Goal: Transaction & Acquisition: Purchase product/service

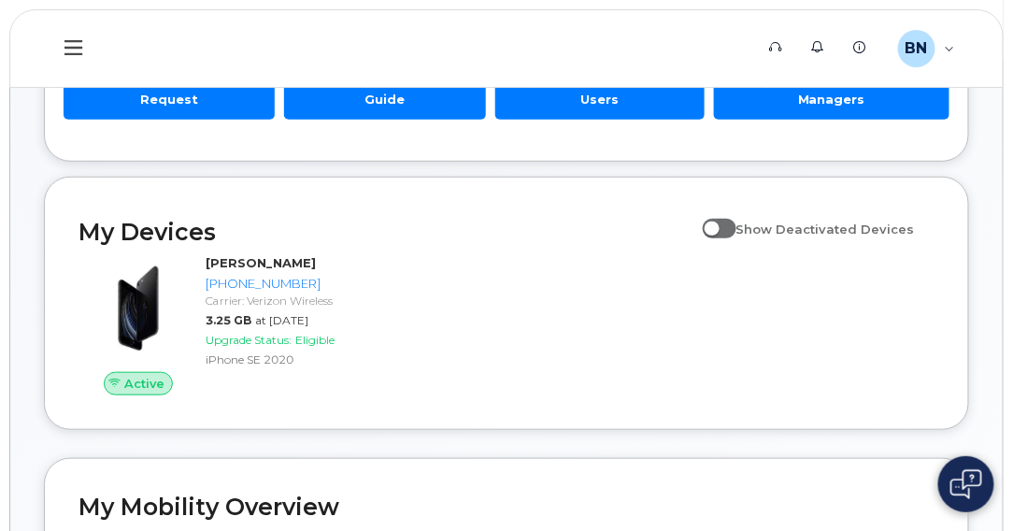
scroll to position [280, 0]
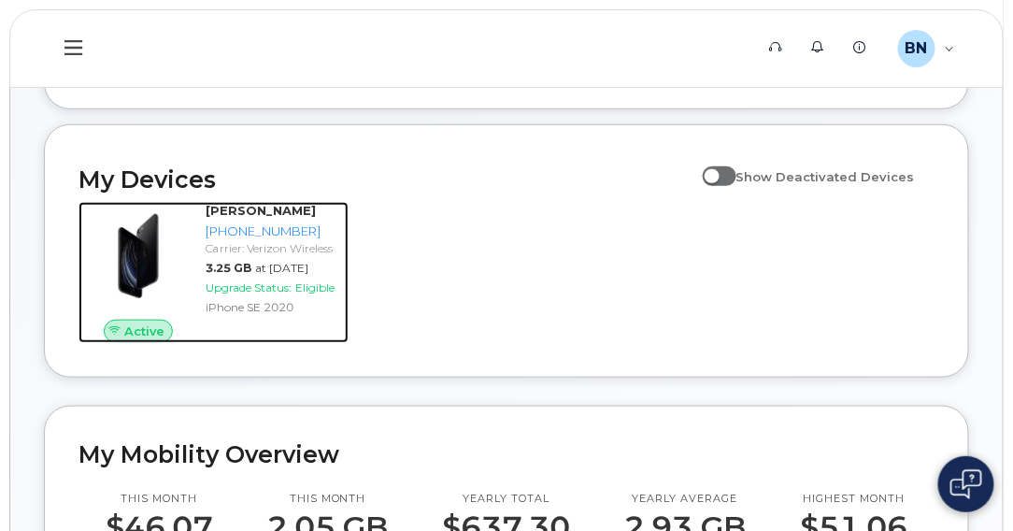
click at [267, 284] on span "Upgrade Status:" at bounding box center [249, 287] width 86 height 14
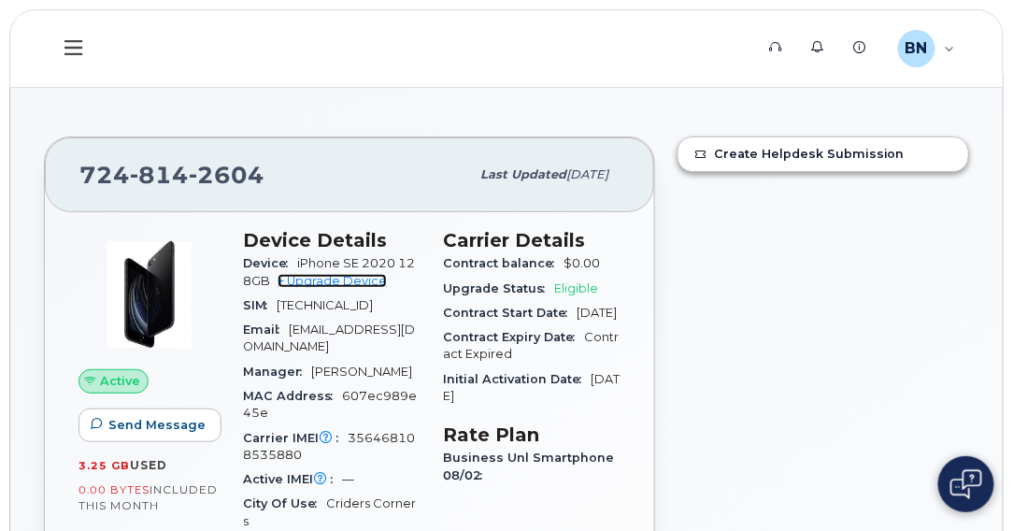
click at [334, 281] on link "+ Upgrade Device" at bounding box center [332, 281] width 109 height 14
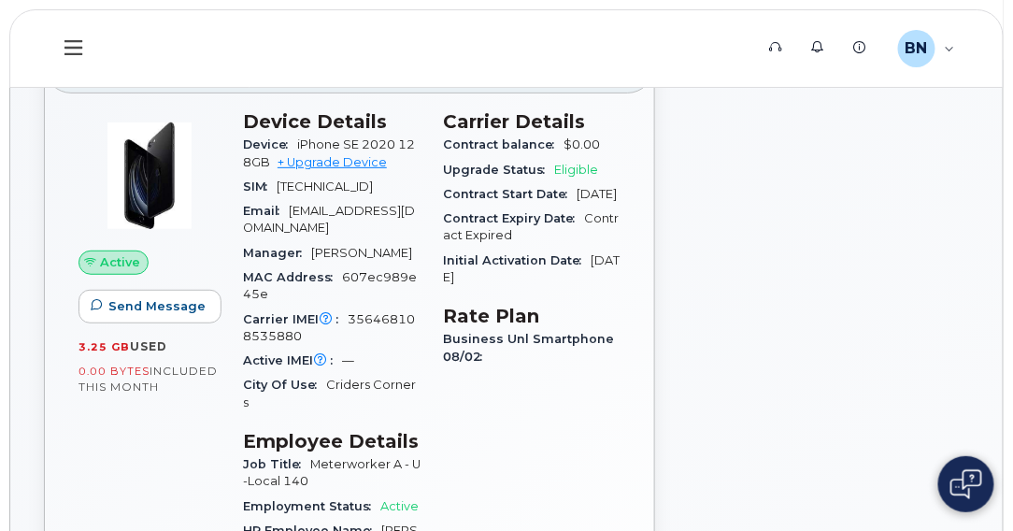
scroll to position [93, 0]
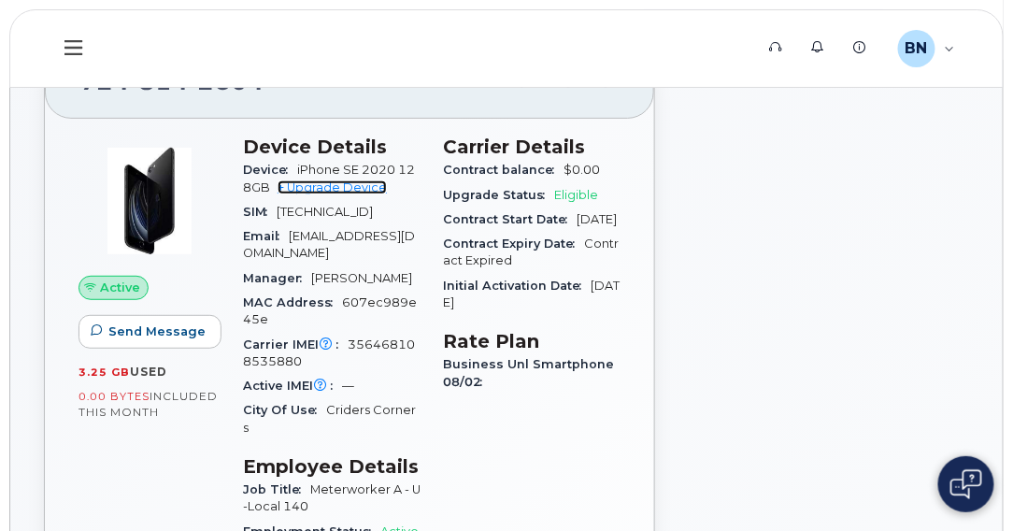
click at [312, 183] on link "+ Upgrade Device" at bounding box center [332, 187] width 109 height 14
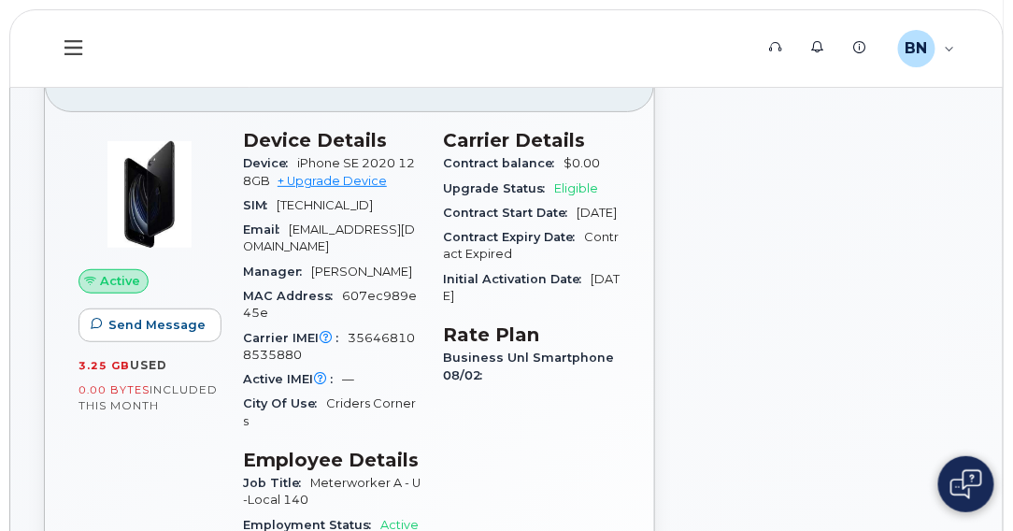
scroll to position [0, 0]
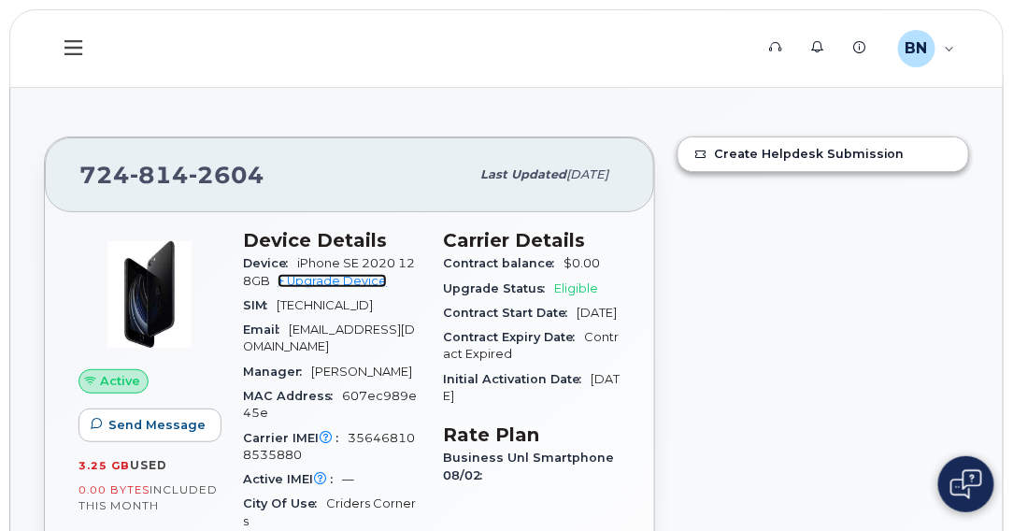
click at [354, 282] on link "+ Upgrade Device" at bounding box center [332, 281] width 109 height 14
click at [338, 279] on link "+ Upgrade Device" at bounding box center [332, 281] width 109 height 14
click at [352, 279] on link "+ Upgrade Device" at bounding box center [332, 281] width 109 height 14
click at [330, 280] on link "+ Upgrade Device" at bounding box center [332, 281] width 109 height 14
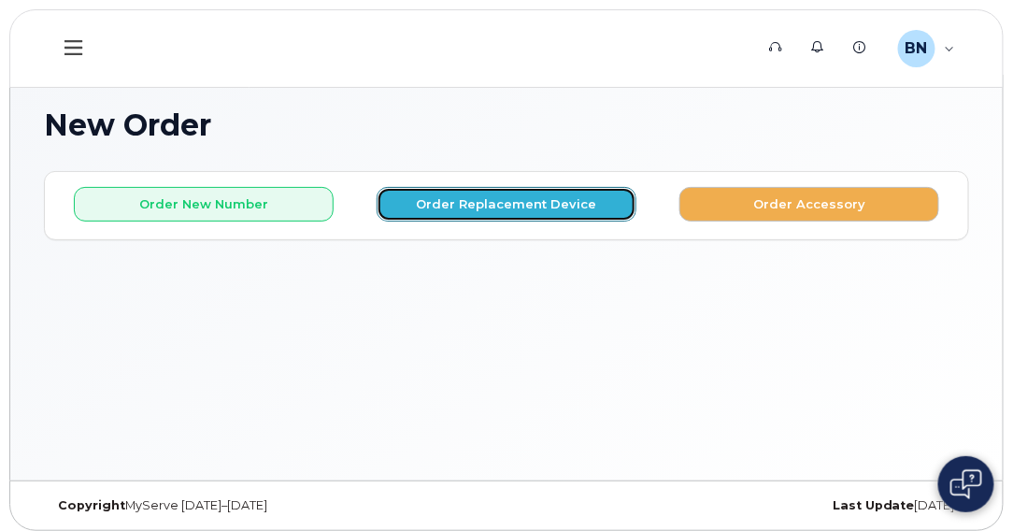
click at [477, 196] on button "Order Replacement Device" at bounding box center [507, 204] width 260 height 35
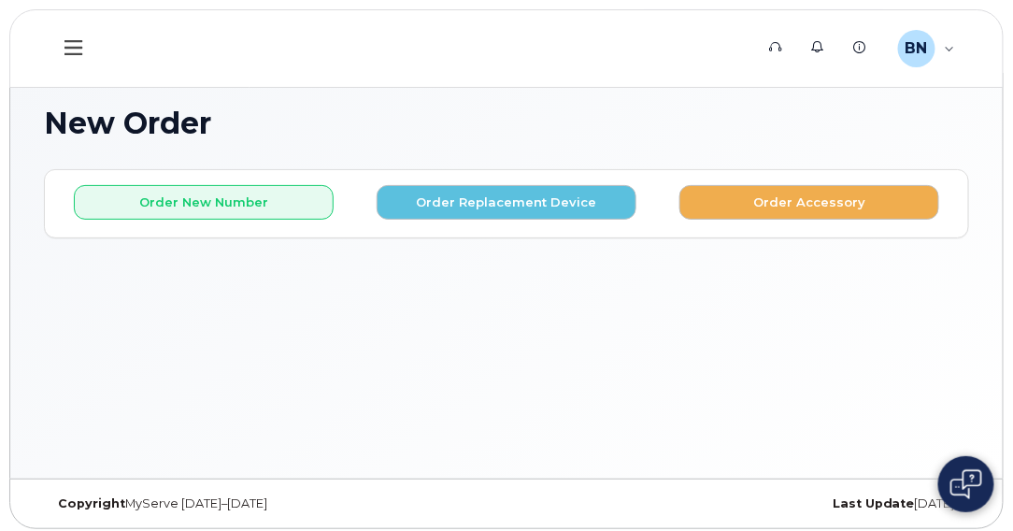
scroll to position [8, 0]
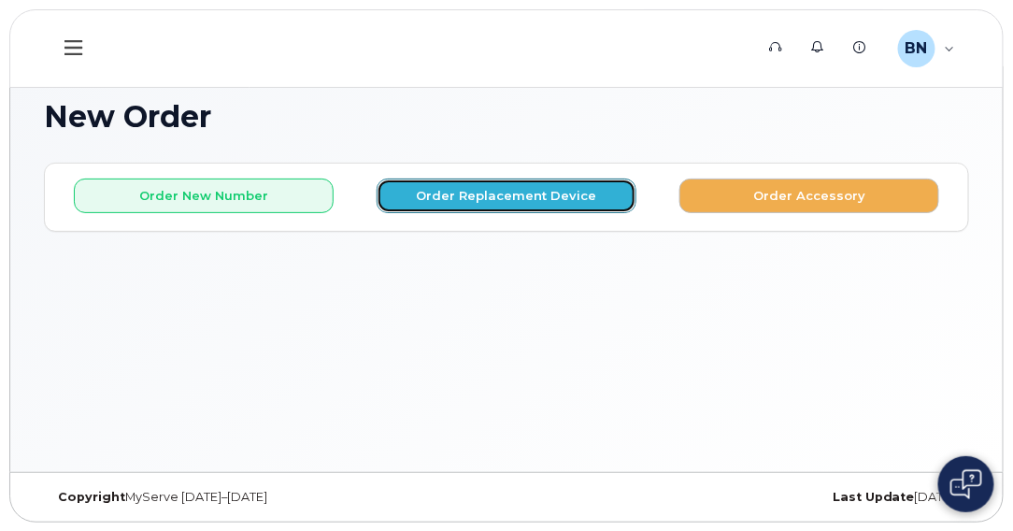
click at [479, 198] on button "Order Replacement Device" at bounding box center [507, 196] width 260 height 35
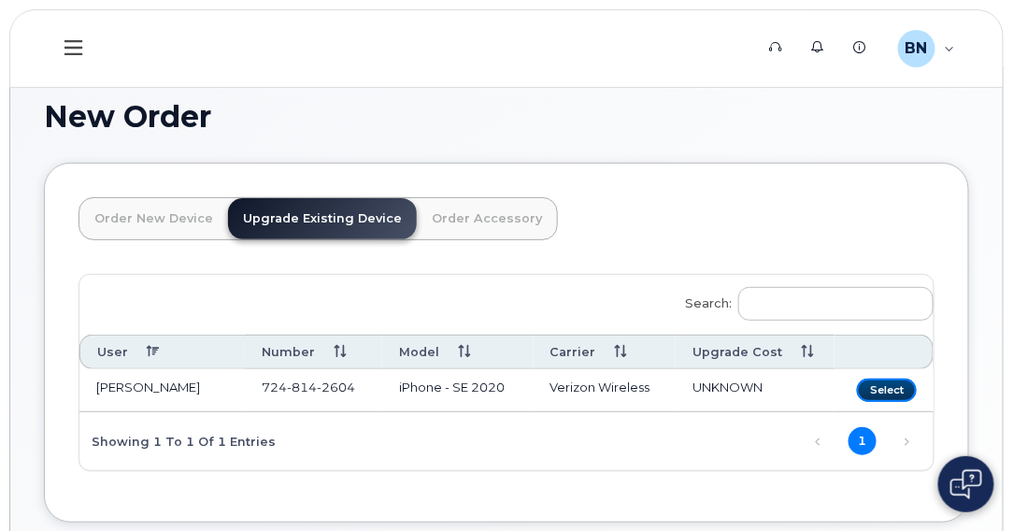
click at [909, 384] on button "Select" at bounding box center [887, 390] width 60 height 23
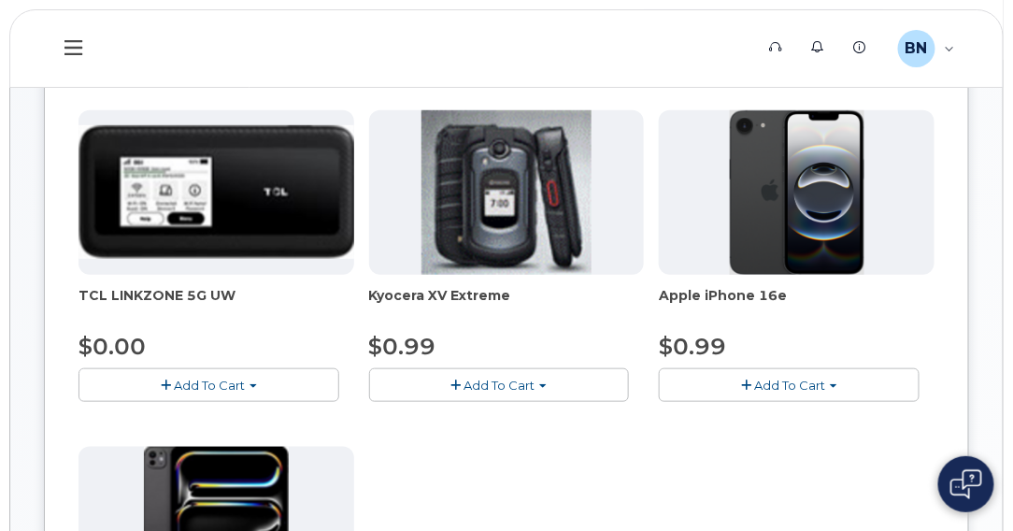
scroll to position [195, 0]
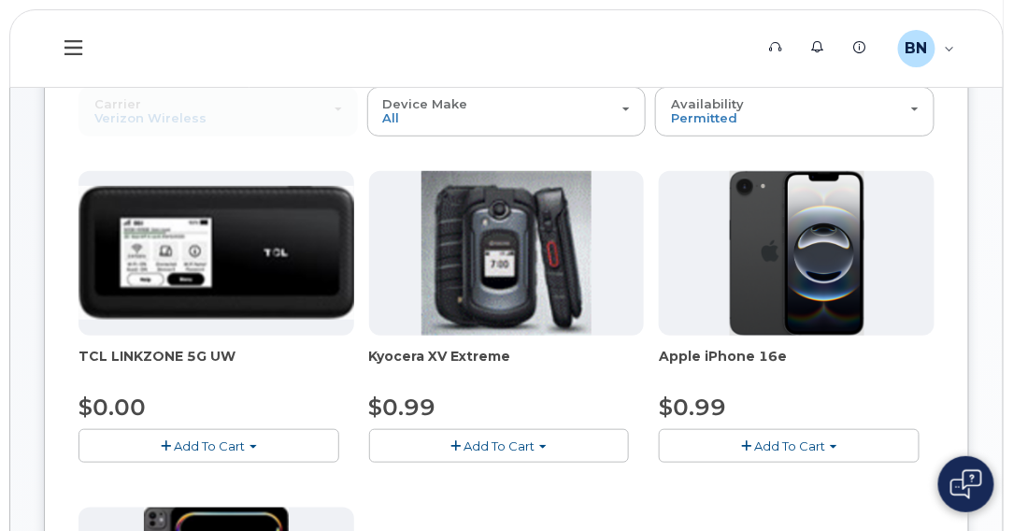
click at [772, 444] on span "Add To Cart" at bounding box center [789, 445] width 71 height 15
click at [752, 441] on span "button" at bounding box center [746, 446] width 10 height 12
click at [834, 445] on span "button" at bounding box center [833, 447] width 7 height 4
click at [774, 441] on span "Add To Cart" at bounding box center [789, 445] width 71 height 15
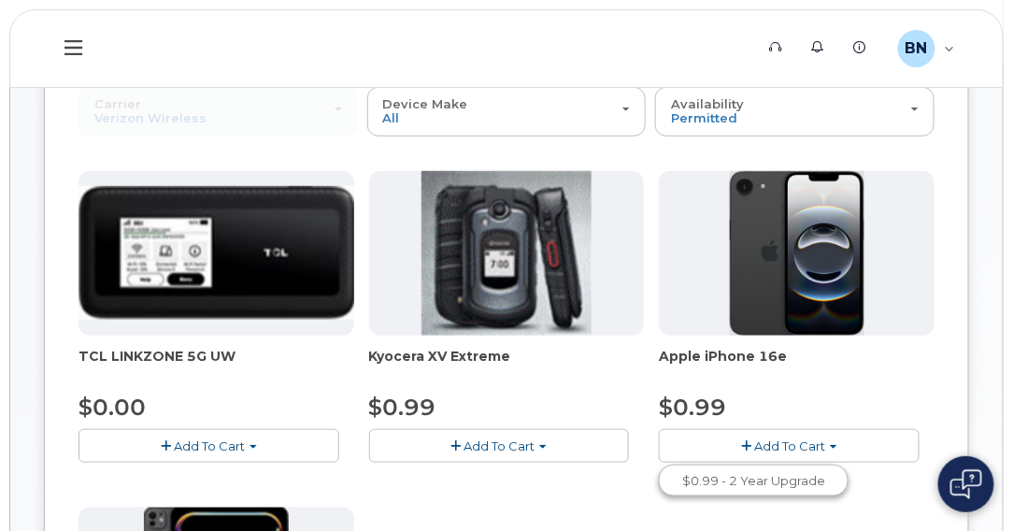
click at [754, 441] on button "Add To Cart" at bounding box center [789, 445] width 261 height 33
drag, startPoint x: 748, startPoint y: 441, endPoint x: 826, endPoint y: 482, distance: 87.8
click at [826, 482] on div "TCL LINKZONE 5G UW $0.00 Add To Cart $0.00 - 2 Year Upgrade Kyocera XV Extreme …" at bounding box center [507, 500] width 856 height 658
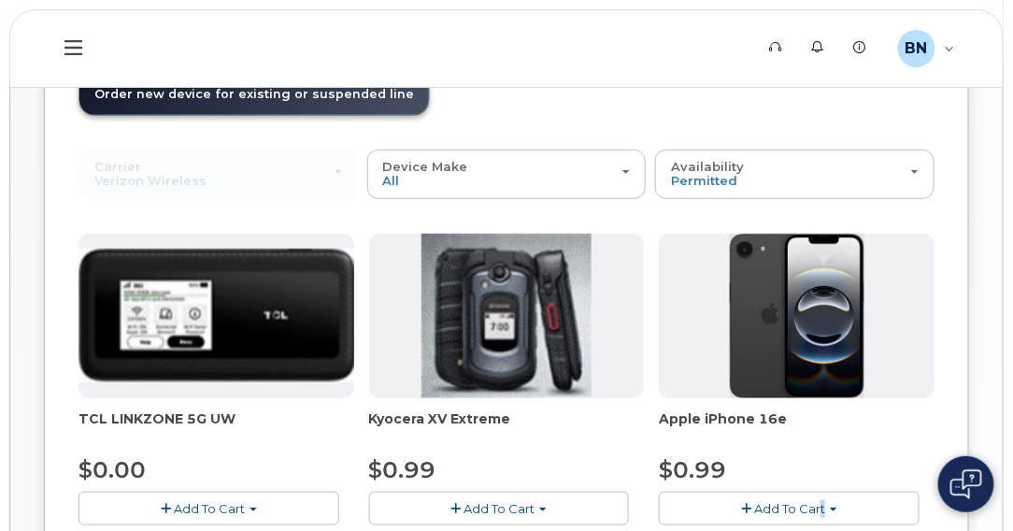
scroll to position [208, 0]
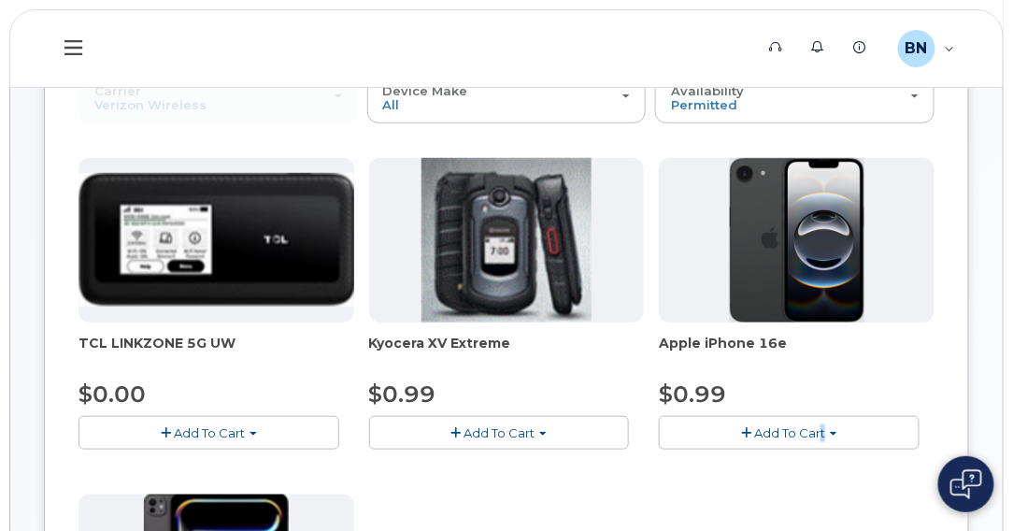
click at [750, 429] on span "button" at bounding box center [746, 433] width 10 height 12
click at [770, 426] on span "Add To Cart" at bounding box center [789, 432] width 71 height 15
click at [829, 431] on button "Add To Cart" at bounding box center [789, 432] width 261 height 33
click at [835, 269] on img at bounding box center [797, 240] width 135 height 165
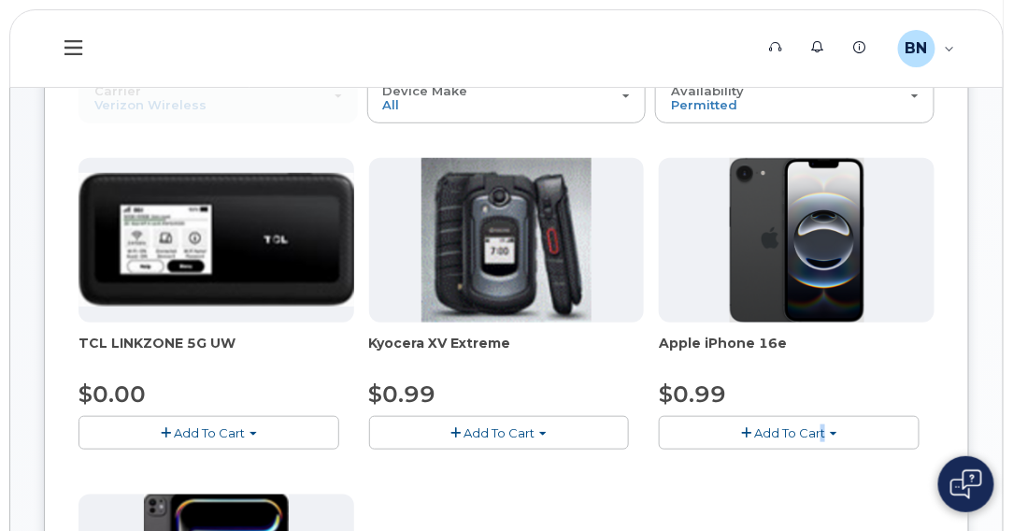
click at [834, 433] on span "button" at bounding box center [833, 434] width 7 height 4
click at [834, 432] on span "button" at bounding box center [833, 434] width 7 height 4
click at [816, 237] on img at bounding box center [797, 240] width 135 height 165
drag, startPoint x: 816, startPoint y: 237, endPoint x: 916, endPoint y: 251, distance: 100.9
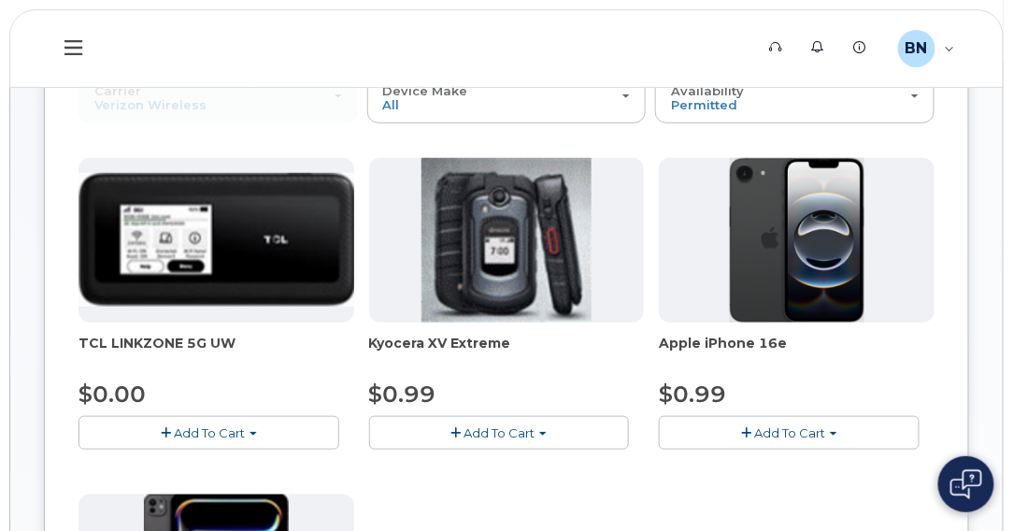
drag, startPoint x: 916, startPoint y: 251, endPoint x: 942, endPoint y: 286, distance: 44.1
click at [942, 286] on div "Order New Device Upgrade Existing Device Order Accessory Order new device and n…" at bounding box center [507, 437] width 926 height 948
click at [755, 429] on span "Add To Cart" at bounding box center [789, 432] width 71 height 15
click at [752, 429] on span "button" at bounding box center [746, 433] width 10 height 12
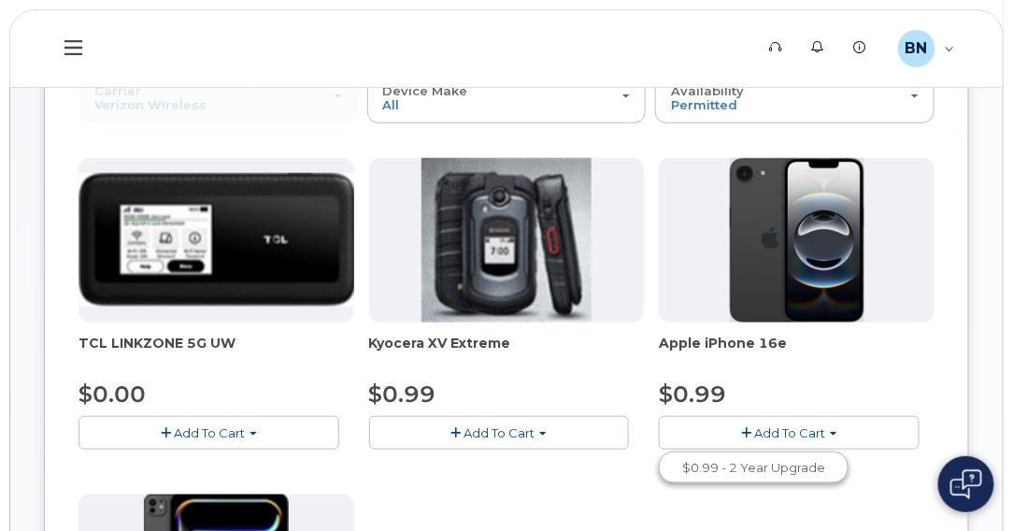
click at [802, 425] on span "Add To Cart" at bounding box center [789, 432] width 71 height 15
click at [829, 430] on button "Add To Cart" at bounding box center [789, 432] width 261 height 33
drag, startPoint x: 829, startPoint y: 429, endPoint x: 880, endPoint y: 453, distance: 55.6
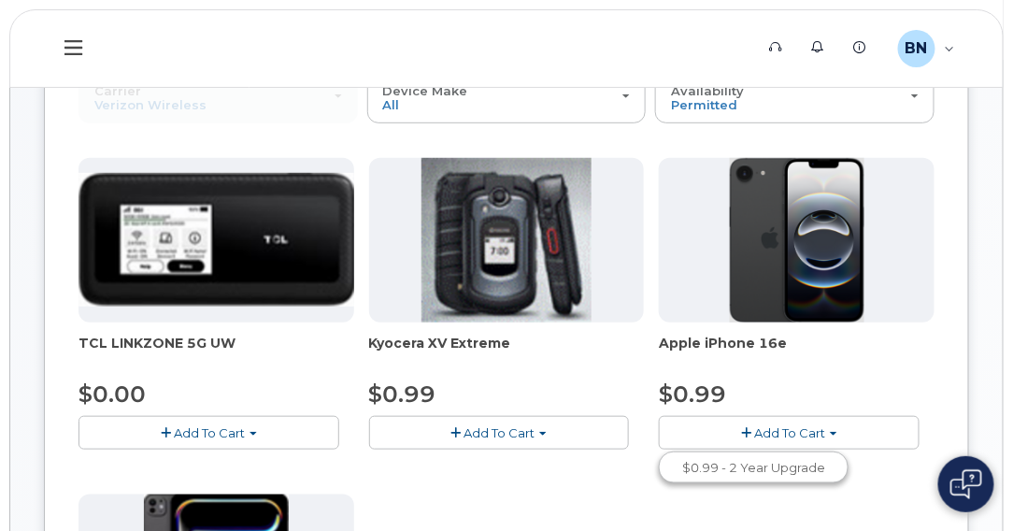
click at [880, 453] on div "TCL LINKZONE 5G UW $0.00 Add To Cart $0.00 - 2 Year Upgrade Kyocera XV Extreme …" at bounding box center [507, 487] width 856 height 658
click at [791, 432] on span "Add To Cart" at bounding box center [789, 432] width 71 height 15
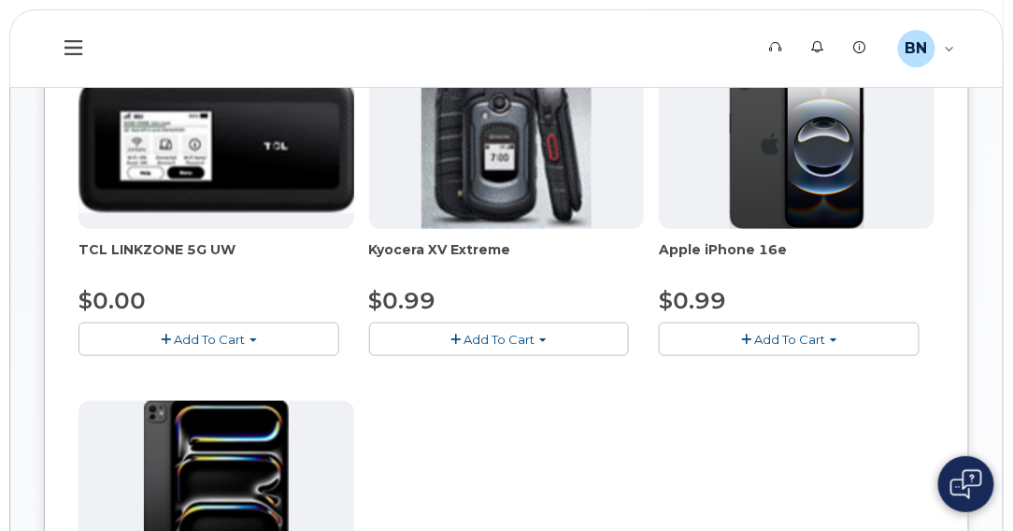
scroll to position [0, 0]
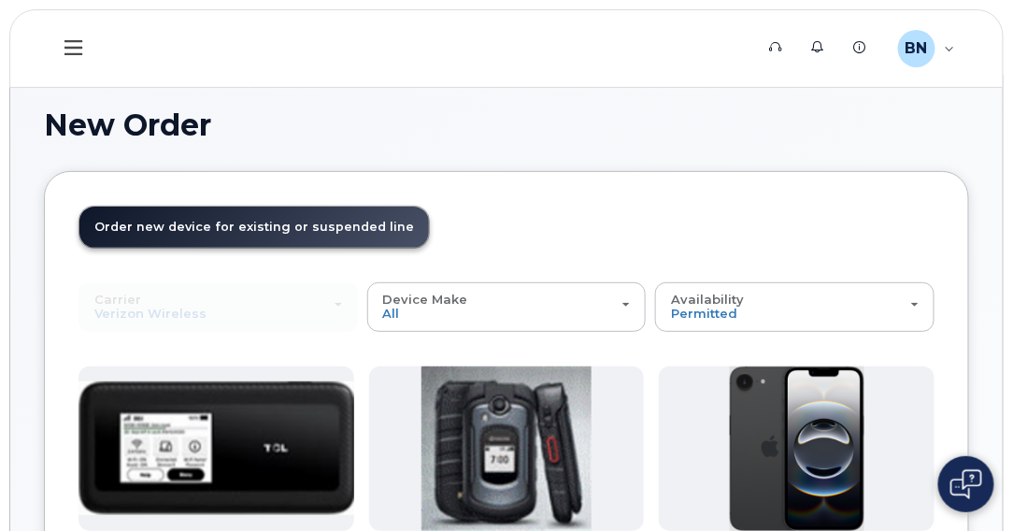
click at [198, 220] on span "Order new device for existing or suspended line" at bounding box center [254, 227] width 320 height 14
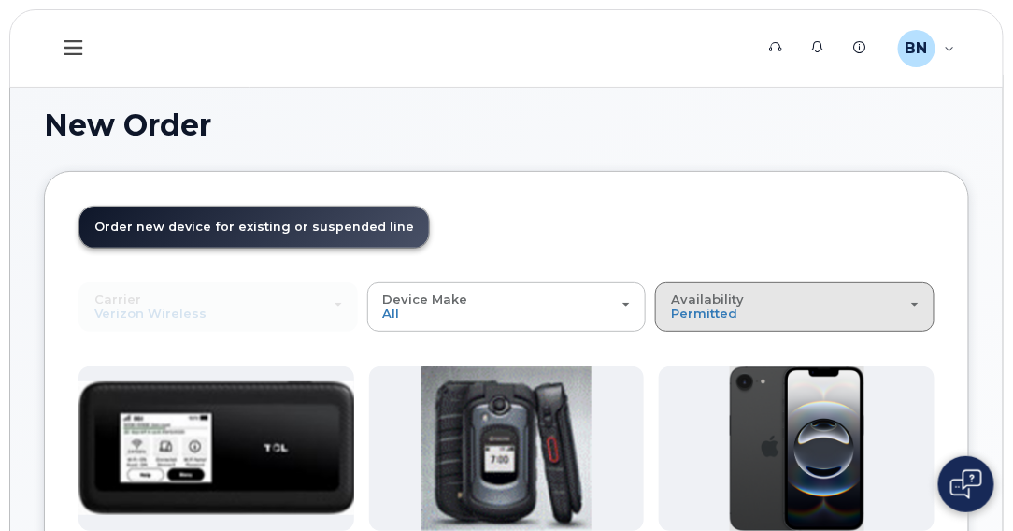
click at [918, 306] on div "Availability Permitted All" at bounding box center [795, 307] width 248 height 29
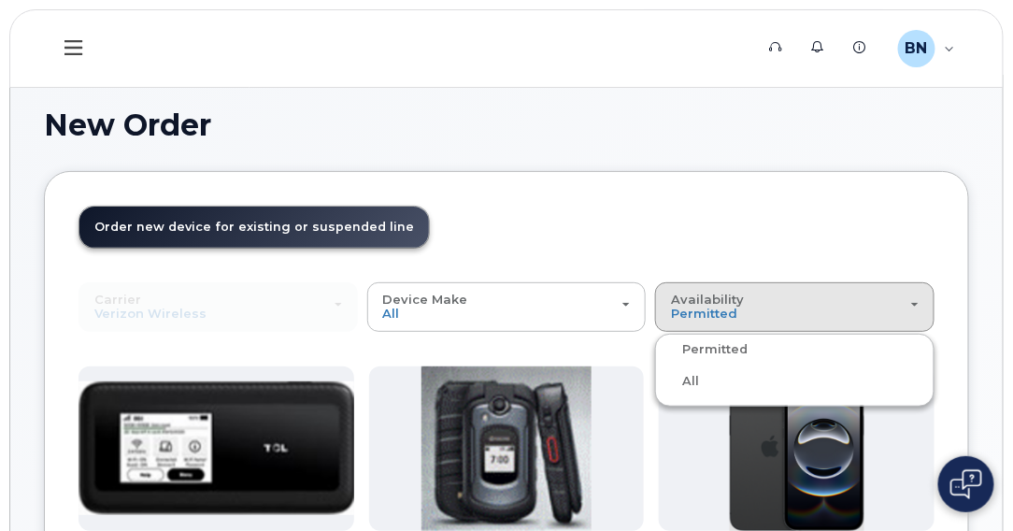
click at [757, 223] on header "Order New Device Upgrade Existing Device Order Accessory Order new device and n…" at bounding box center [507, 244] width 856 height 77
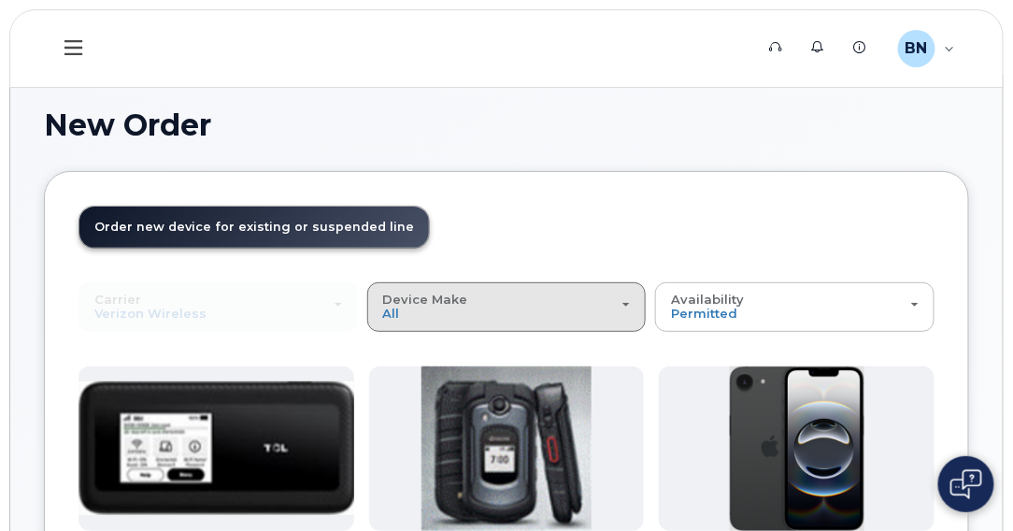
click at [626, 301] on div "Device Make All Cell Phone iPhone Modem Tablet" at bounding box center [507, 307] width 248 height 29
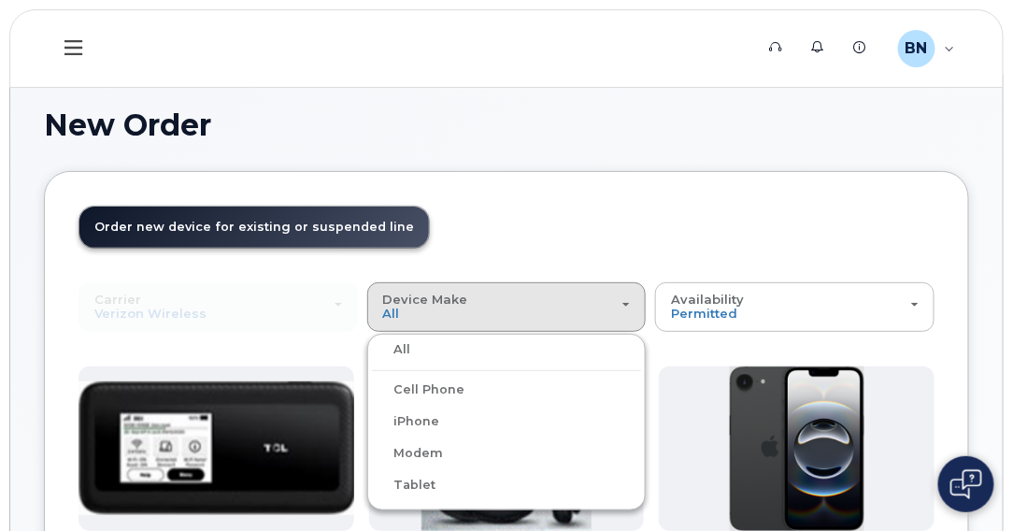
click at [435, 418] on label "iPhone" at bounding box center [406, 421] width 68 height 22
click at [0, 0] on input "iPhone" at bounding box center [0, 0] width 0 height 0
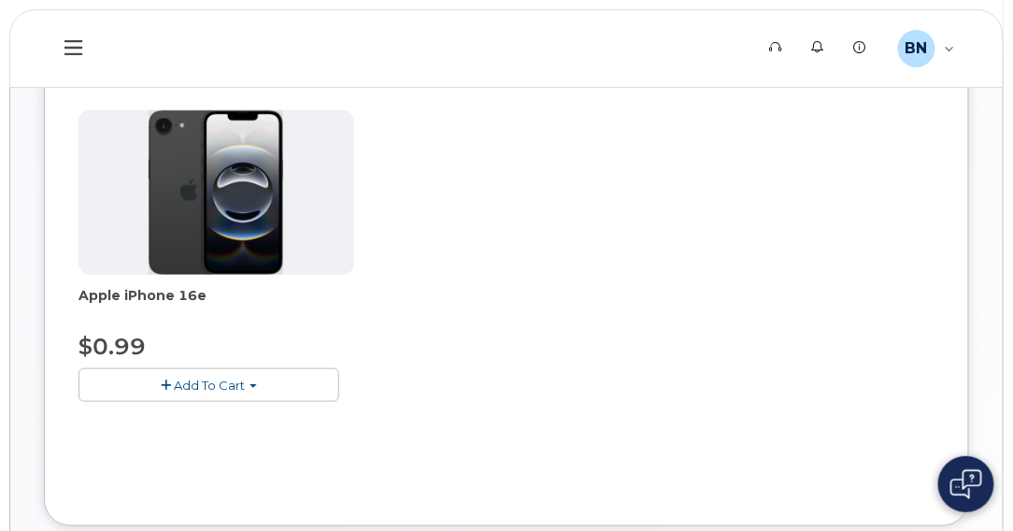
scroll to position [280, 0]
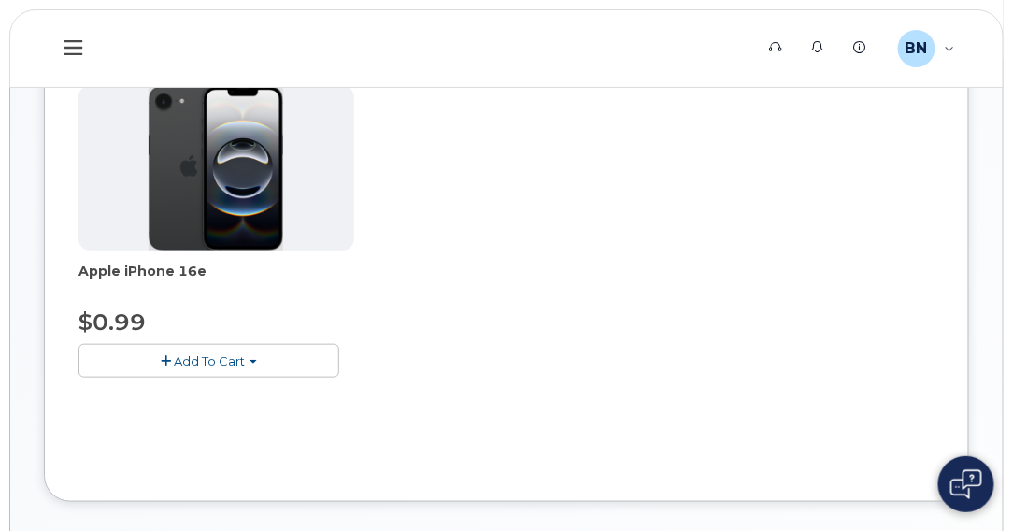
click at [211, 356] on span "Add To Cart" at bounding box center [209, 360] width 71 height 15
click at [168, 355] on span "button" at bounding box center [166, 361] width 10 height 12
click at [255, 360] on span "button" at bounding box center [253, 362] width 7 height 4
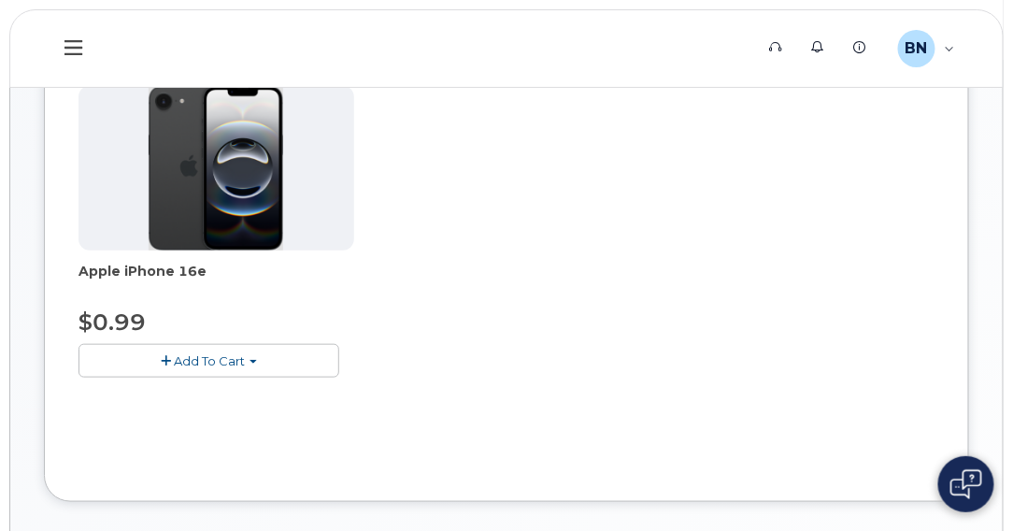
click at [255, 360] on span "button" at bounding box center [253, 362] width 7 height 4
click at [223, 355] on span "Add To Cart" at bounding box center [209, 360] width 71 height 15
click at [191, 358] on span "Add To Cart" at bounding box center [209, 360] width 71 height 15
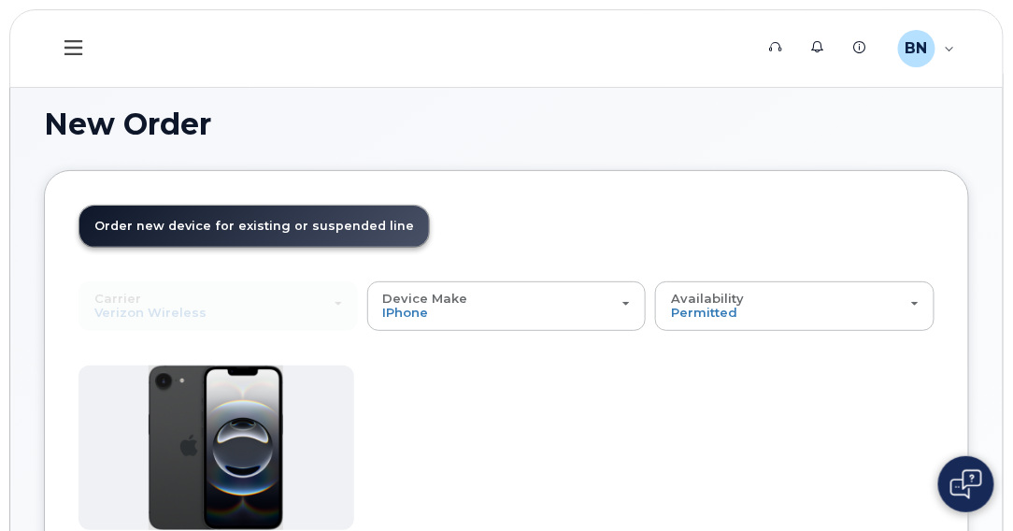
scroll to position [0, 0]
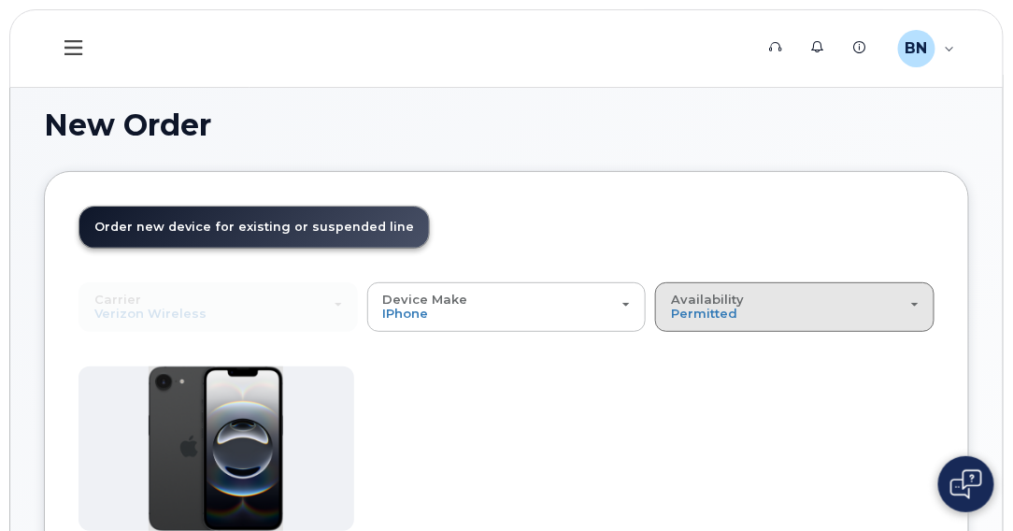
click at [914, 303] on span "button" at bounding box center [915, 305] width 7 height 4
click at [600, 225] on header "Order New Device Upgrade Existing Device Order Accessory Order new device and n…" at bounding box center [507, 244] width 856 height 77
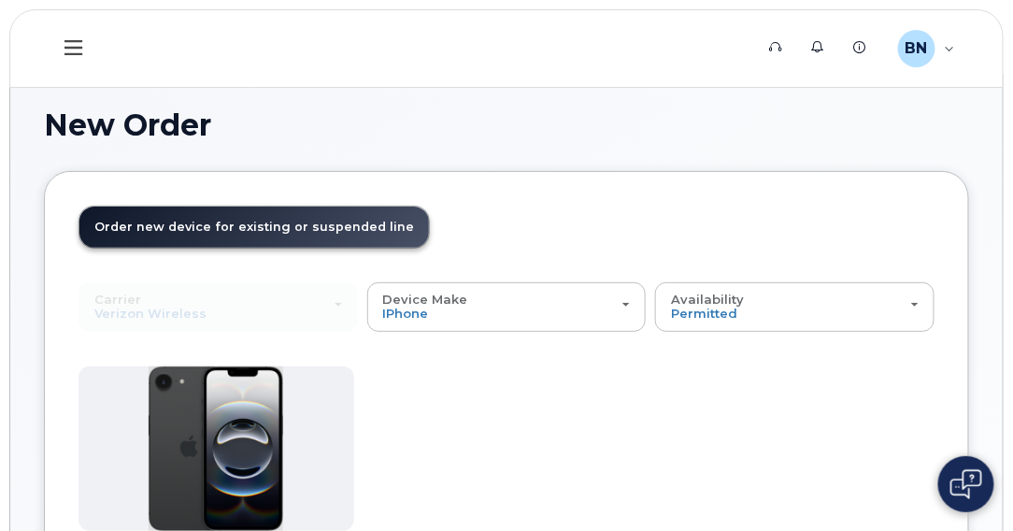
click at [387, 237] on link "Order new device and new line Order new device for existing or suspended line O…" at bounding box center [254, 227] width 350 height 41
click at [92, 132] on h1 "New Order" at bounding box center [507, 124] width 926 height 33
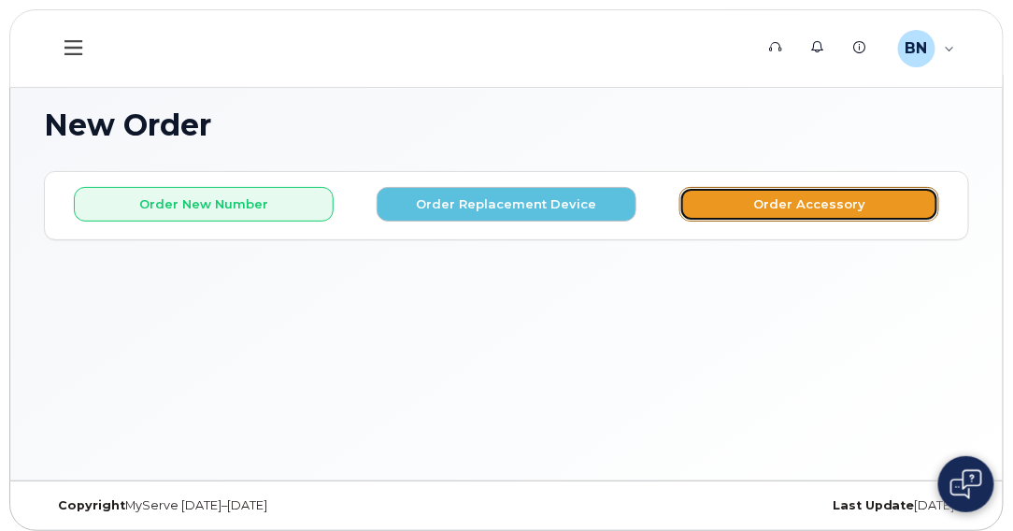
click at [791, 208] on button "Order Accessory" at bounding box center [810, 204] width 260 height 35
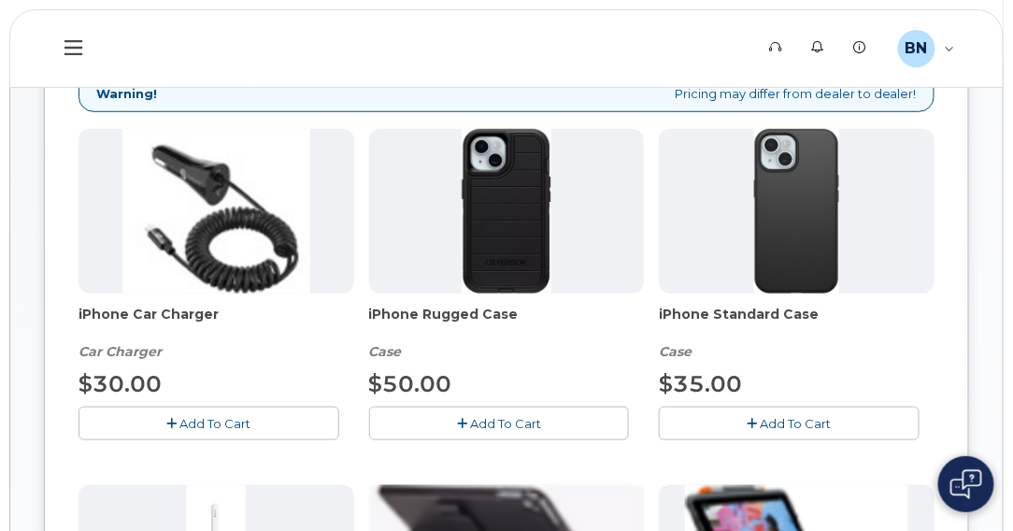
scroll to position [200, 0]
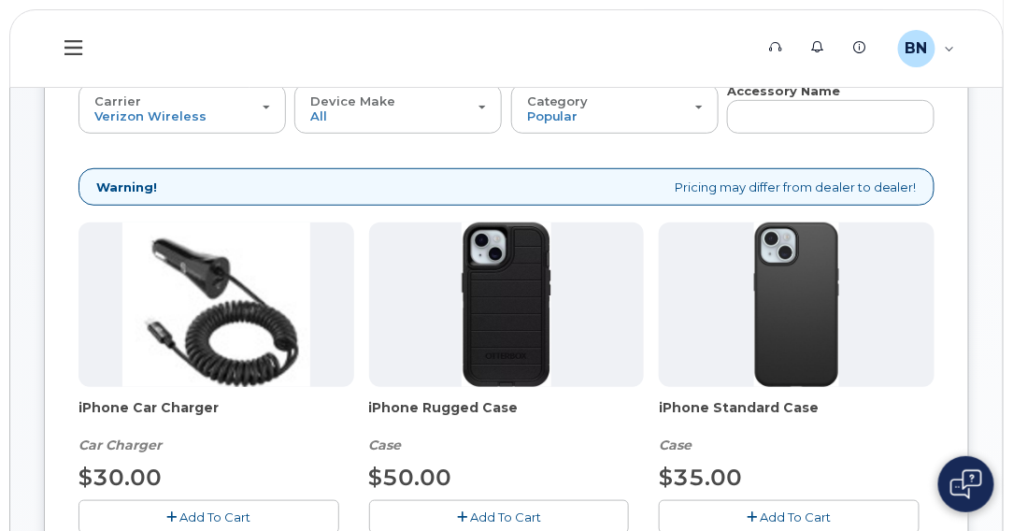
click at [404, 294] on div at bounding box center [507, 305] width 276 height 165
click at [403, 295] on div at bounding box center [507, 305] width 276 height 165
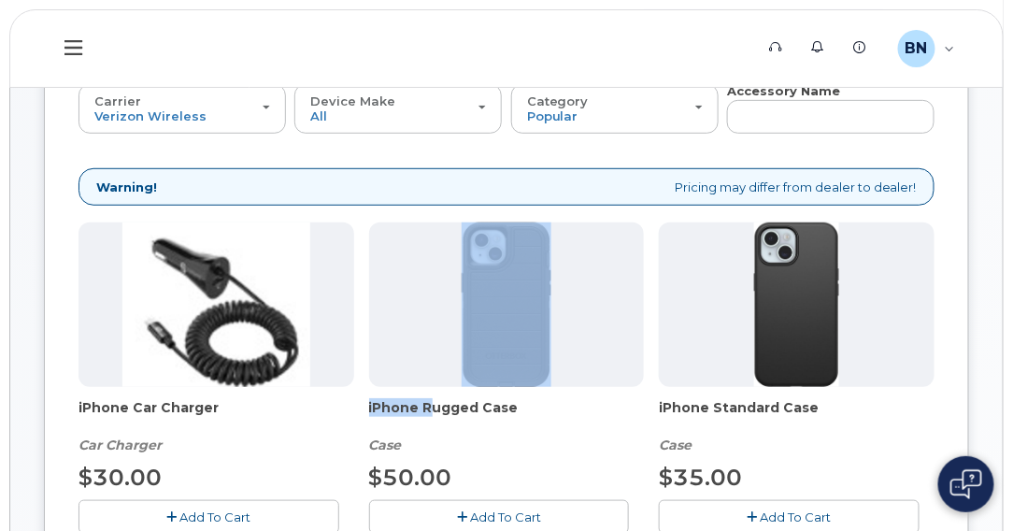
click at [403, 295] on div at bounding box center [507, 305] width 276 height 165
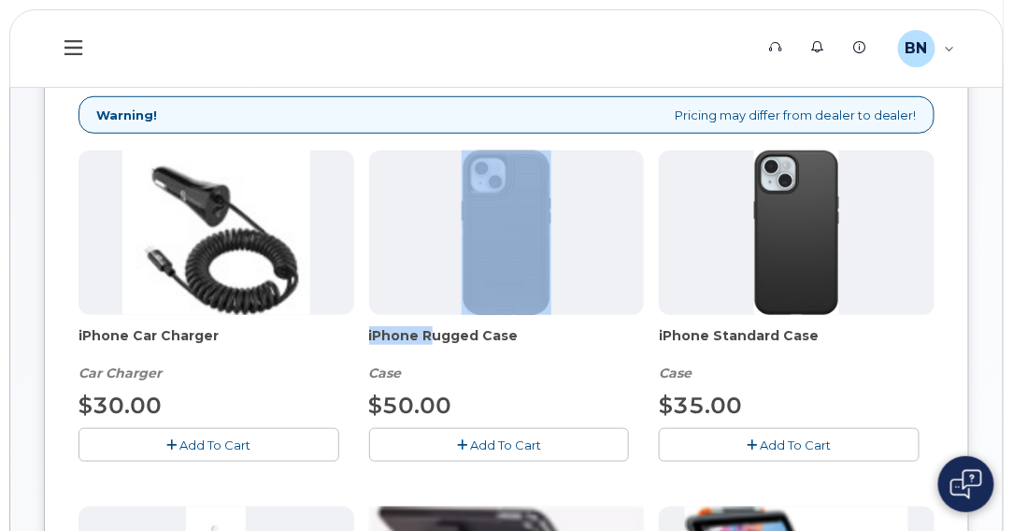
scroll to position [294, 0]
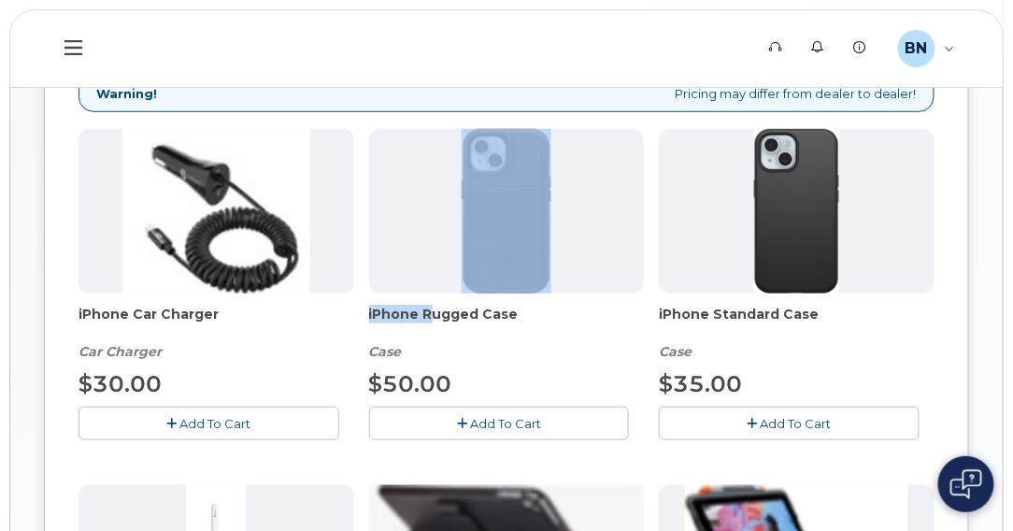
click at [469, 418] on button "Add To Cart" at bounding box center [499, 423] width 261 height 33
click at [168, 420] on icon "button" at bounding box center [171, 424] width 10 height 12
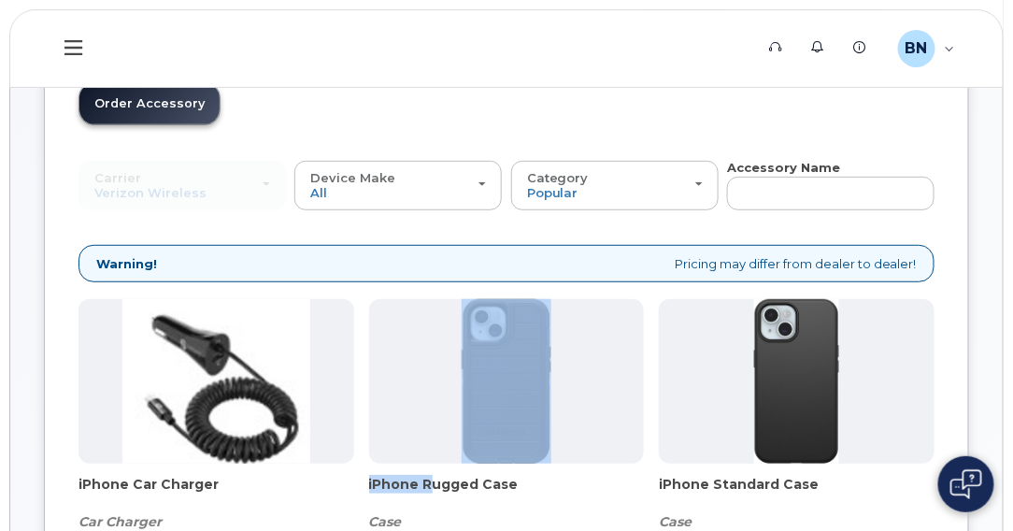
scroll to position [280, 0]
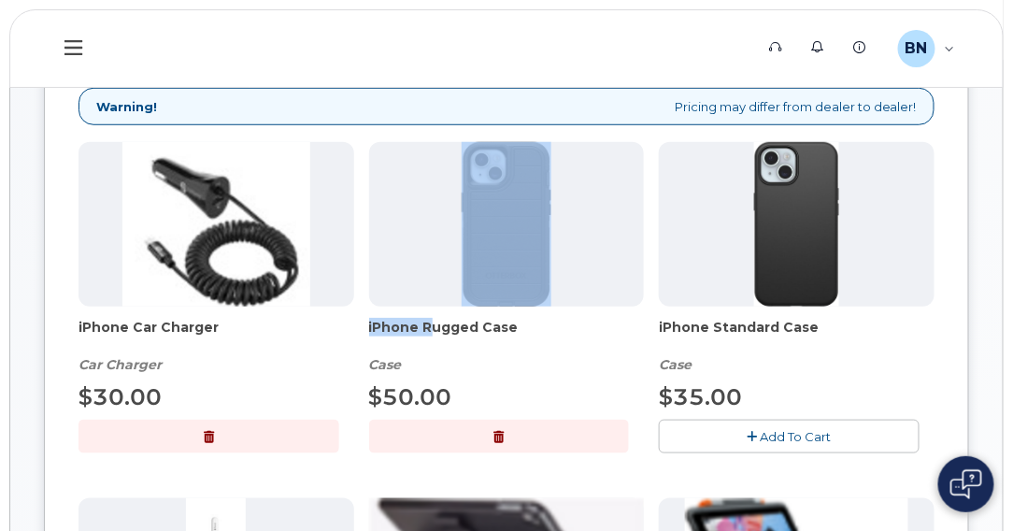
click at [207, 424] on button "button" at bounding box center [209, 436] width 261 height 33
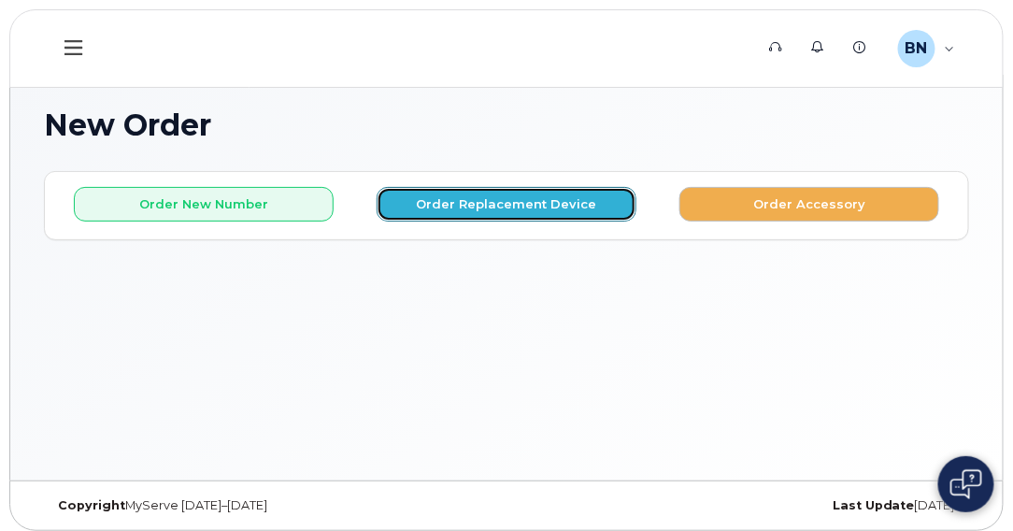
click at [468, 202] on button "Order Replacement Device" at bounding box center [507, 204] width 260 height 35
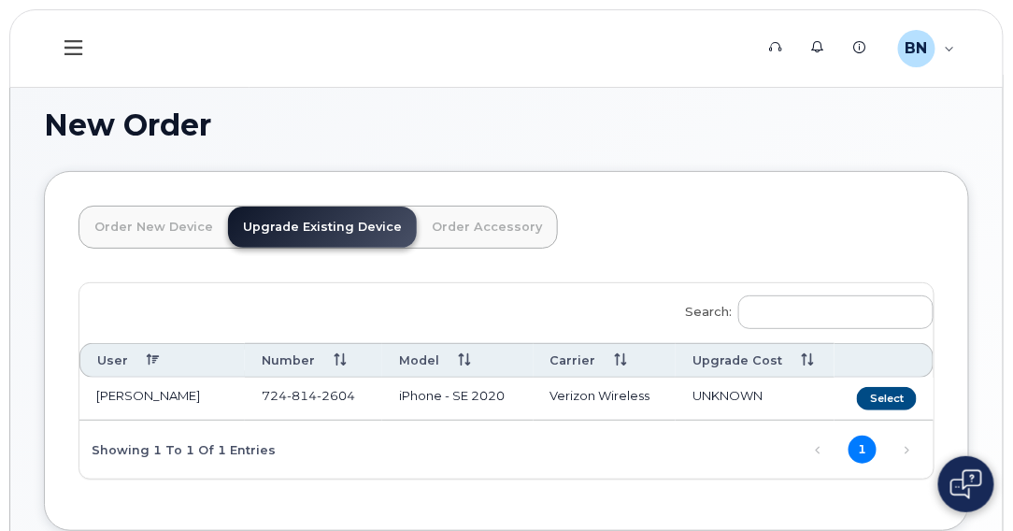
click at [334, 224] on link "Upgrade Existing Device" at bounding box center [322, 227] width 189 height 41
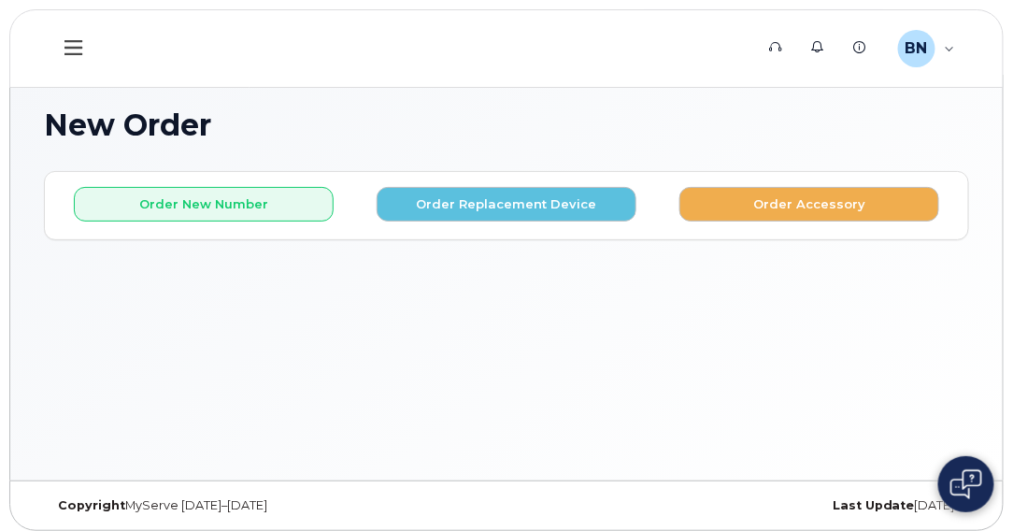
scroll to position [8, 0]
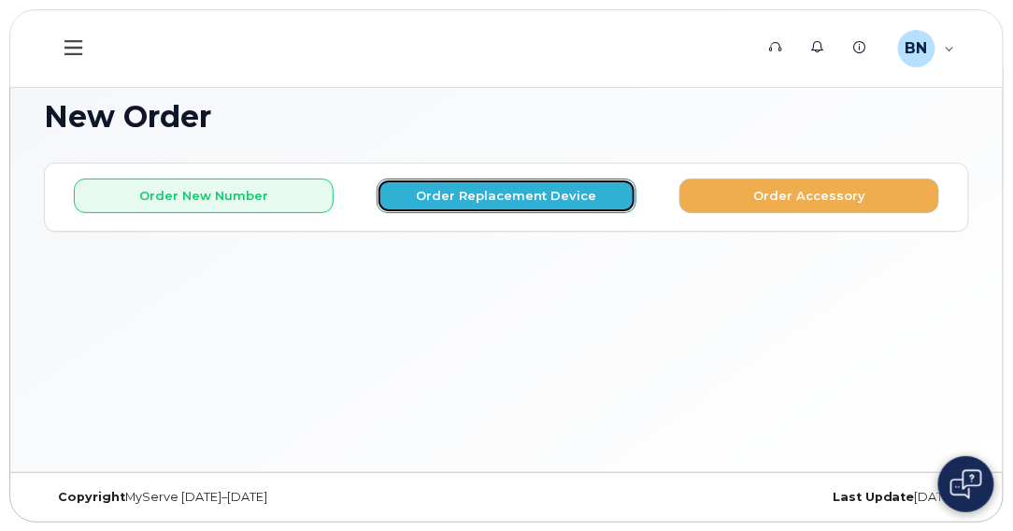
click at [448, 194] on button "Order Replacement Device" at bounding box center [507, 196] width 260 height 35
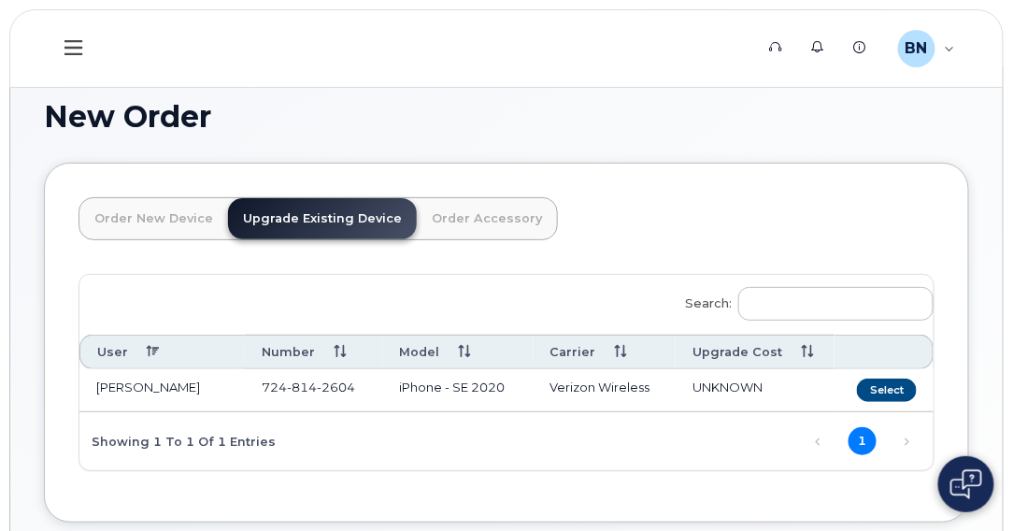
click at [156, 380] on td "[PERSON_NAME]" at bounding box center [161, 390] width 165 height 43
click at [157, 379] on td "NANCY L BOBOSKY" at bounding box center [161, 390] width 165 height 43
drag, startPoint x: 157, startPoint y: 379, endPoint x: 415, endPoint y: 318, distance: 265.1
click at [415, 318] on div "Search: User Number Model Carrier Upgrade Cost NANCY L BOBOSKY 724 814 2604 iPh…" at bounding box center [506, 372] width 855 height 195
click at [146, 350] on th "User" at bounding box center [161, 352] width 165 height 35
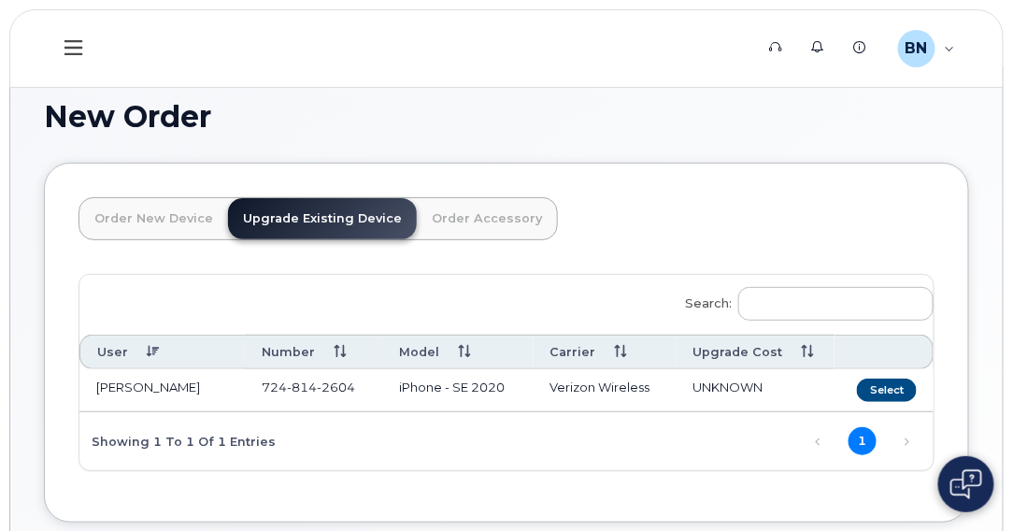
click at [146, 350] on th "User" at bounding box center [161, 352] width 165 height 35
click at [871, 388] on button "Select" at bounding box center [887, 390] width 60 height 23
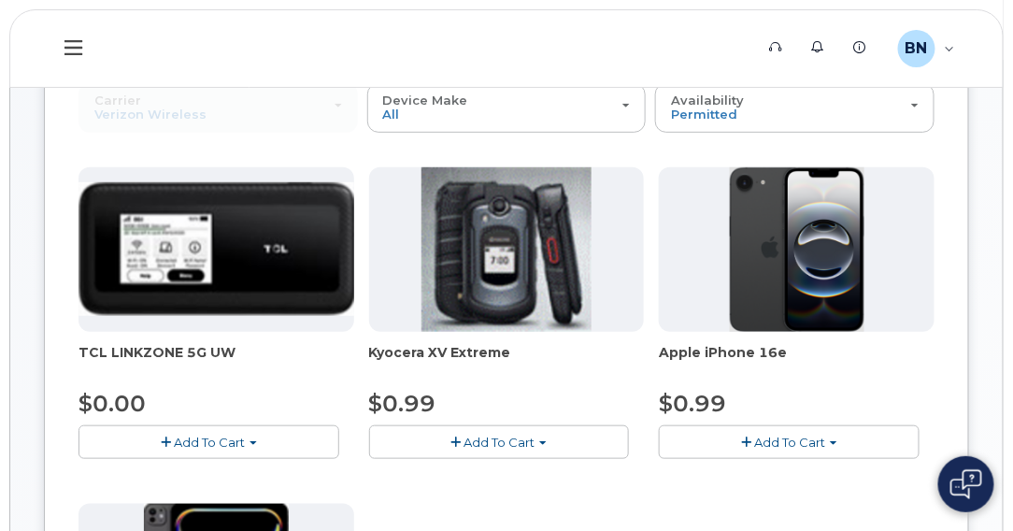
scroll to position [195, 0]
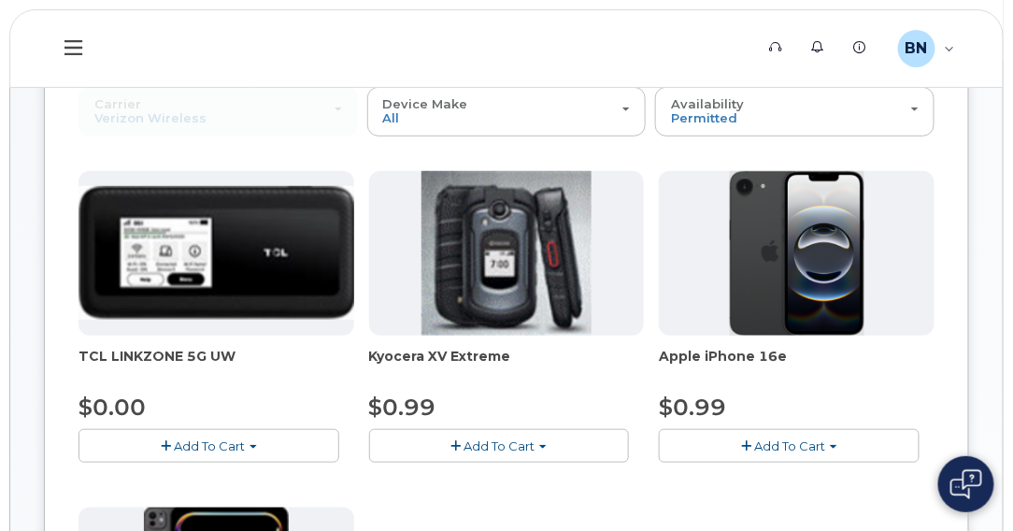
click at [742, 443] on span "button" at bounding box center [746, 446] width 10 height 12
click at [743, 442] on span "button" at bounding box center [746, 446] width 10 height 12
click at [746, 440] on span "button" at bounding box center [746, 446] width 10 height 12
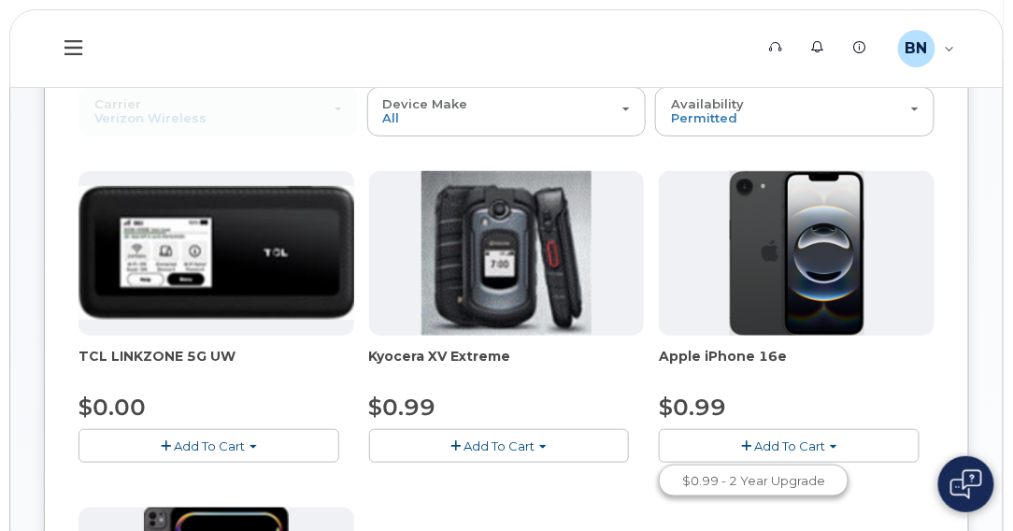
click at [685, 279] on div at bounding box center [797, 253] width 276 height 165
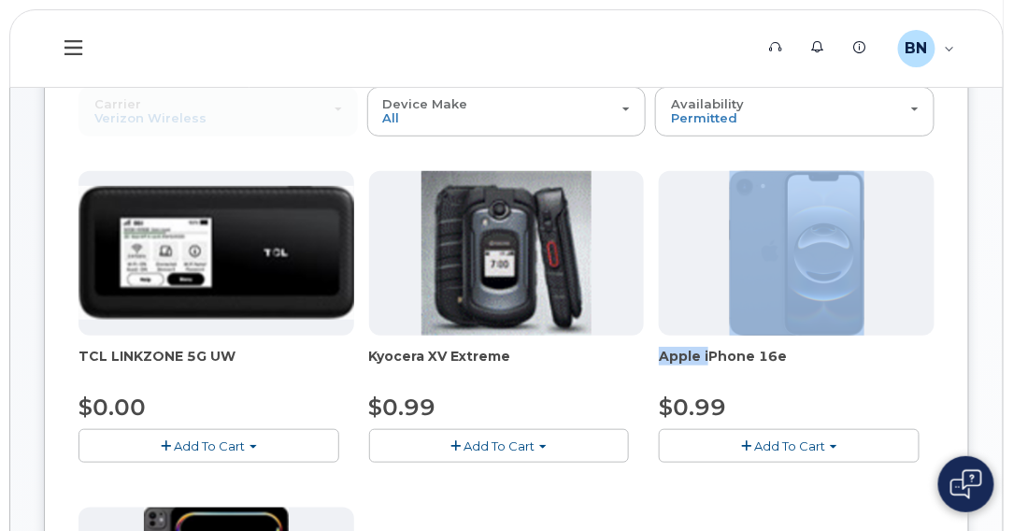
click at [685, 279] on div at bounding box center [797, 253] width 276 height 165
click at [685, 285] on div at bounding box center [797, 253] width 276 height 165
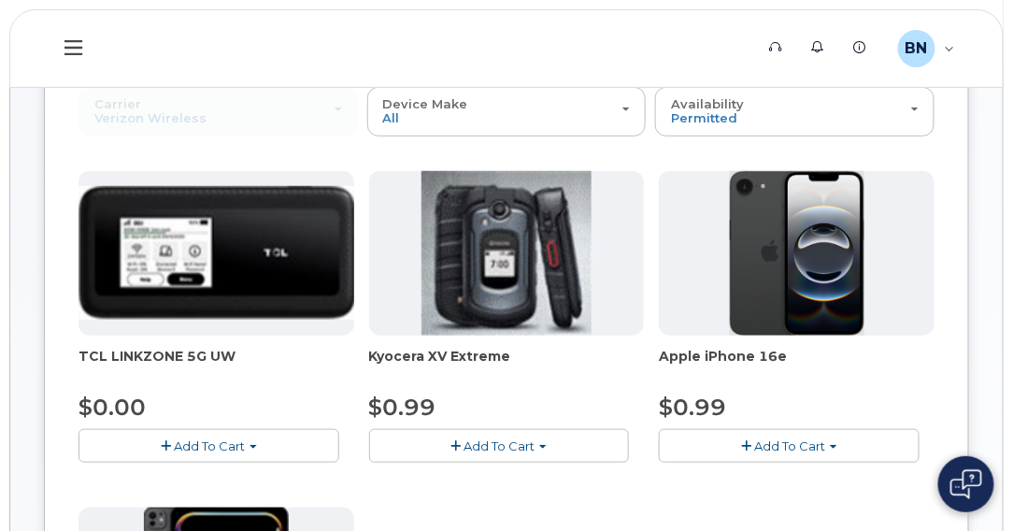
click at [685, 285] on div at bounding box center [797, 253] width 276 height 165
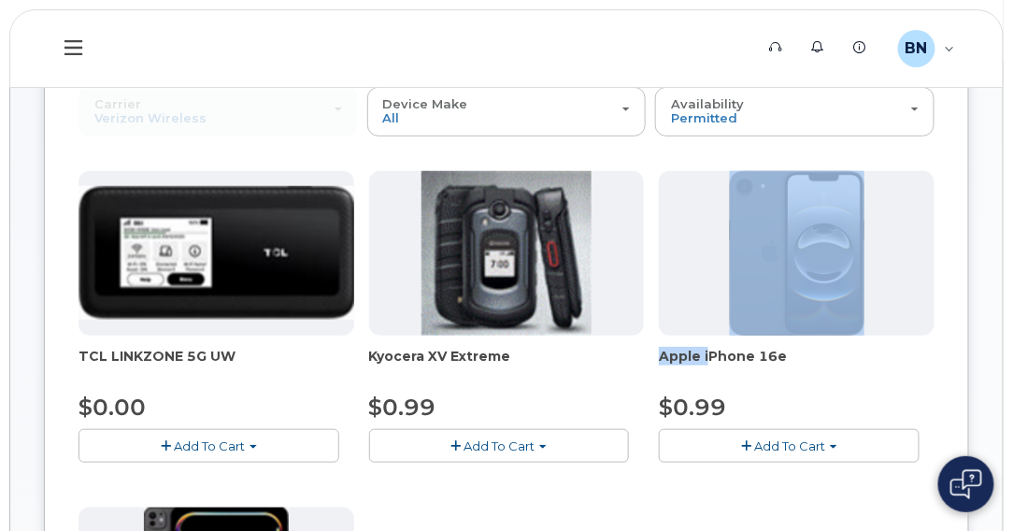
click at [685, 285] on div at bounding box center [797, 253] width 276 height 165
drag, startPoint x: 685, startPoint y: 285, endPoint x: 802, endPoint y: 432, distance: 187.6
click at [802, 435] on button "Add To Cart" at bounding box center [789, 445] width 261 height 33
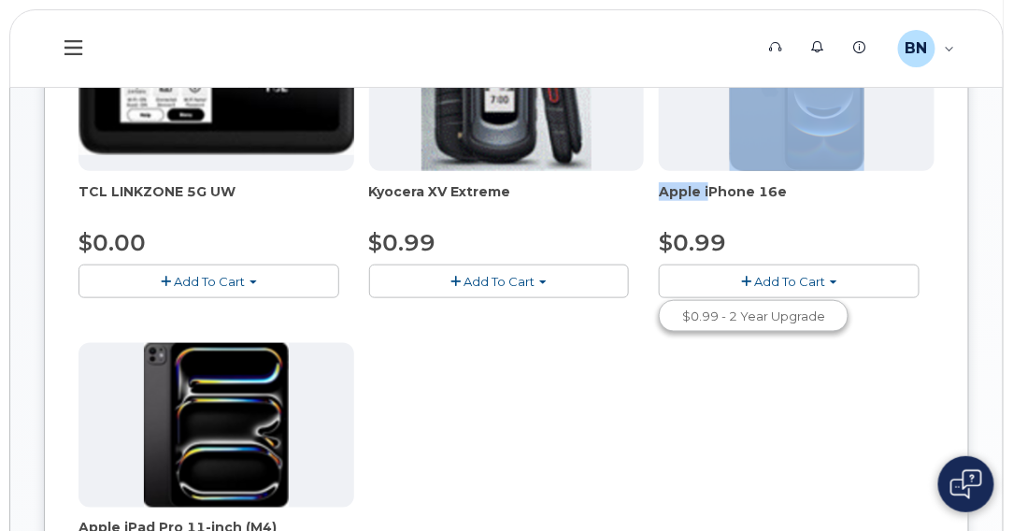
scroll to position [374, 0]
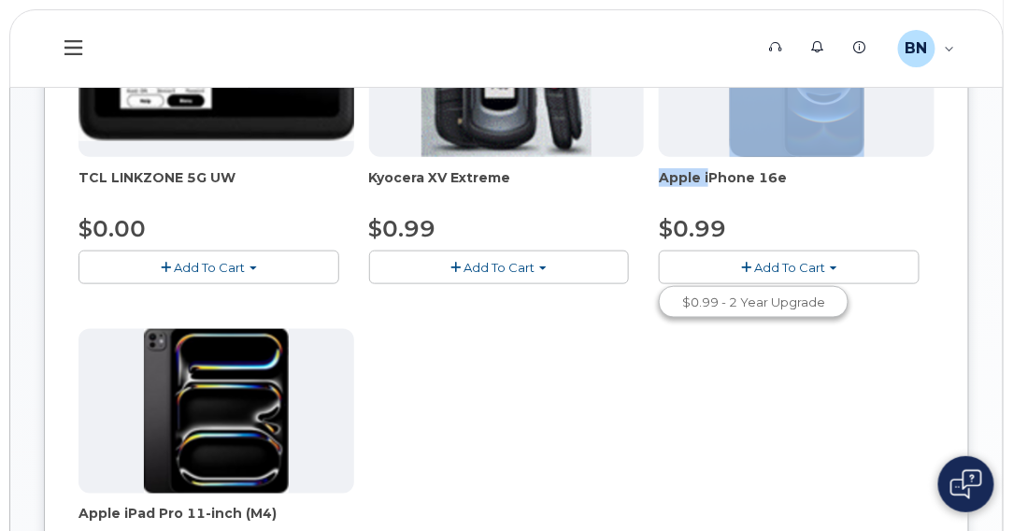
click at [688, 138] on div at bounding box center [797, 75] width 276 height 165
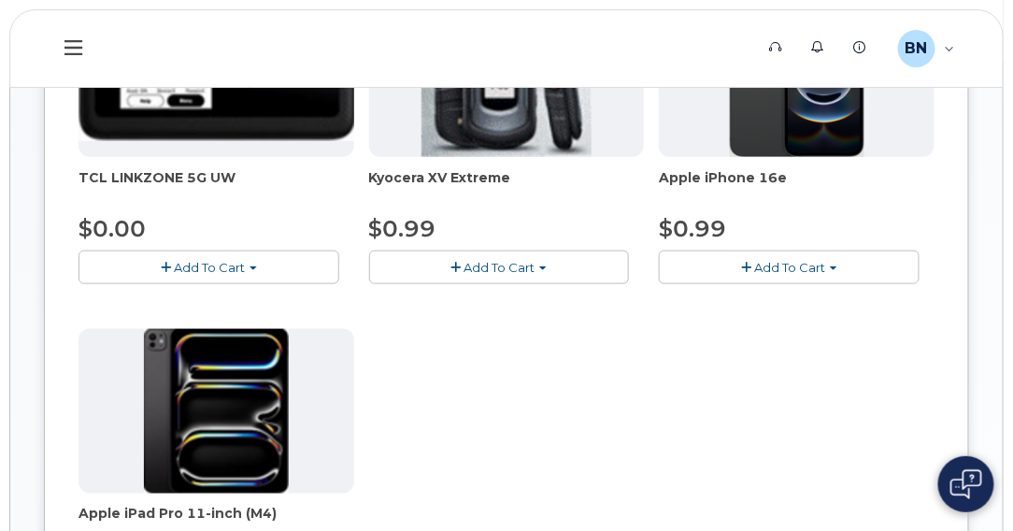
click at [741, 264] on span "button" at bounding box center [746, 268] width 10 height 12
click at [745, 262] on span "button" at bounding box center [746, 268] width 10 height 12
click at [748, 262] on span "button" at bounding box center [746, 268] width 10 height 12
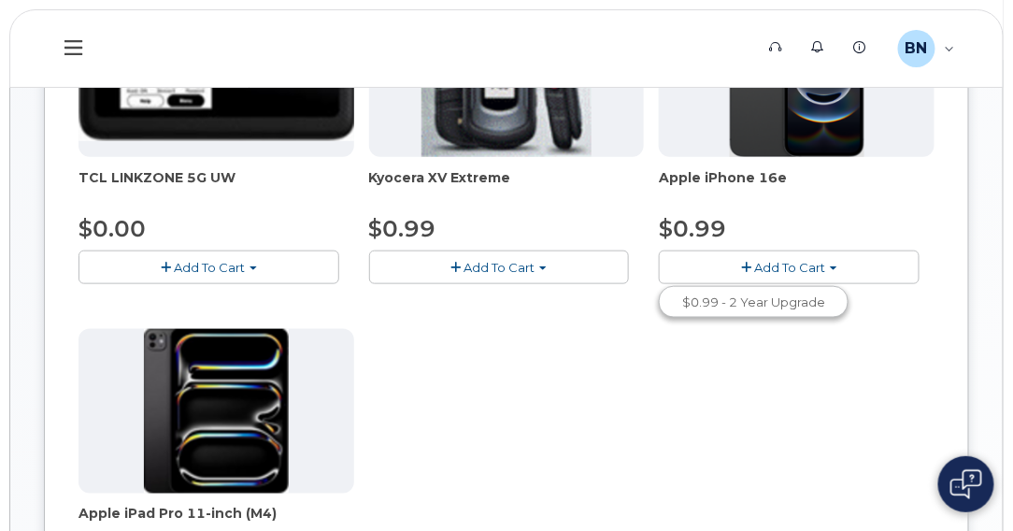
click at [663, 110] on div at bounding box center [797, 75] width 276 height 165
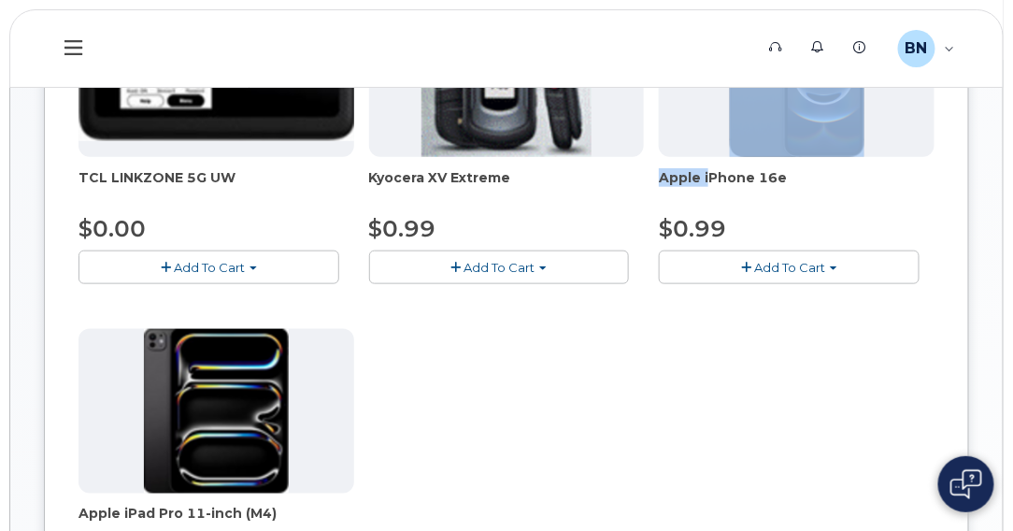
click at [663, 110] on div at bounding box center [797, 75] width 276 height 165
click at [664, 111] on div at bounding box center [797, 75] width 276 height 165
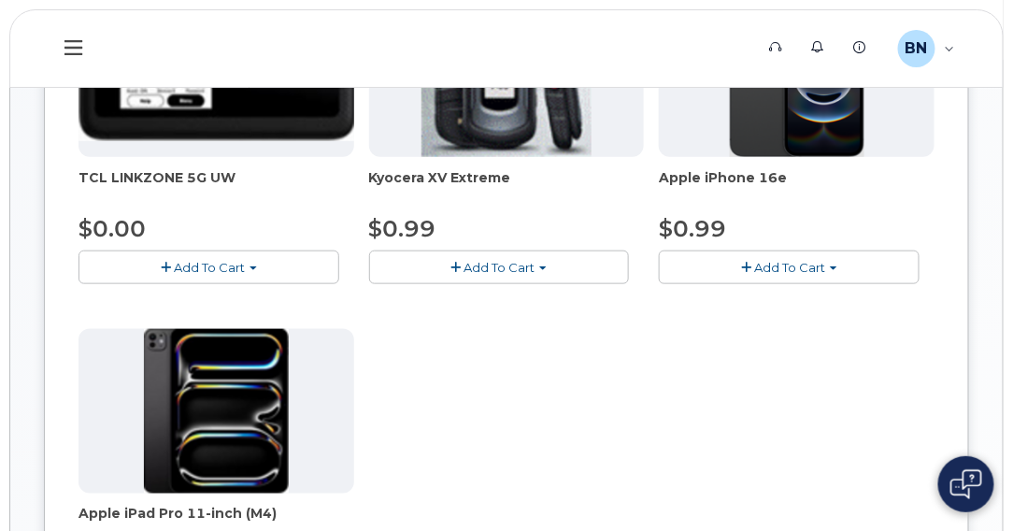
drag, startPoint x: 667, startPoint y: 115, endPoint x: 636, endPoint y: 300, distance: 187.7
click at [636, 300] on div "TCL LINKZONE 5G UW $0.00 Add To Cart $0.00 - 2 Year Upgrade Kyocera XV Extreme …" at bounding box center [507, 322] width 856 height 658
click at [772, 263] on span "Add To Cart" at bounding box center [789, 267] width 71 height 15
click at [947, 47] on div "BN Bobosky, Nancy L Employee" at bounding box center [926, 48] width 83 height 37
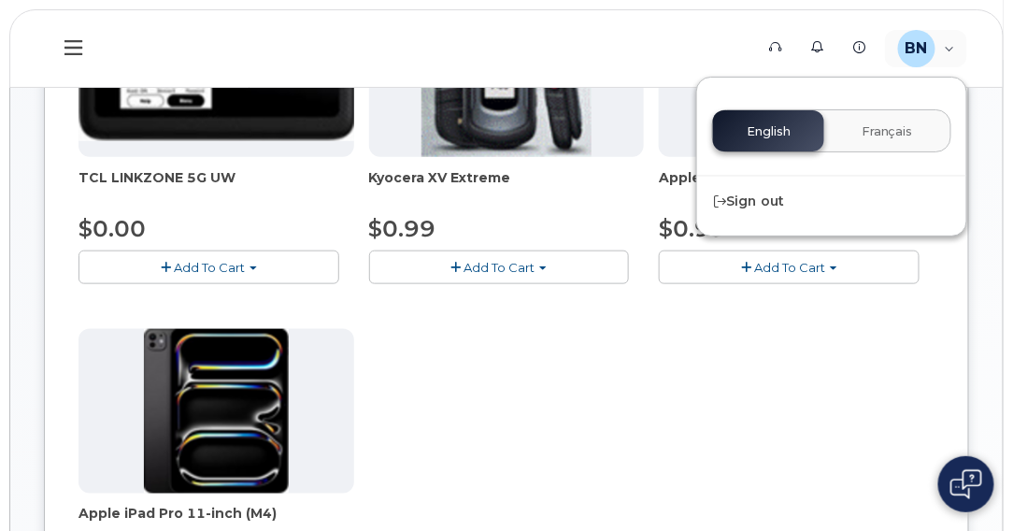
click at [743, 45] on header "Support Alerts Knowledge Base BN Bobosky, Nancy L Employee English Français Sig…" at bounding box center [506, 48] width 995 height 79
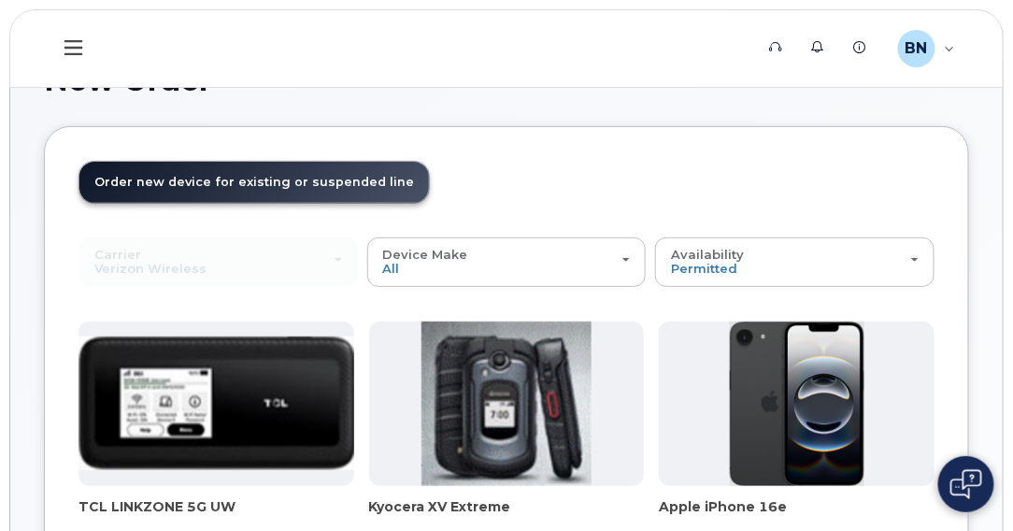
scroll to position [0, 0]
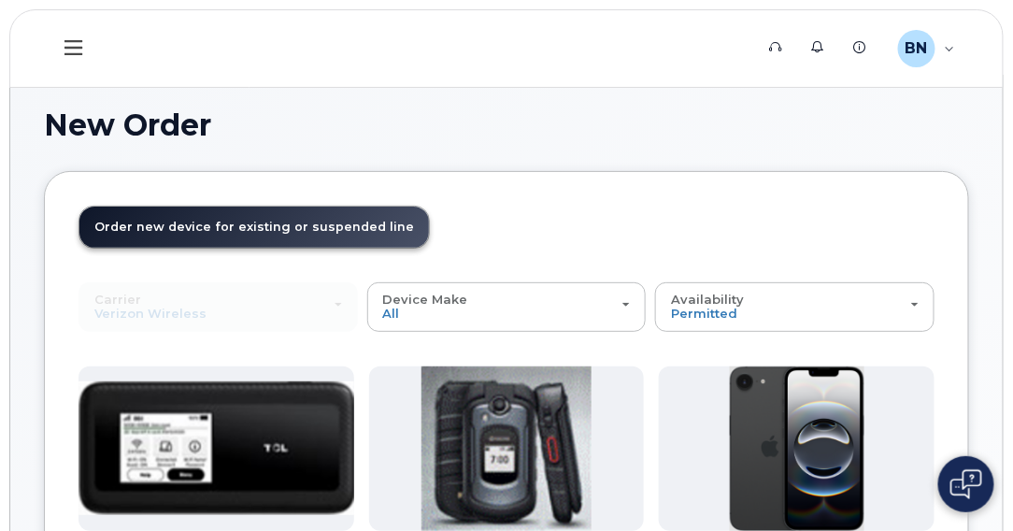
click at [250, 225] on span "Order new device for existing or suspended line" at bounding box center [254, 227] width 320 height 14
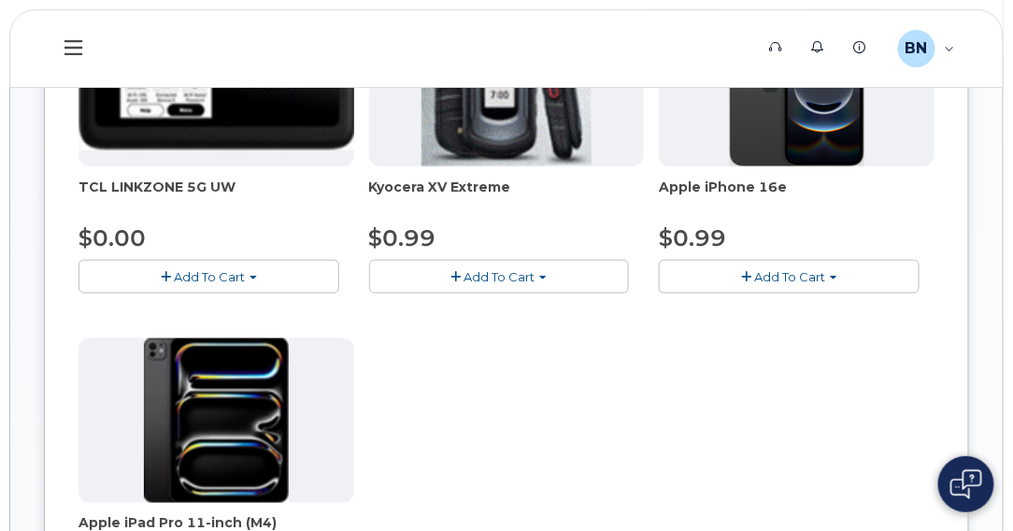
scroll to position [374, 0]
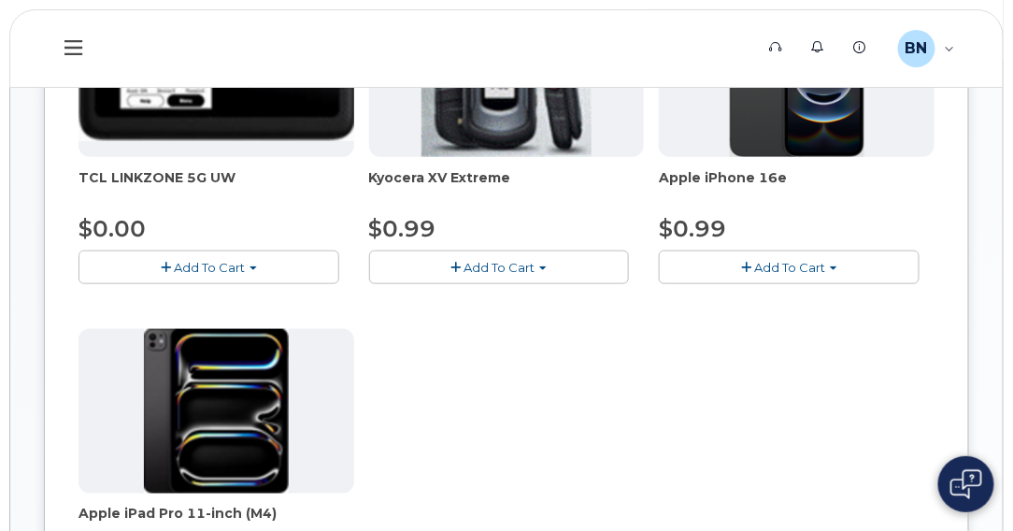
click at [800, 122] on img at bounding box center [797, 75] width 135 height 165
click at [714, 111] on div at bounding box center [797, 75] width 276 height 165
click at [699, 271] on button "Add To Cart" at bounding box center [789, 267] width 261 height 33
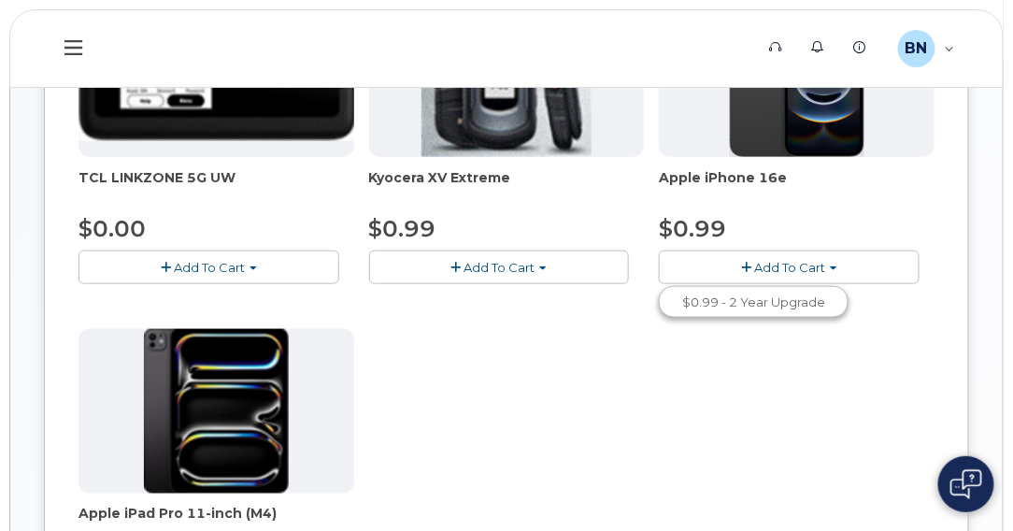
click at [699, 271] on button "Add To Cart" at bounding box center [789, 267] width 261 height 33
click at [745, 262] on span "button" at bounding box center [746, 268] width 10 height 12
click at [837, 264] on button "Add To Cart" at bounding box center [789, 267] width 261 height 33
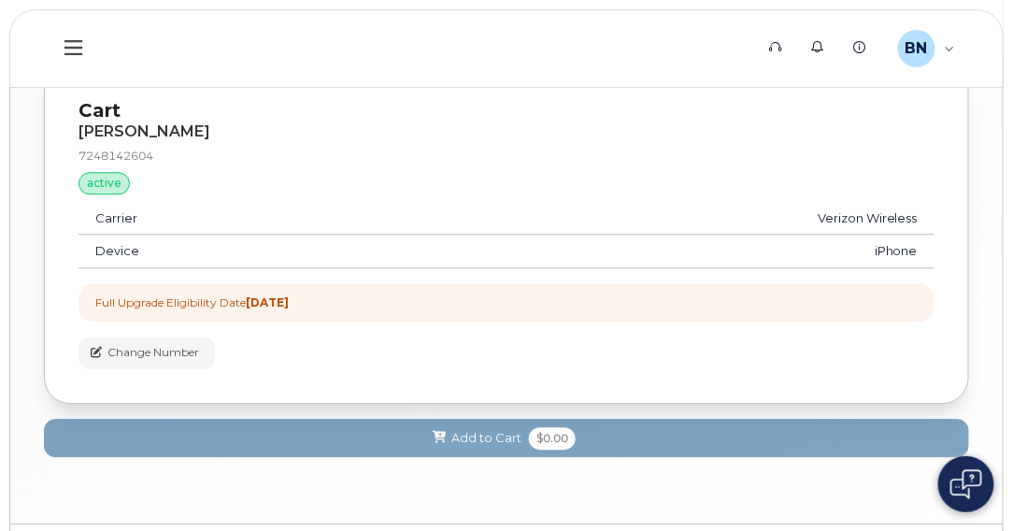
scroll to position [1122, 0]
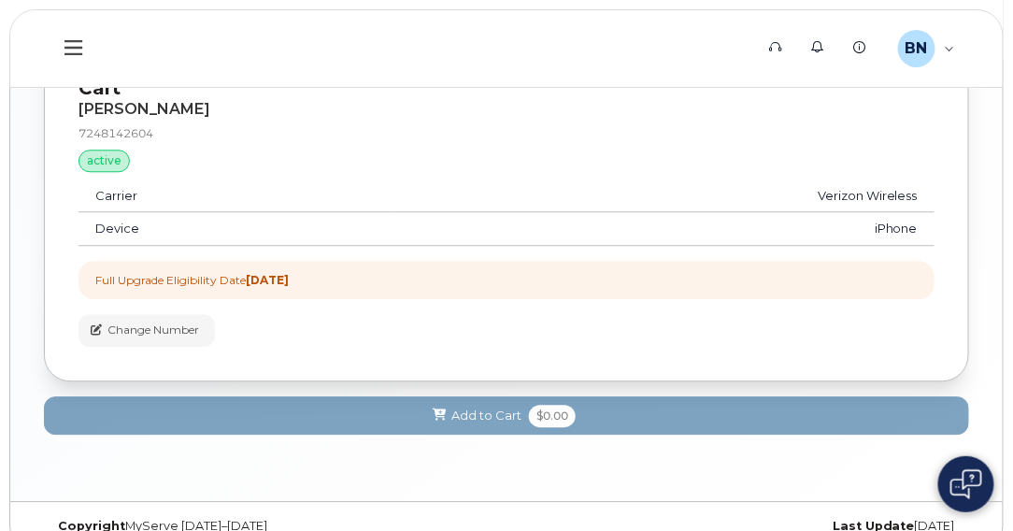
click at [289, 276] on strong "2022-09-17" at bounding box center [267, 280] width 43 height 14
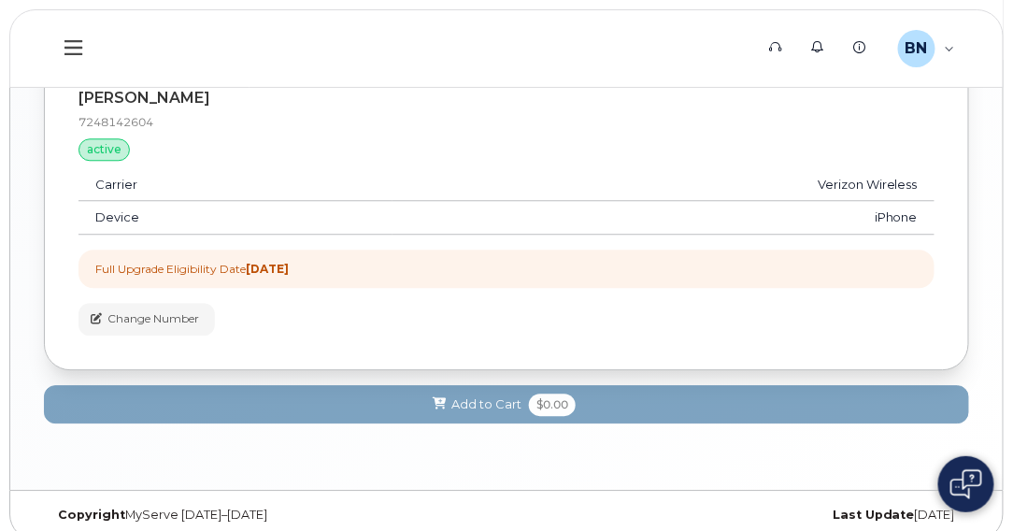
scroll to position [1143, 0]
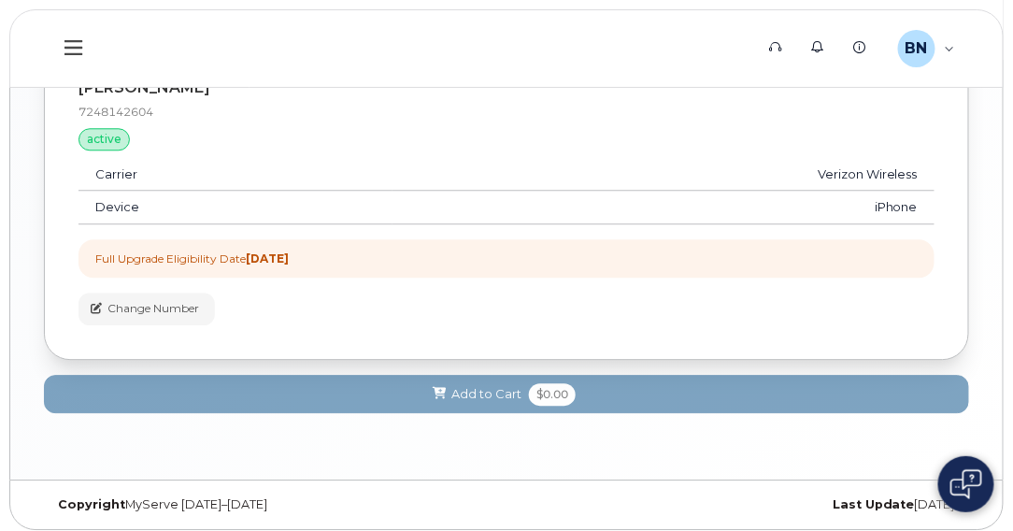
click at [495, 419] on div "Cart NANCY L BOBOSKY 7248142604 active suspended Carrier Verizon Wireless Devic…" at bounding box center [507, 232] width 926 height 427
click at [494, 411] on div "Cart NANCY L BOBOSKY 7248142604 active suspended Carrier Verizon Wireless Devic…" at bounding box center [507, 232] width 926 height 427
click at [494, 410] on div "Cart NANCY L BOBOSKY 7248142604 active suspended Carrier Verizon Wireless Devic…" at bounding box center [507, 232] width 926 height 427
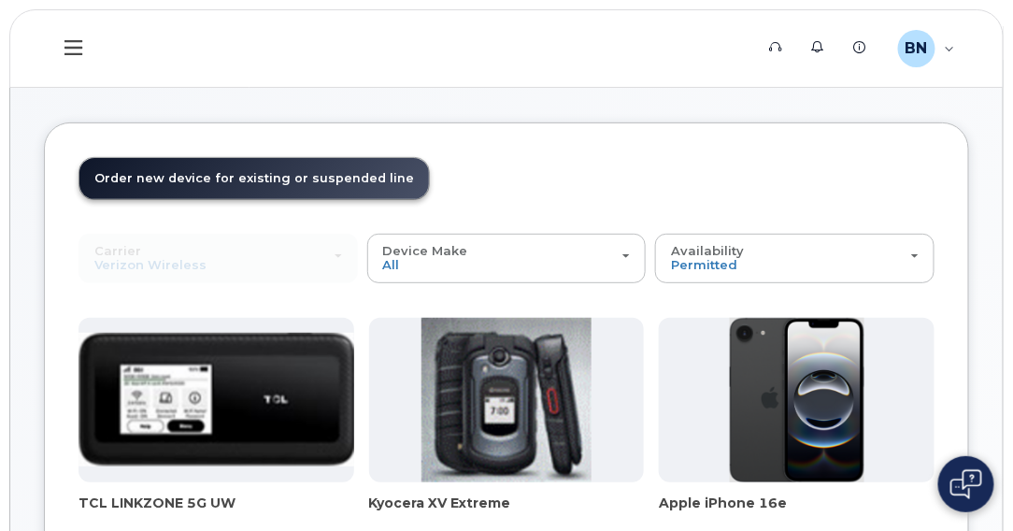
scroll to position [0, 0]
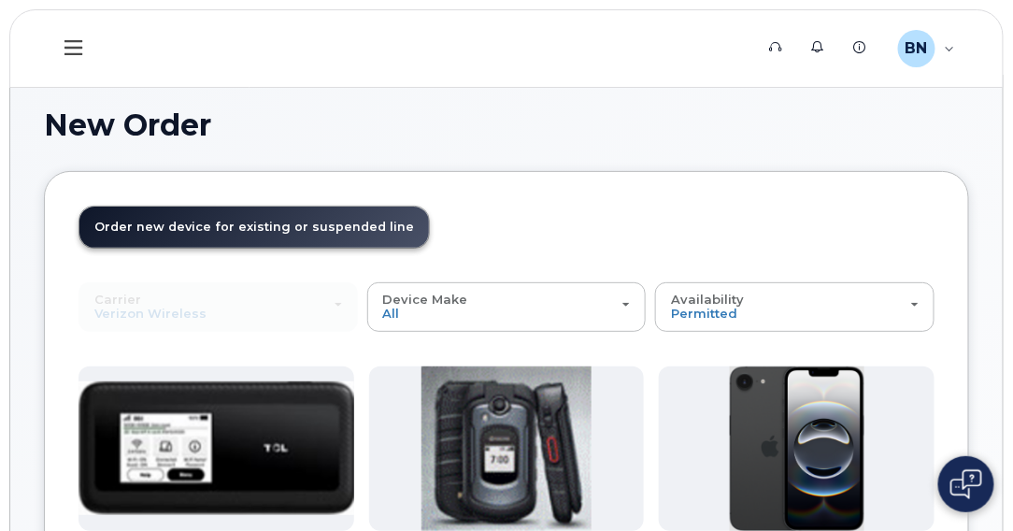
click at [81, 47] on icon at bounding box center [74, 47] width 18 height 15
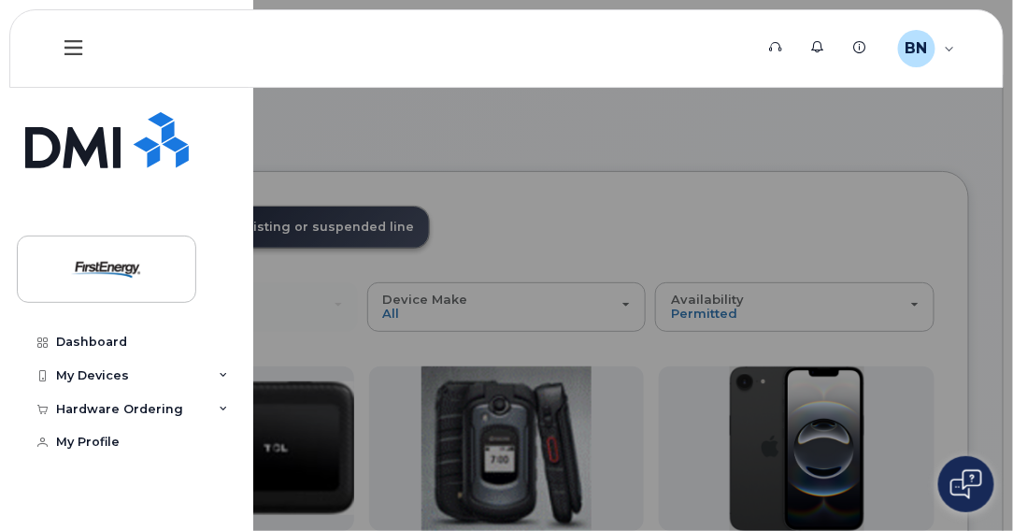
click at [442, 214] on div at bounding box center [506, 265] width 1013 height 531
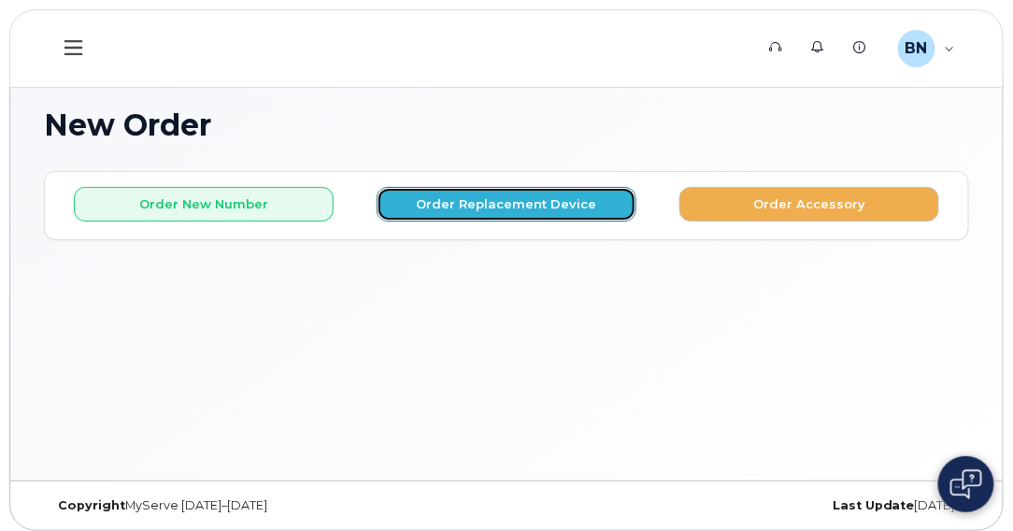
click at [432, 203] on button "Order Replacement Device" at bounding box center [507, 204] width 260 height 35
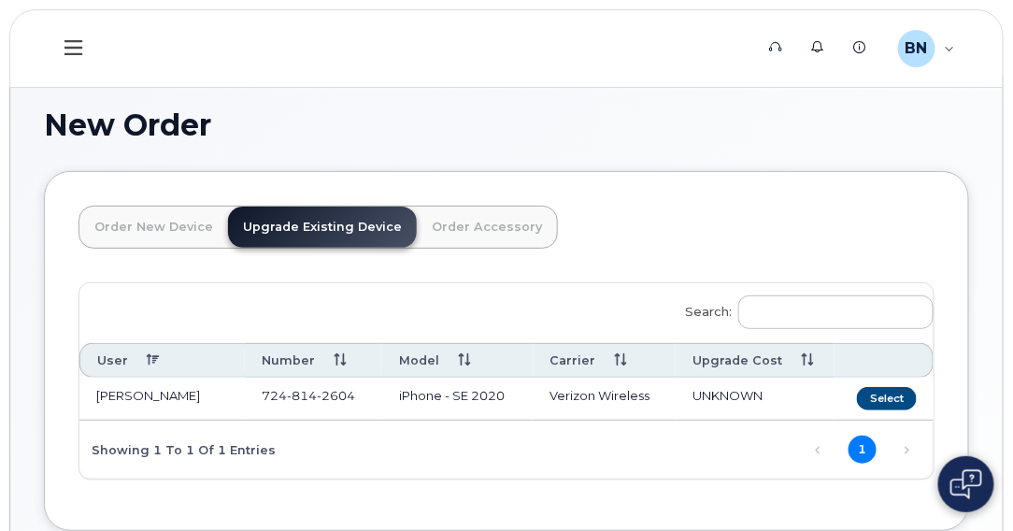
click at [351, 224] on link "Upgrade Existing Device" at bounding box center [322, 227] width 189 height 41
click at [350, 225] on link "Upgrade Existing Device" at bounding box center [322, 227] width 189 height 41
drag, startPoint x: 350, startPoint y: 225, endPoint x: 297, endPoint y: 223, distance: 52.4
click at [297, 223] on link "Upgrade Existing Device" at bounding box center [322, 227] width 189 height 41
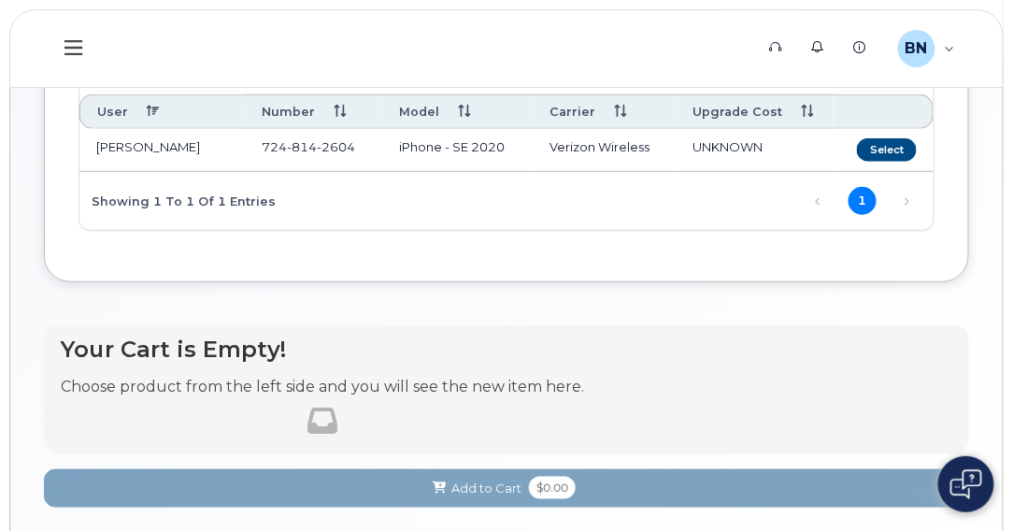
scroll to position [280, 0]
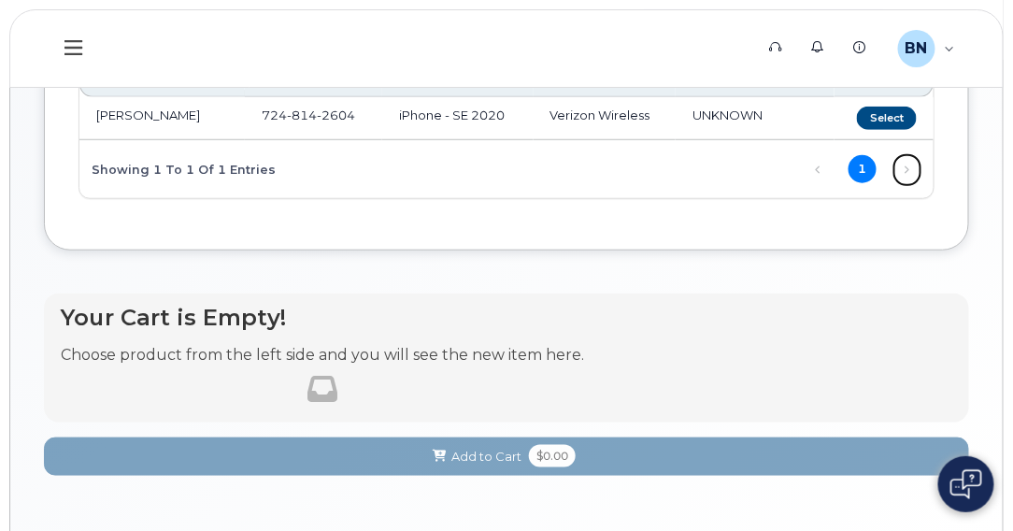
click at [909, 166] on link "Next" at bounding box center [908, 170] width 28 height 28
click at [887, 121] on button "Select" at bounding box center [887, 118] width 60 height 23
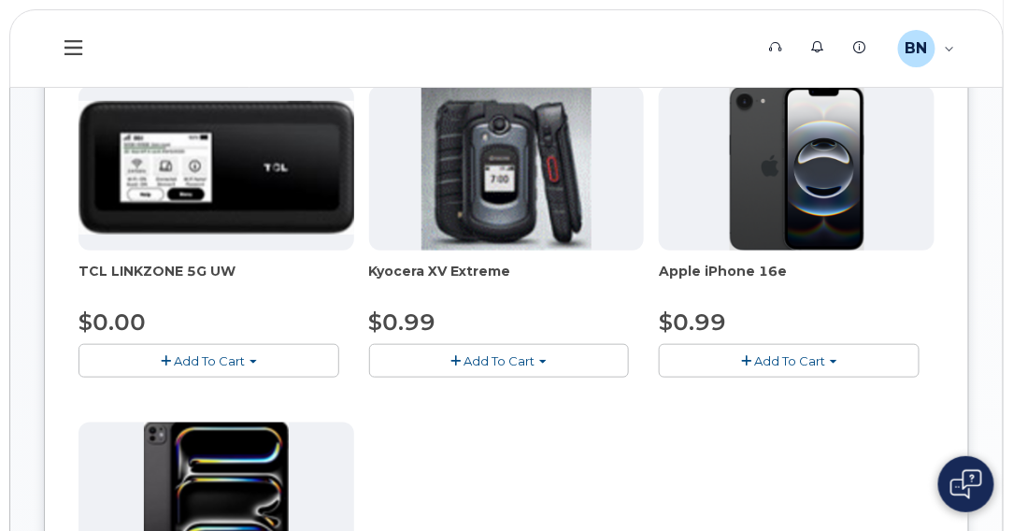
click at [776, 184] on img at bounding box center [797, 168] width 135 height 165
click at [689, 206] on div at bounding box center [797, 168] width 276 height 165
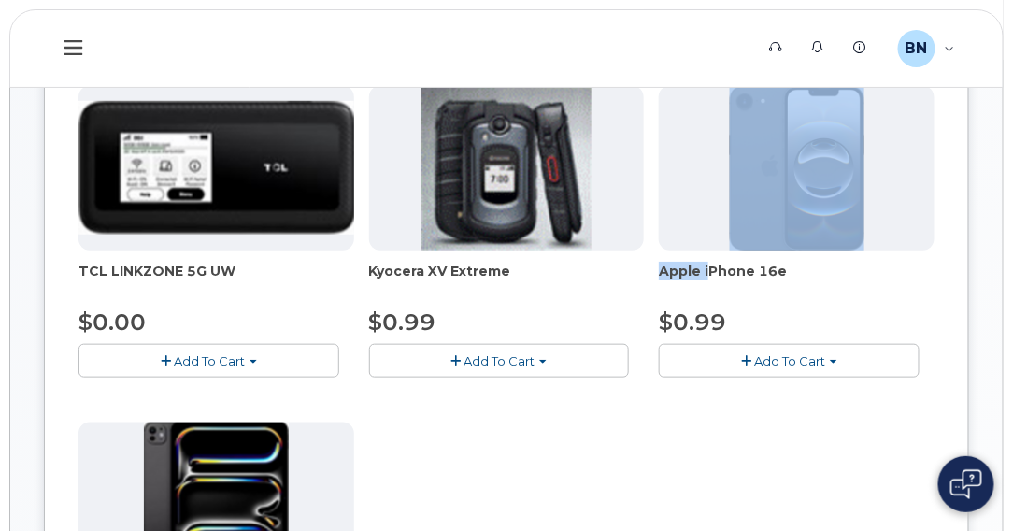
click at [689, 206] on div at bounding box center [797, 168] width 276 height 165
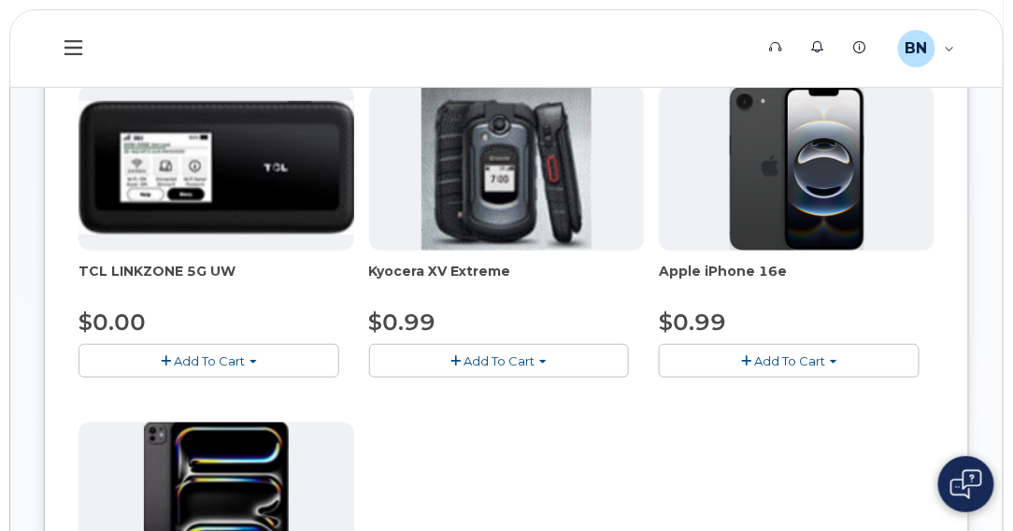
click at [776, 280] on span "Apple iPhone 16e" at bounding box center [797, 280] width 276 height 37
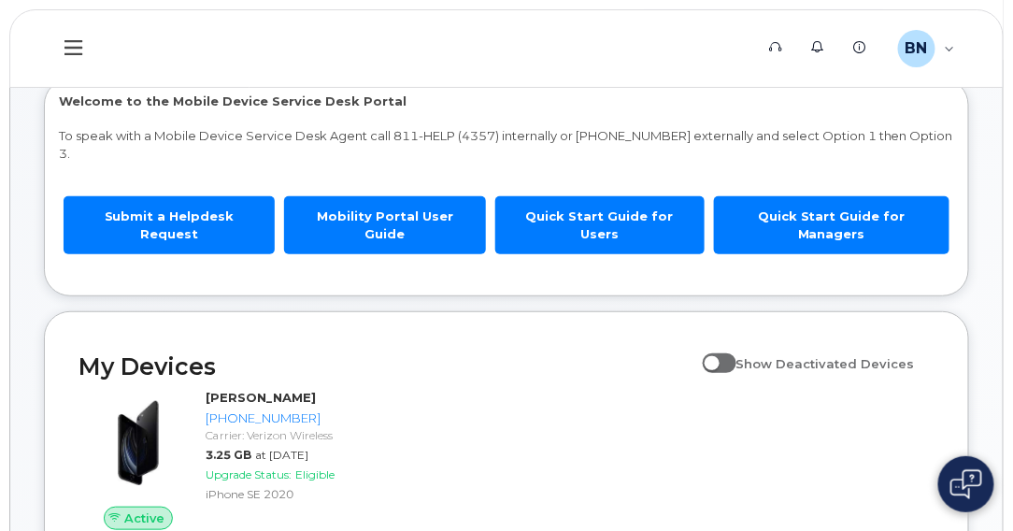
scroll to position [187, 0]
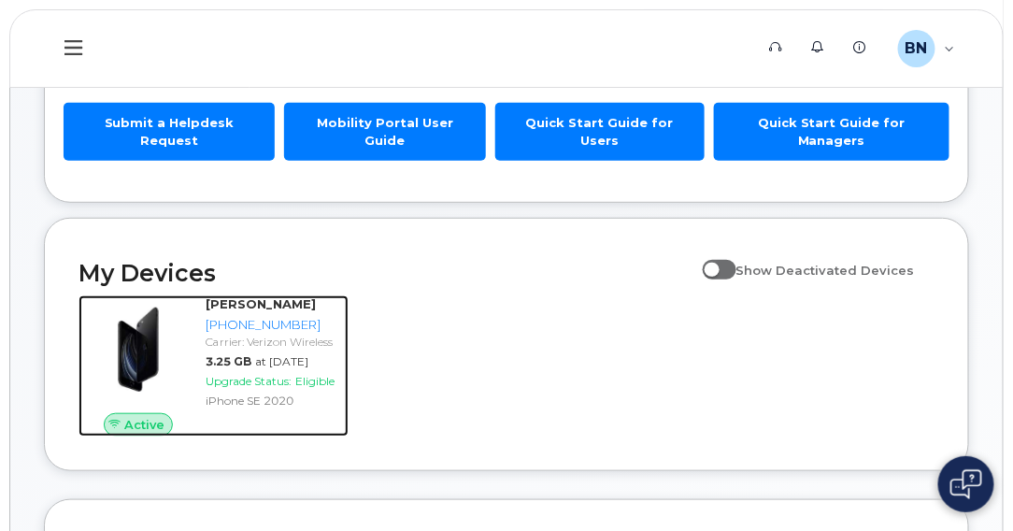
click at [301, 381] on span "Eligible" at bounding box center [314, 381] width 39 height 14
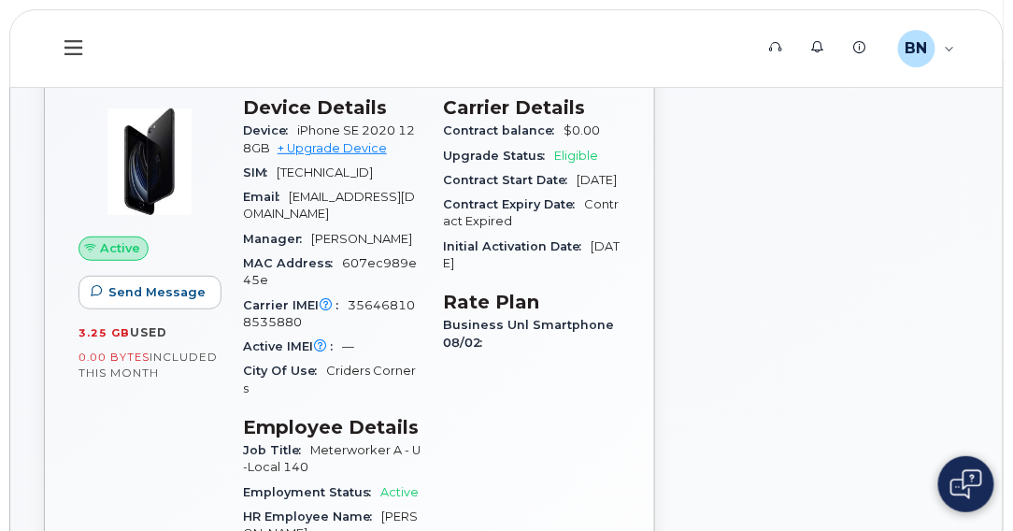
scroll to position [93, 0]
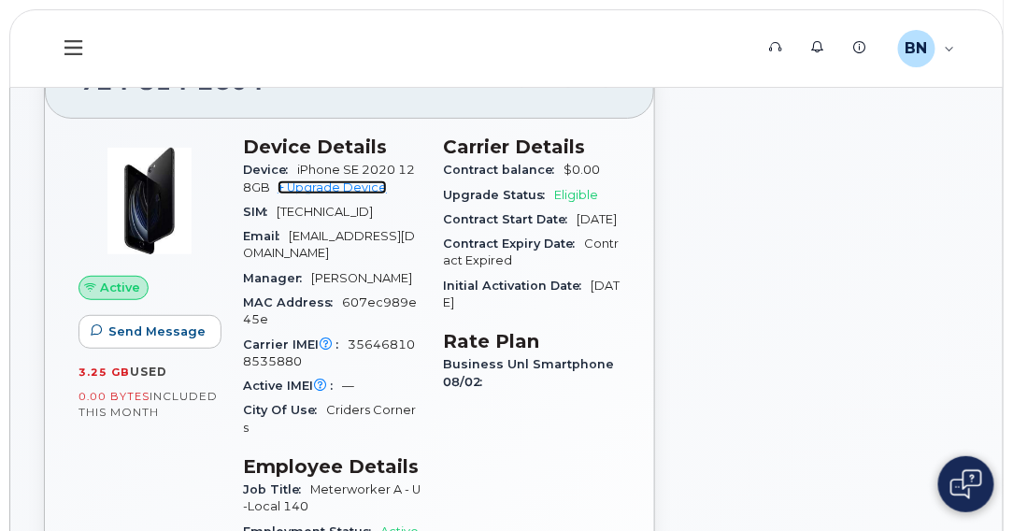
click at [350, 186] on link "+ Upgrade Device" at bounding box center [332, 187] width 109 height 14
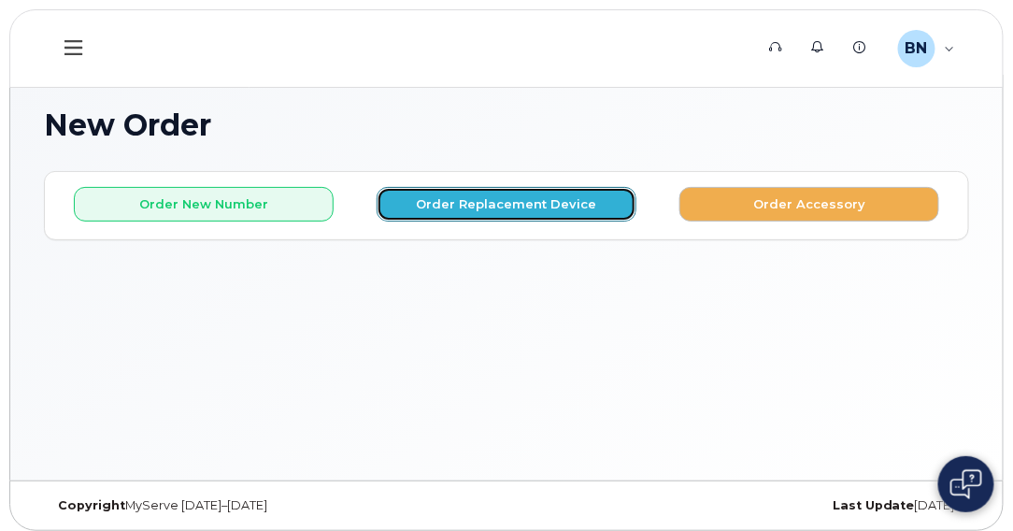
click at [509, 202] on button "Order Replacement Device" at bounding box center [507, 204] width 260 height 35
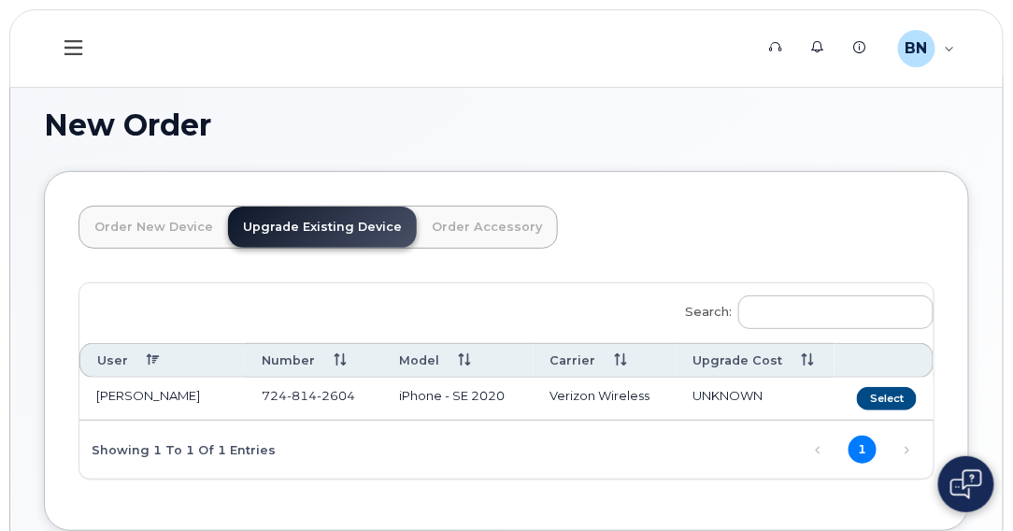
click at [342, 219] on link "Upgrade Existing Device" at bounding box center [322, 227] width 189 height 41
click at [906, 388] on button "Select" at bounding box center [887, 398] width 60 height 23
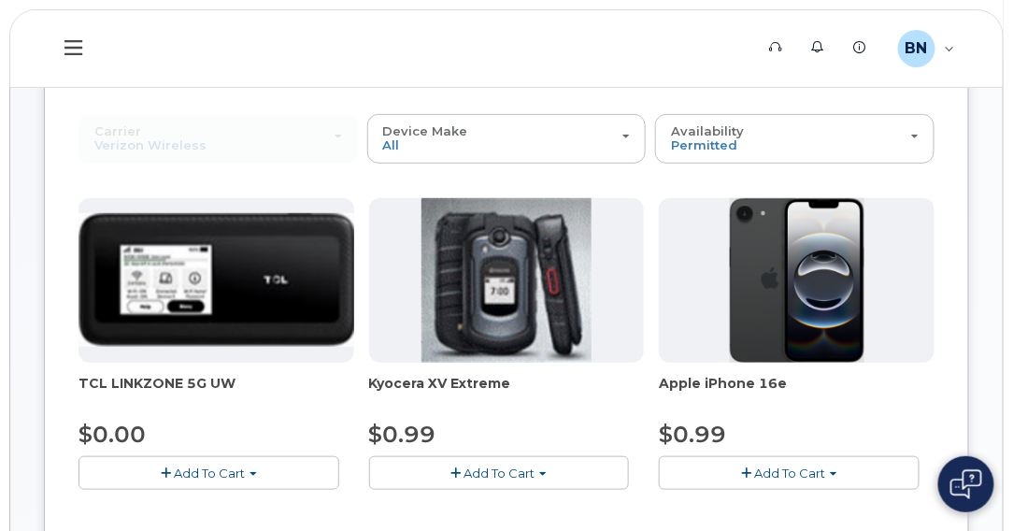
scroll to position [187, 0]
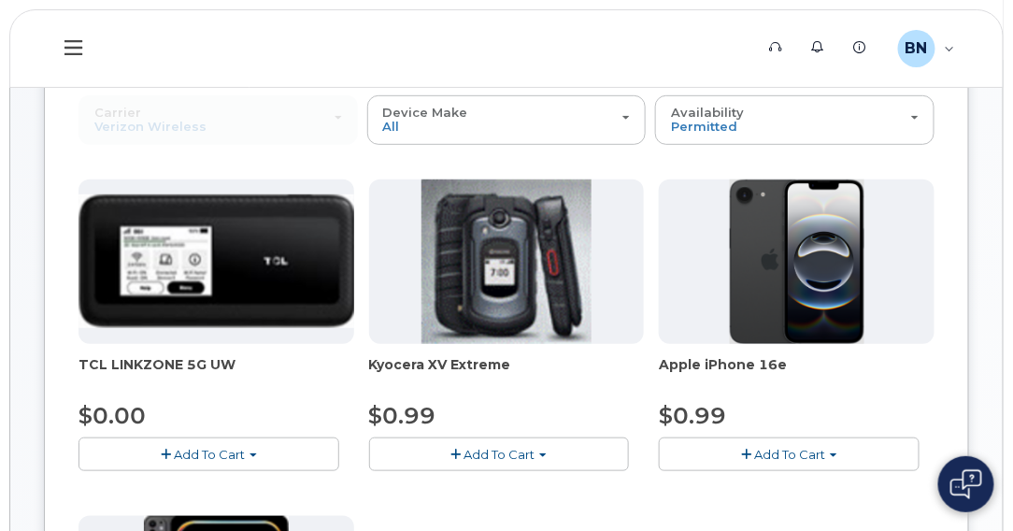
click at [753, 452] on button "Add To Cart" at bounding box center [789, 454] width 261 height 33
click at [769, 447] on span "Add To Cart" at bounding box center [789, 454] width 71 height 15
click at [753, 448] on button "Add To Cart" at bounding box center [789, 454] width 261 height 33
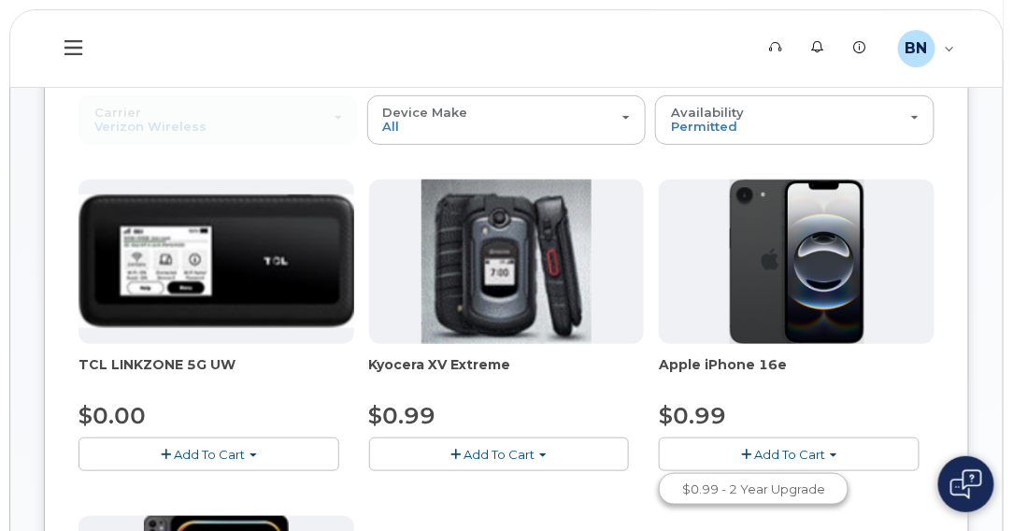
click at [804, 284] on img at bounding box center [797, 262] width 135 height 165
click at [821, 231] on img at bounding box center [797, 262] width 135 height 165
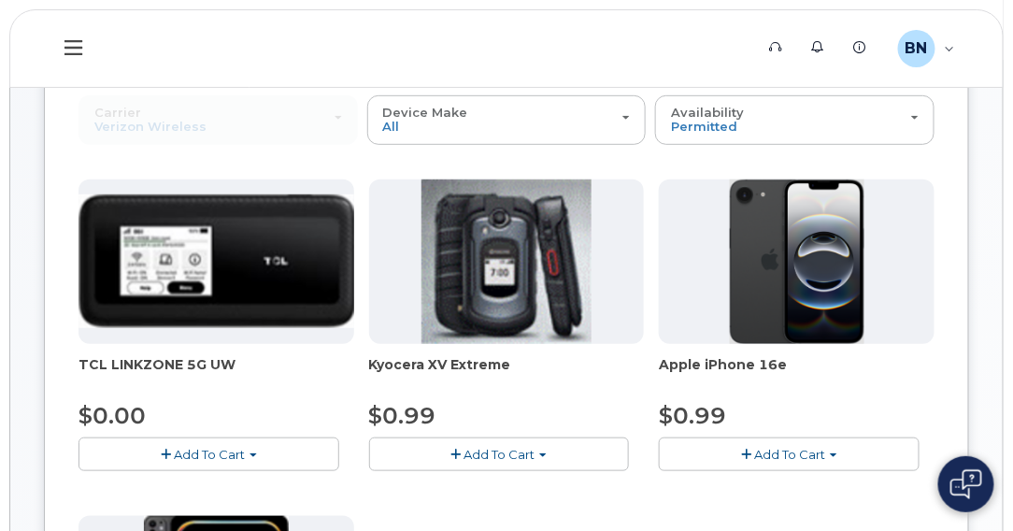
click at [712, 251] on div at bounding box center [797, 262] width 276 height 165
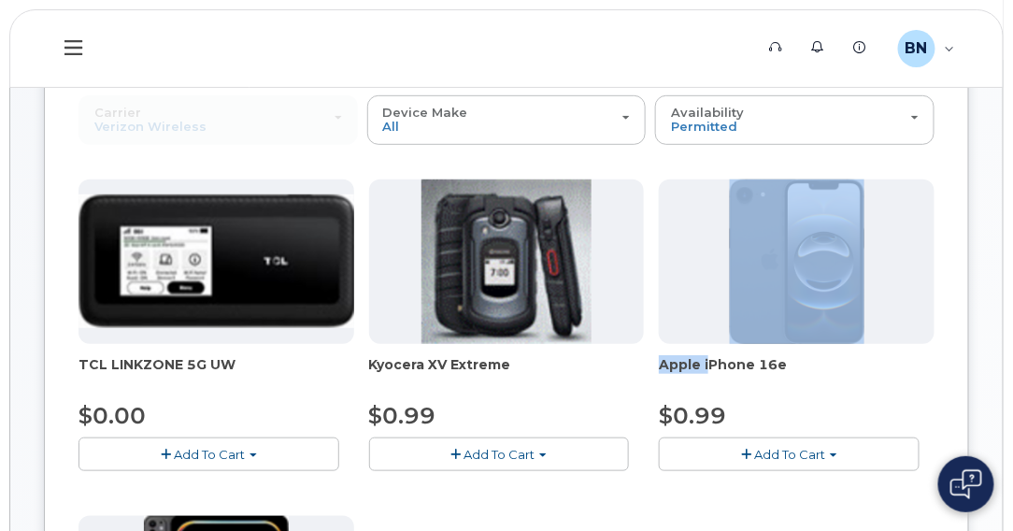
click at [712, 251] on div at bounding box center [797, 262] width 276 height 165
click at [715, 253] on div at bounding box center [797, 262] width 276 height 165
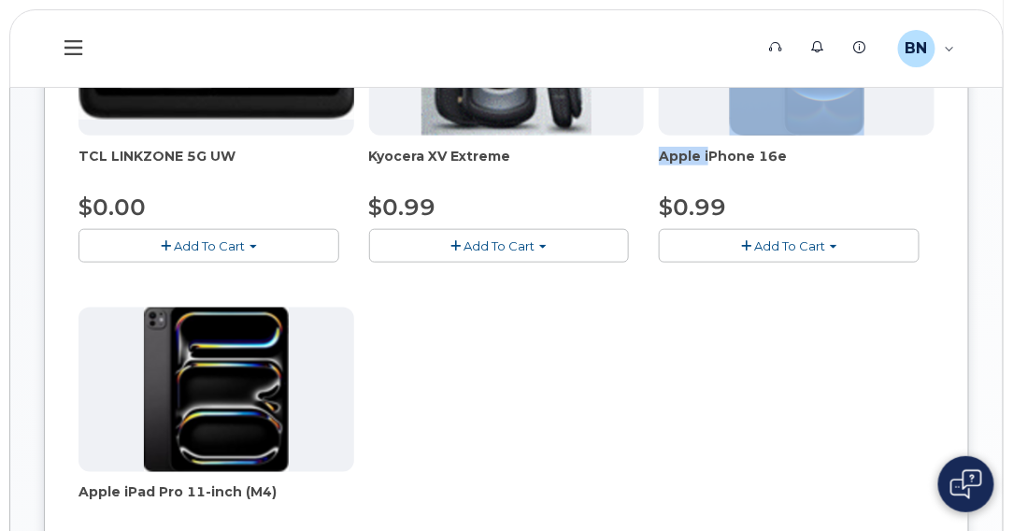
scroll to position [208, 0]
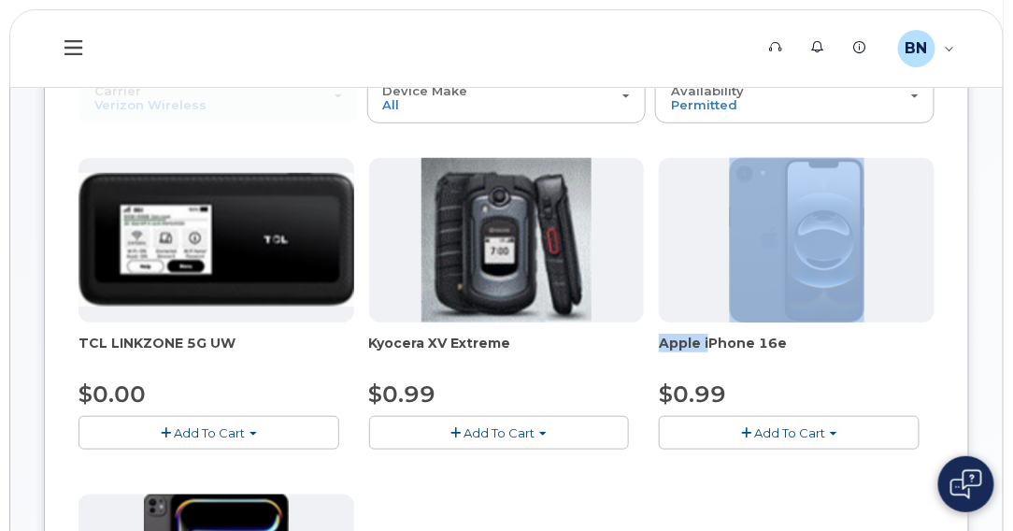
click at [850, 432] on button "Add To Cart" at bounding box center [789, 432] width 261 height 33
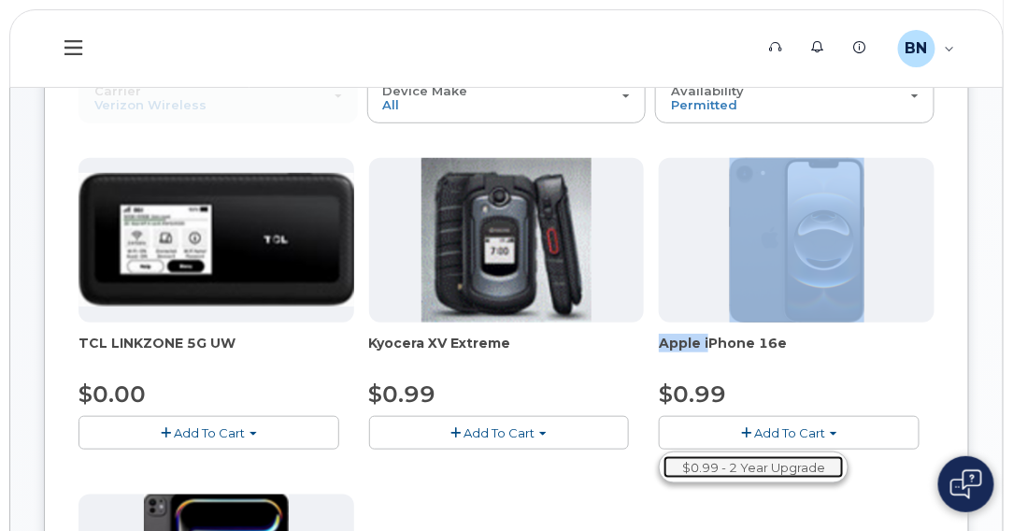
click at [755, 464] on link "$0.99 - 2 Year Upgrade" at bounding box center [754, 467] width 180 height 23
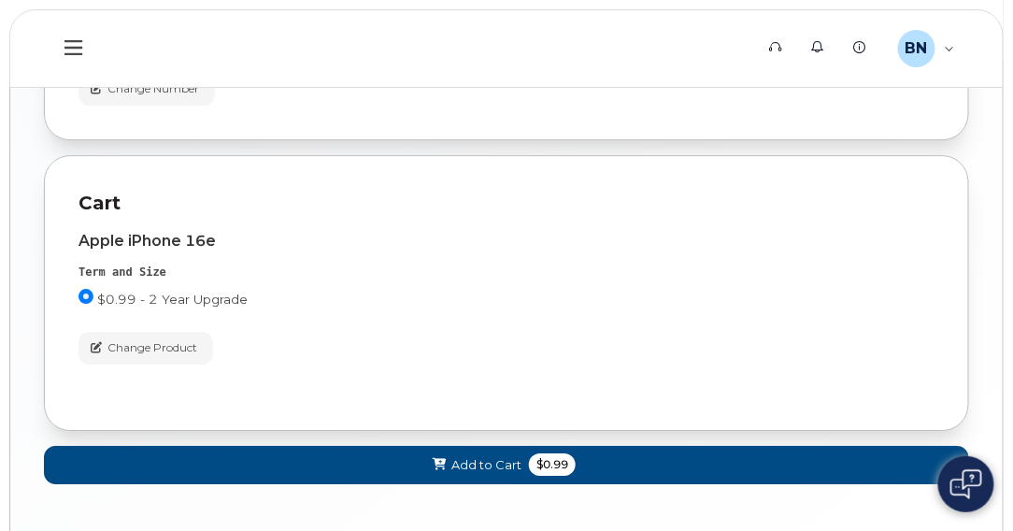
scroll to position [1424, 0]
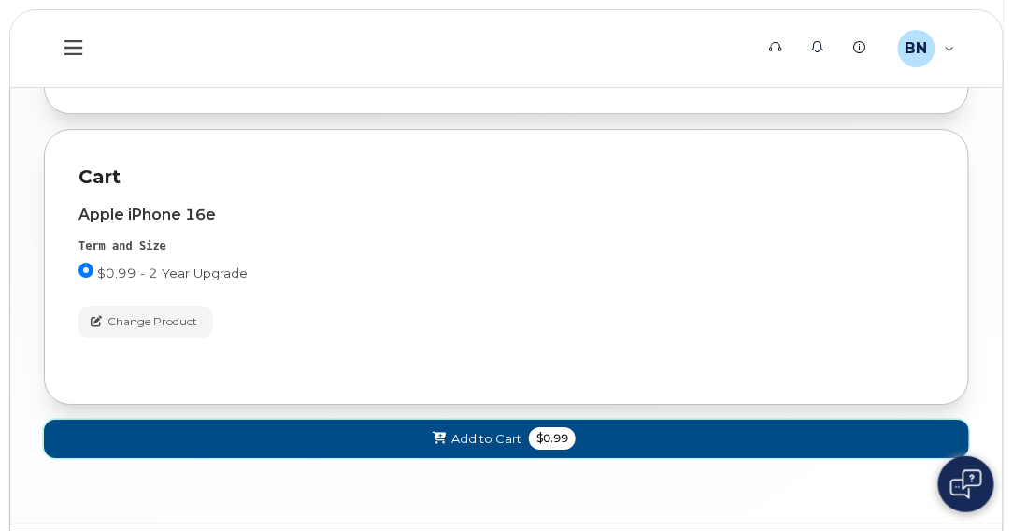
click at [636, 432] on button "Add to Cart $0.99" at bounding box center [507, 439] width 926 height 38
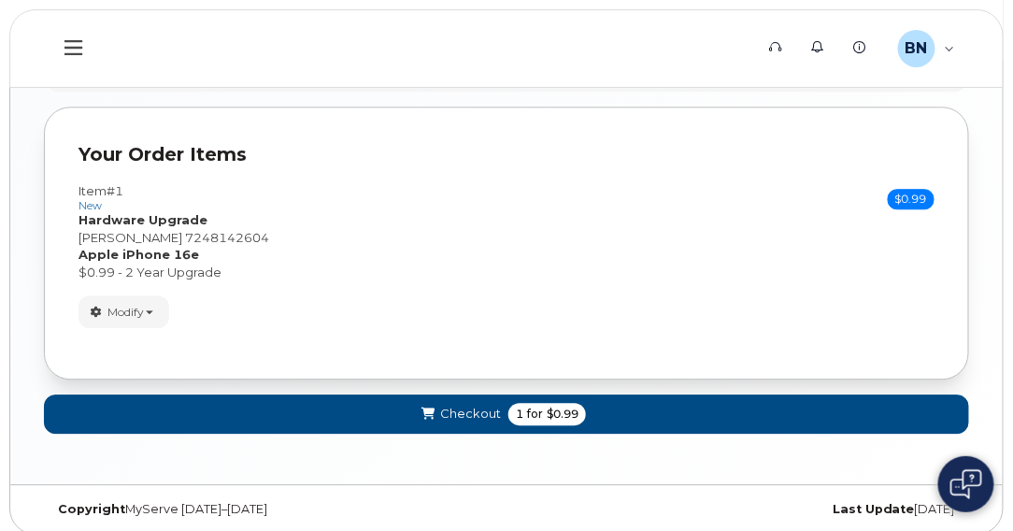
scroll to position [1120, 0]
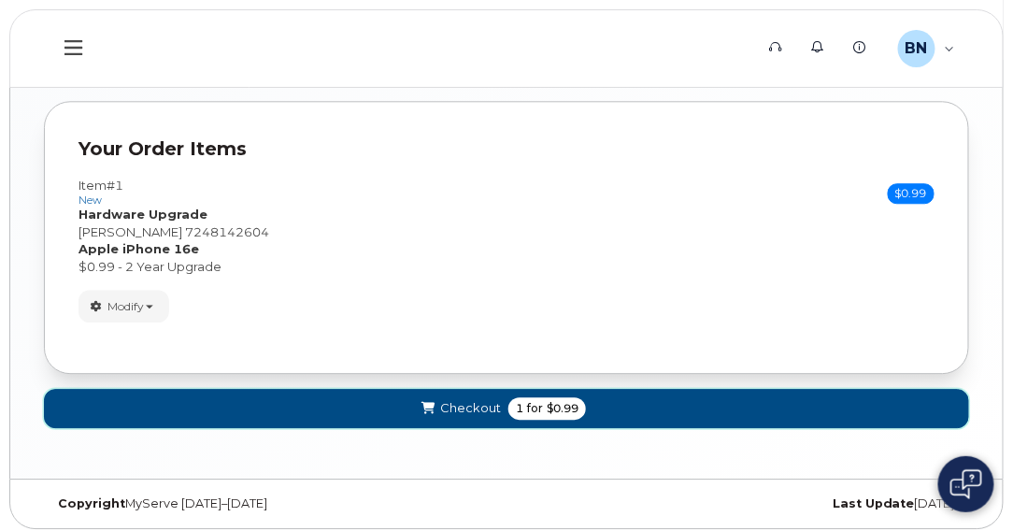
click at [465, 401] on span "Checkout" at bounding box center [470, 408] width 61 height 18
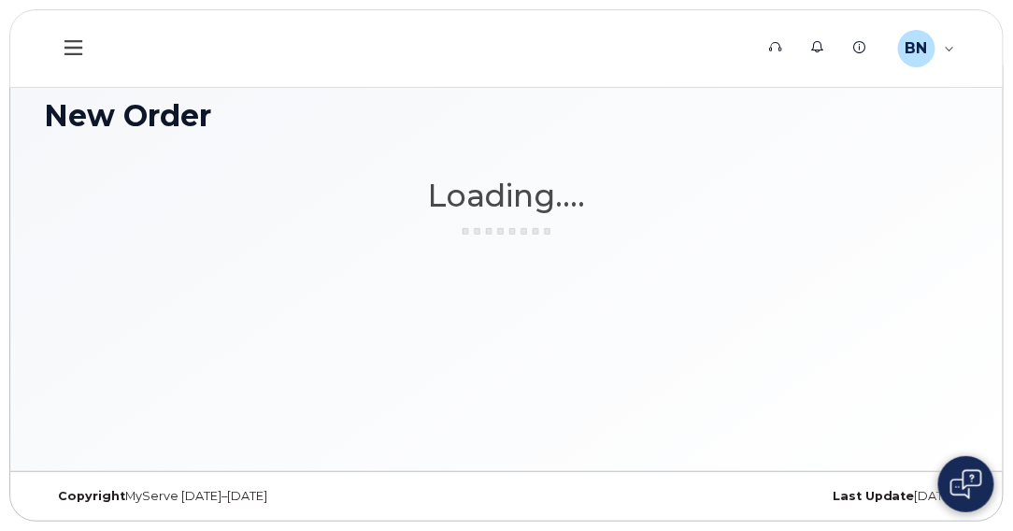
scroll to position [8, 0]
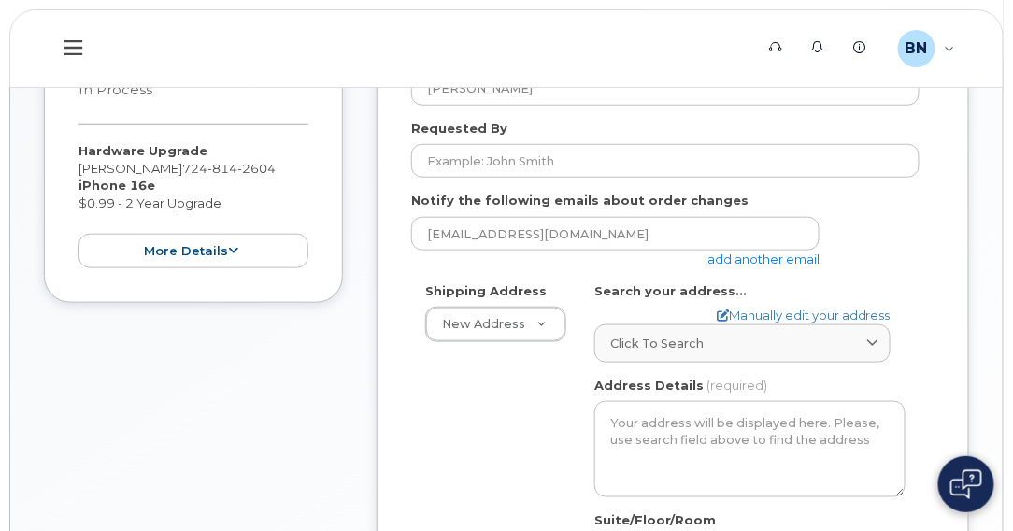
scroll to position [374, 0]
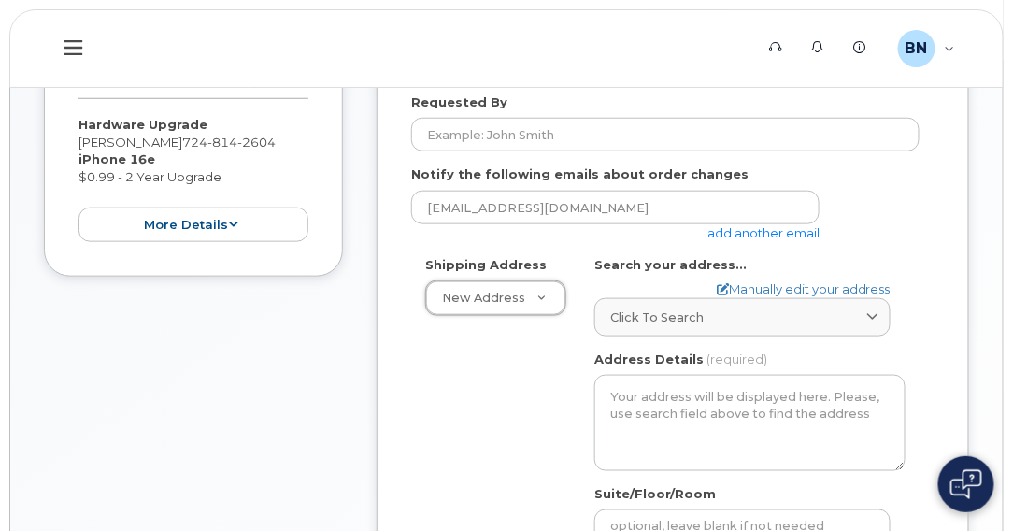
click at [692, 323] on span "Click to search" at bounding box center [657, 318] width 93 height 18
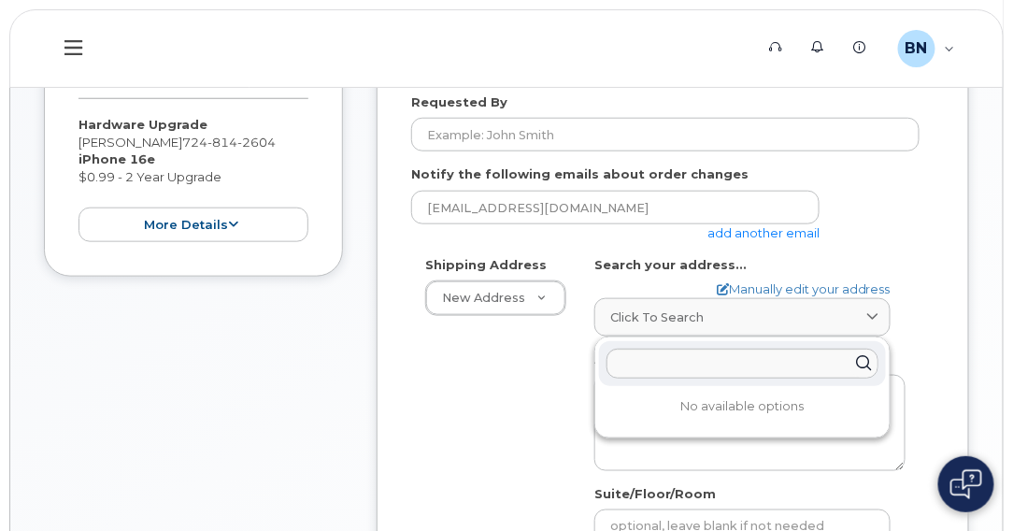
click at [864, 366] on icon at bounding box center [864, 364] width 27 height 27
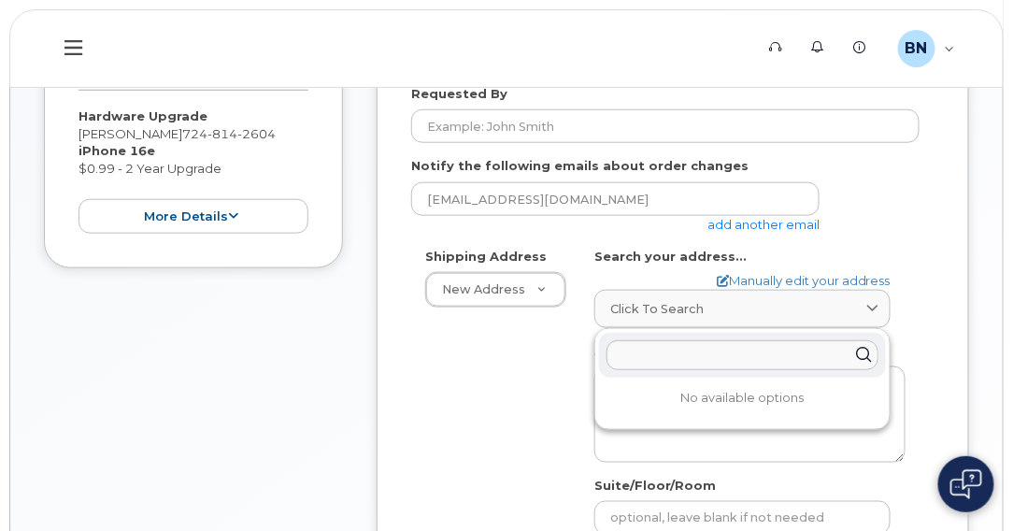
scroll to position [278, 0]
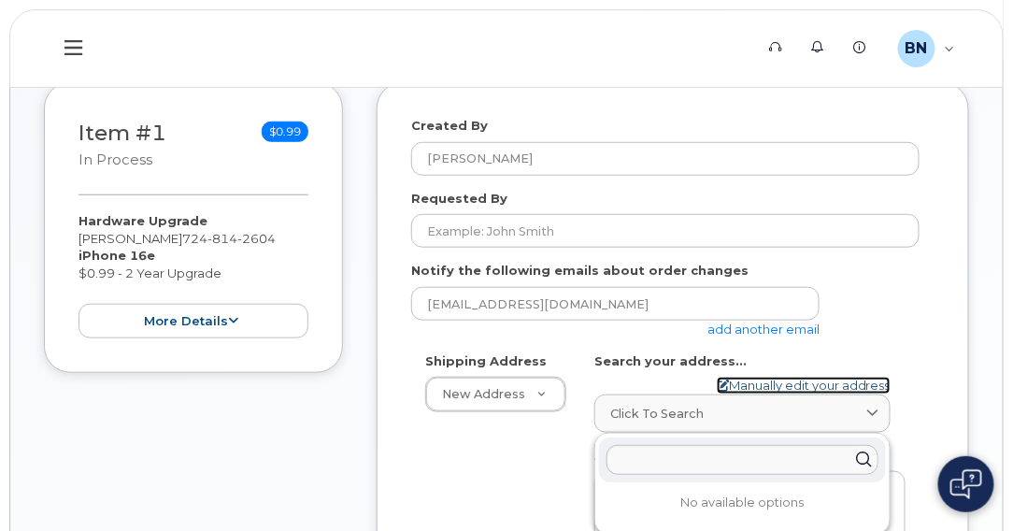
click at [754, 381] on link "Manually edit your address" at bounding box center [804, 386] width 174 height 18
select select
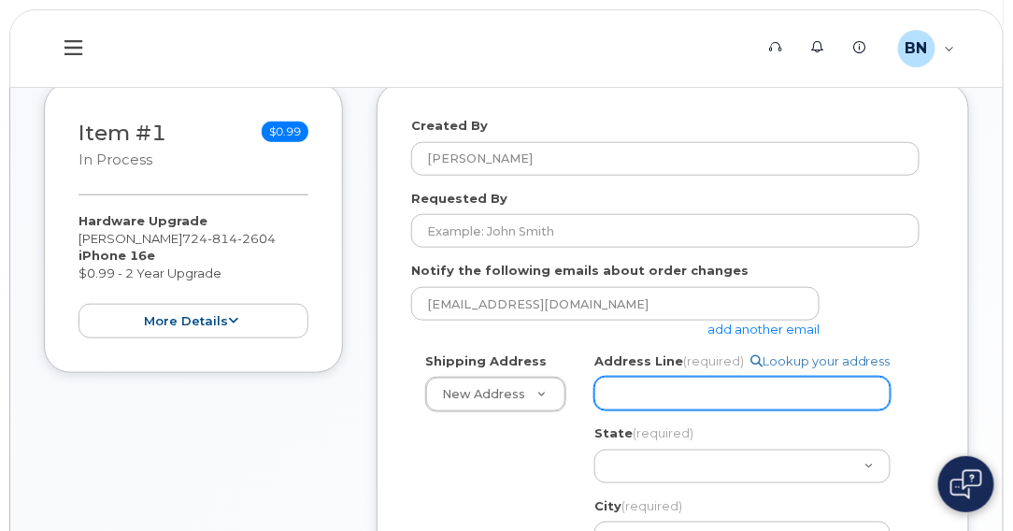
click at [732, 387] on input "Address Line (required)" at bounding box center [743, 394] width 296 height 34
select select
type input "2"
select select
type input "29"
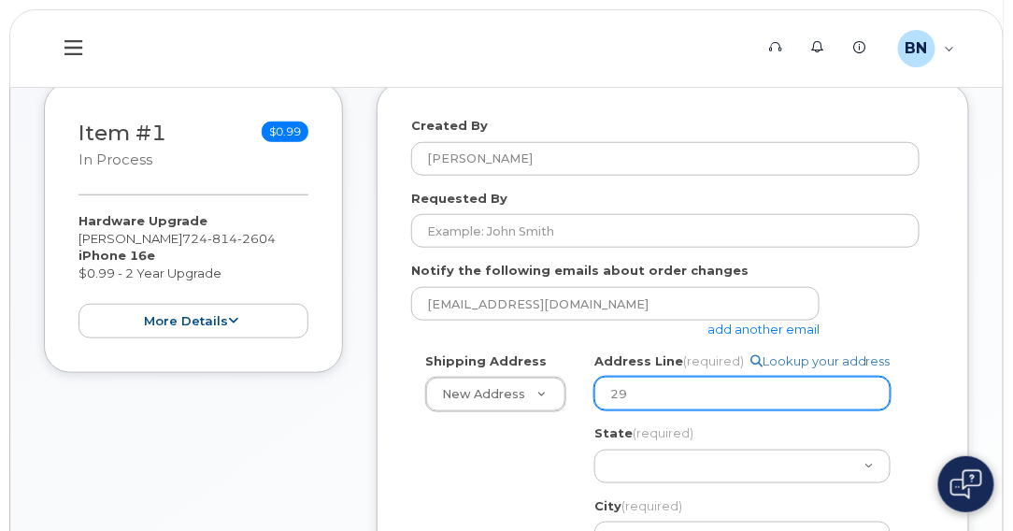
select select
type input "293"
select select
type input "2939"
select select
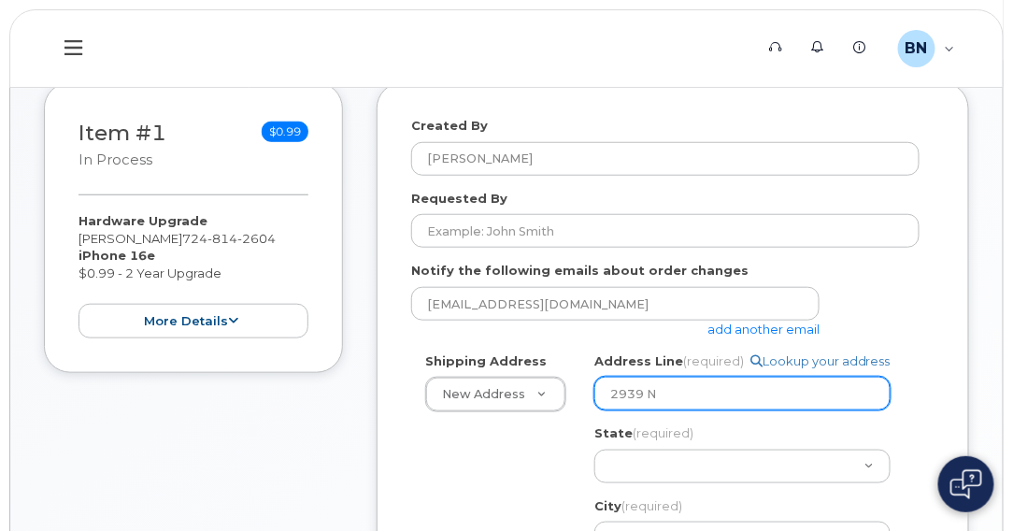
type input "2939 N"
select select
type input "2939 N H"
select select
type input "2939 N He"
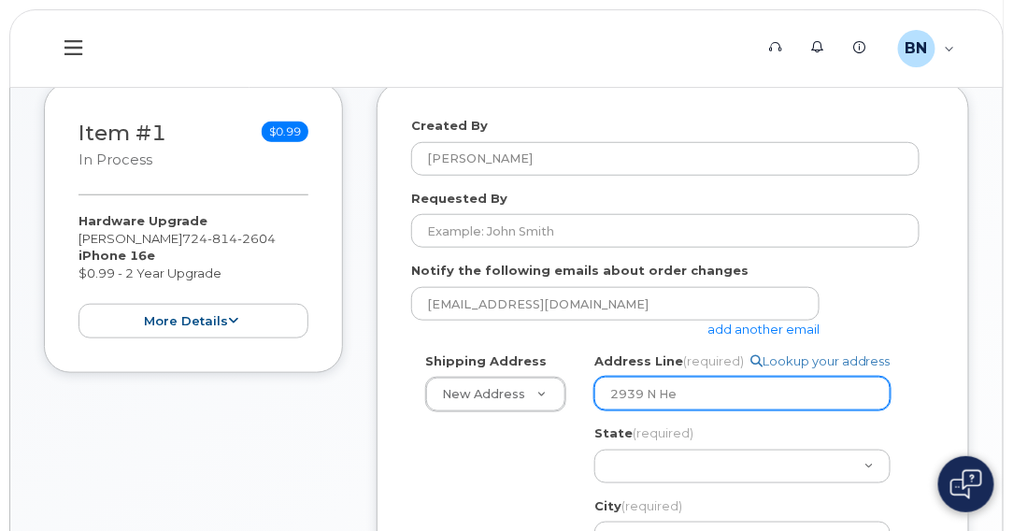
select select
type input "2939 N Her"
select select
type input "[STREET_ADDRESS]"
select select
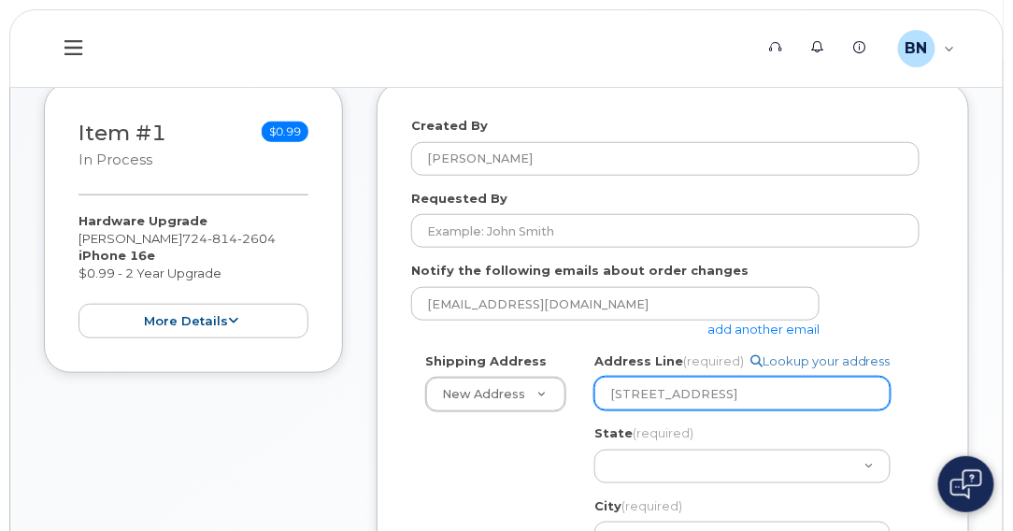
type input "2939 N Hermi"
select select
type input "2939 N Hermit"
select select
type input "[STREET_ADDRESS]"
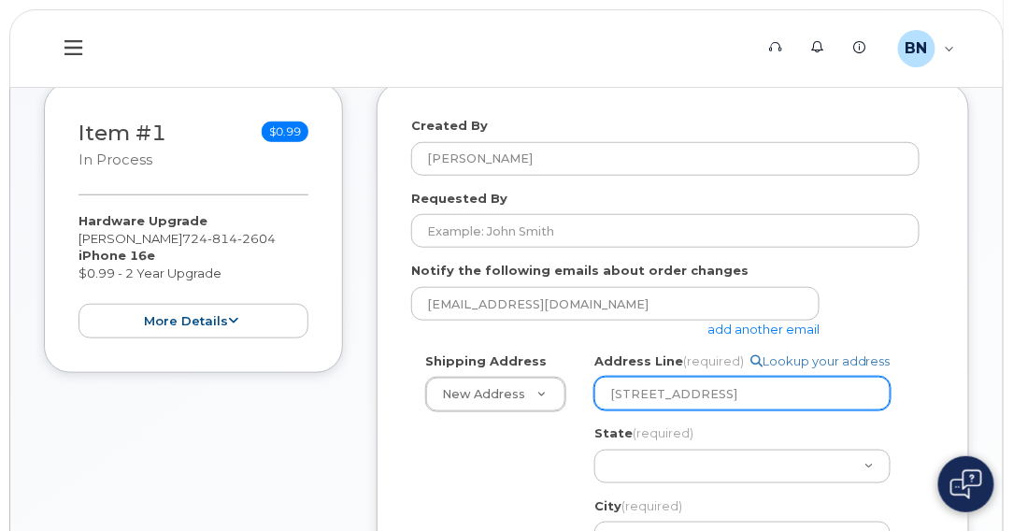
select select
type input "[STREET_ADDRESS]"
select select
type input "[STREET_ADDRESS]"
select select
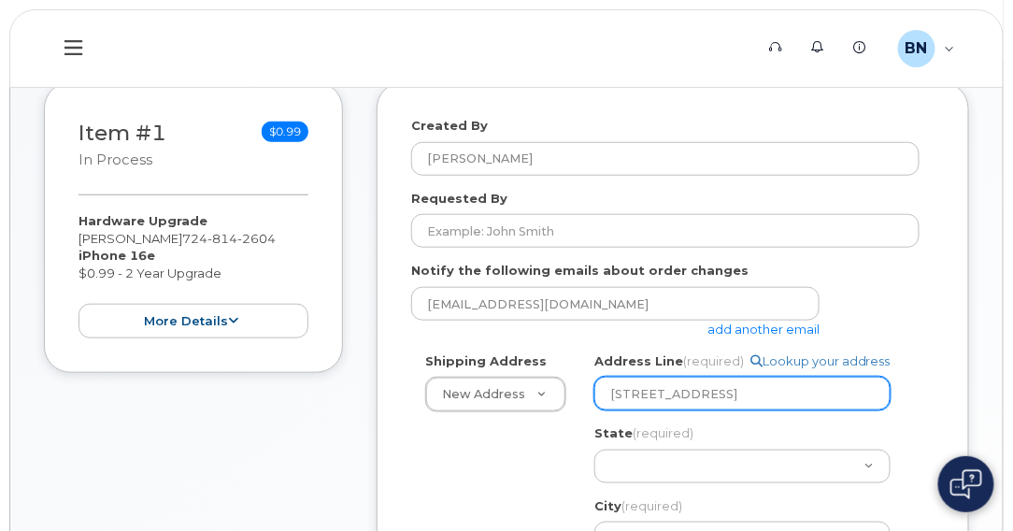
type input "[STREET_ADDRESS]"
select select
type input "[STREET_ADDRESS]"
select select
type input "[STREET_ADDRESS]"
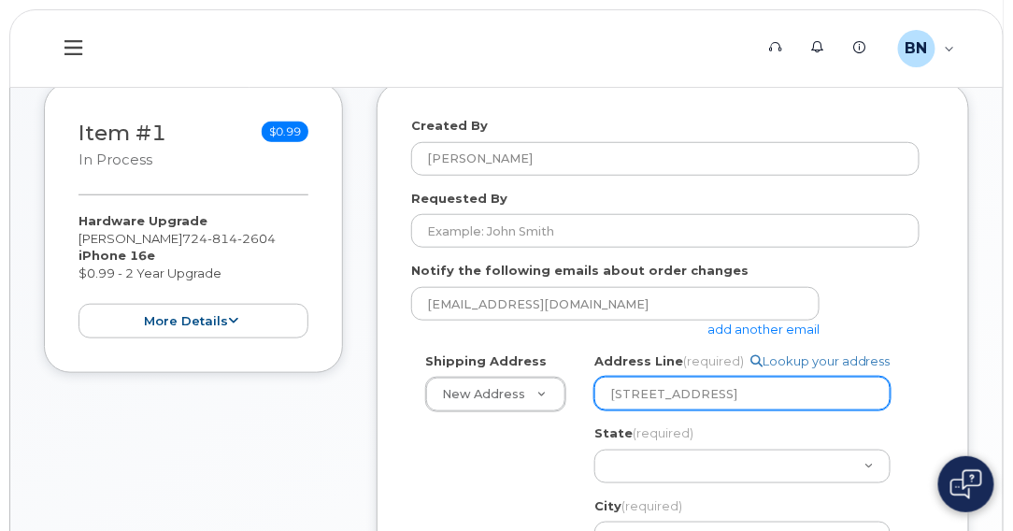
select select
type input "[STREET_ADDRESS]"
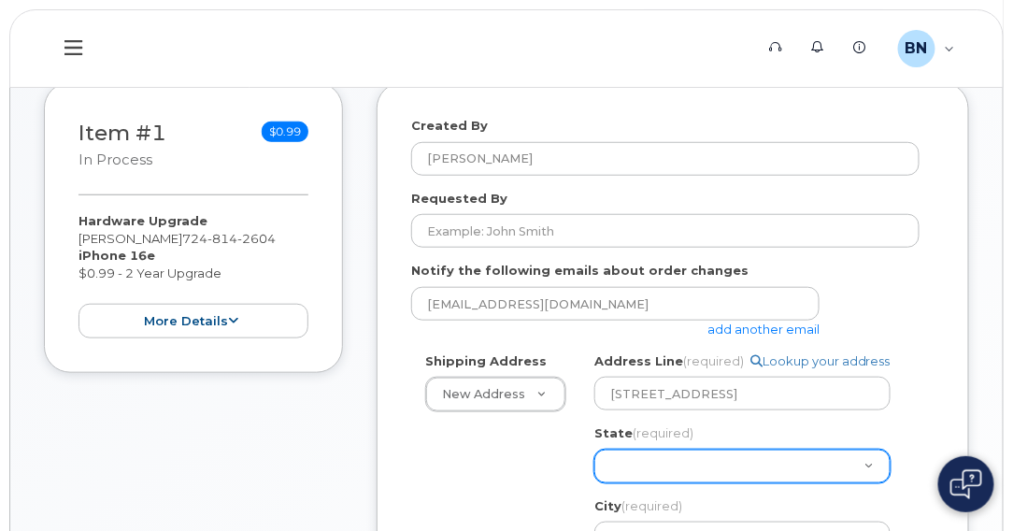
click at [761, 477] on select "[US_STATE] [US_STATE] [US_STATE] [US_STATE] [US_STATE] [US_STATE] [US_STATE] [U…" at bounding box center [743, 467] width 296 height 34
select select "PA"
click at [595, 450] on select "[US_STATE] [US_STATE] [US_STATE] [US_STATE] [US_STATE] [US_STATE] [US_STATE] [U…" at bounding box center [743, 467] width 296 height 34
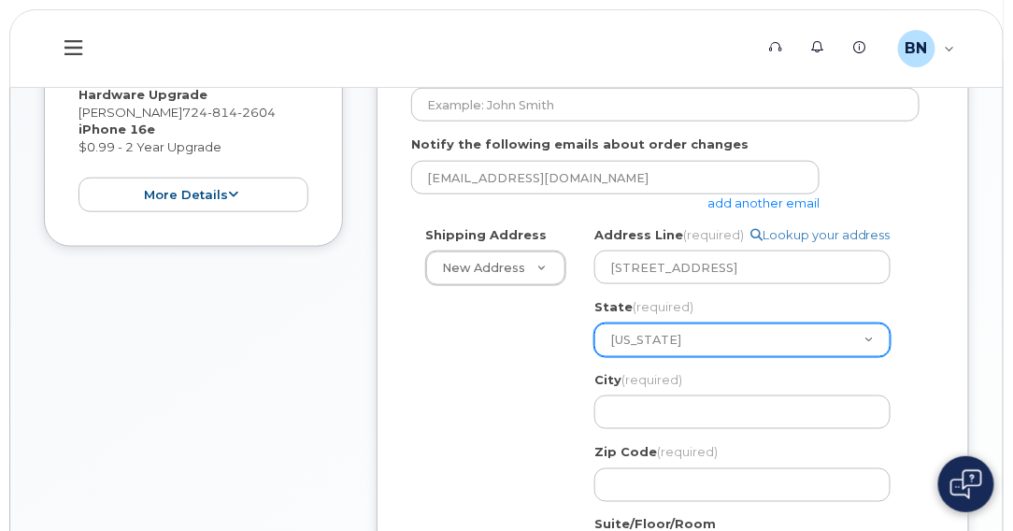
scroll to position [465, 0]
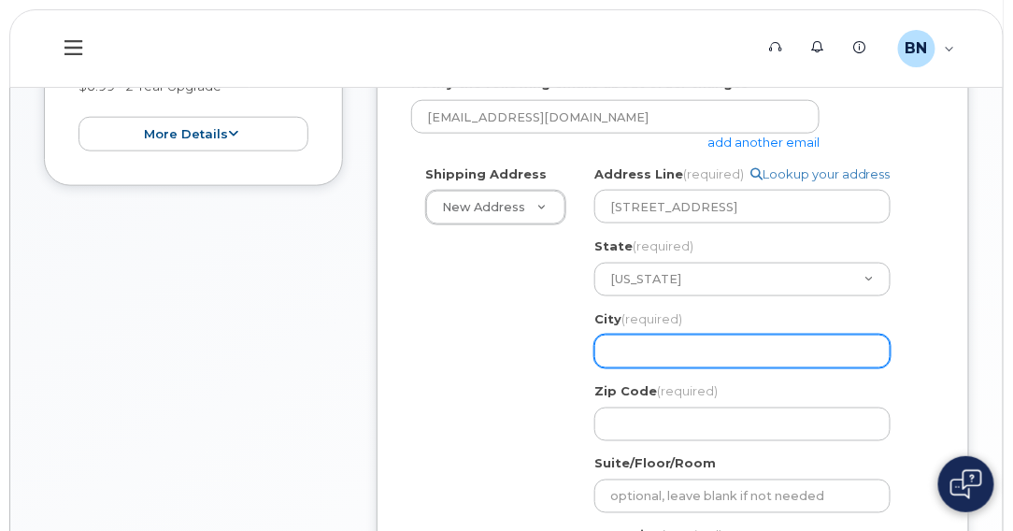
click at [685, 346] on input "City (required)" at bounding box center [743, 352] width 296 height 34
select select
type input "C"
select select
type input "Cl"
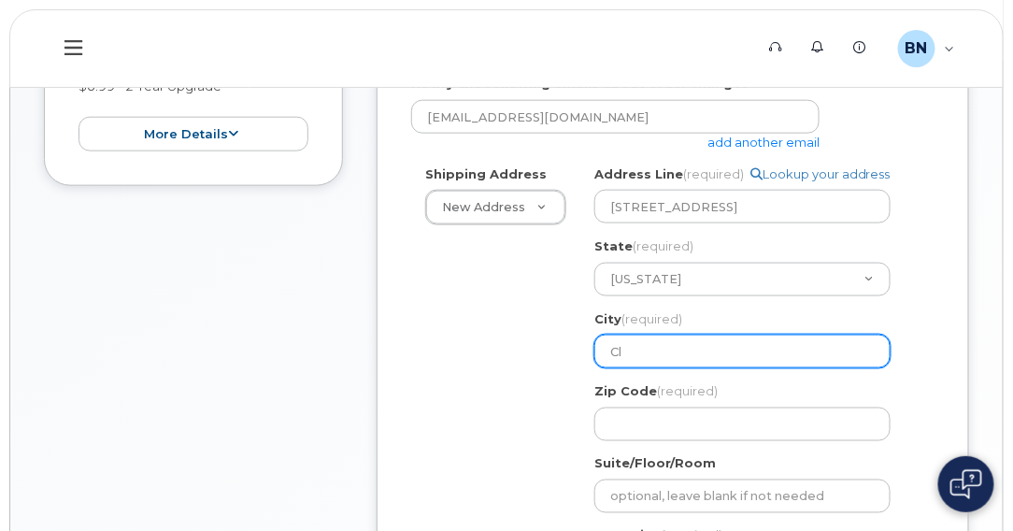
select select
type input "Cla"
select select
type input "Clar"
select select
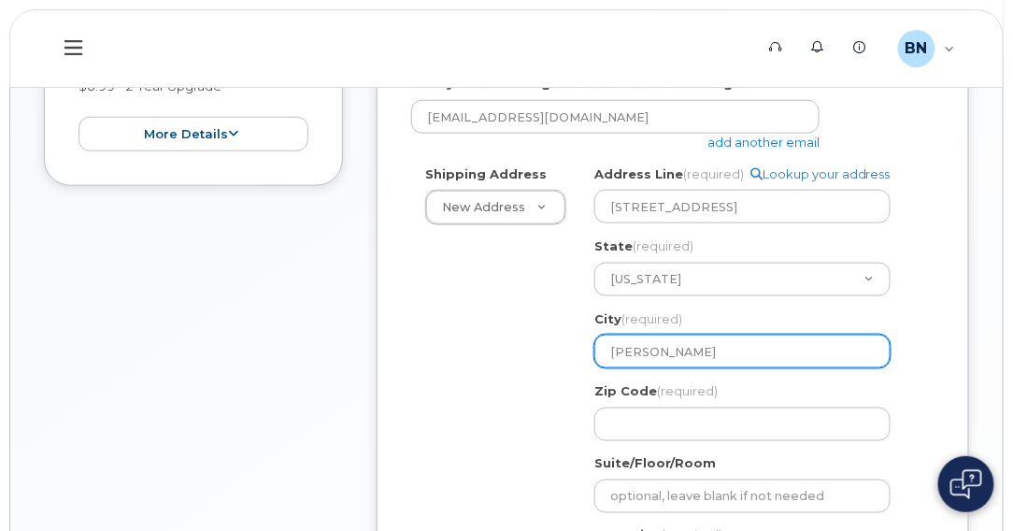
type input "Clark"
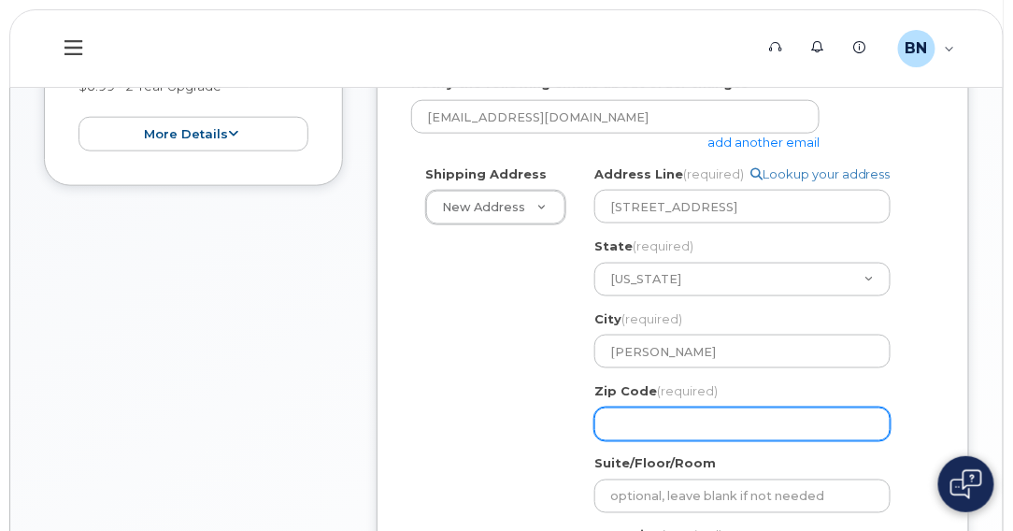
click at [654, 429] on input "Zip Code (required)" at bounding box center [743, 425] width 296 height 34
select select
type input "1"
select select
type input "16"
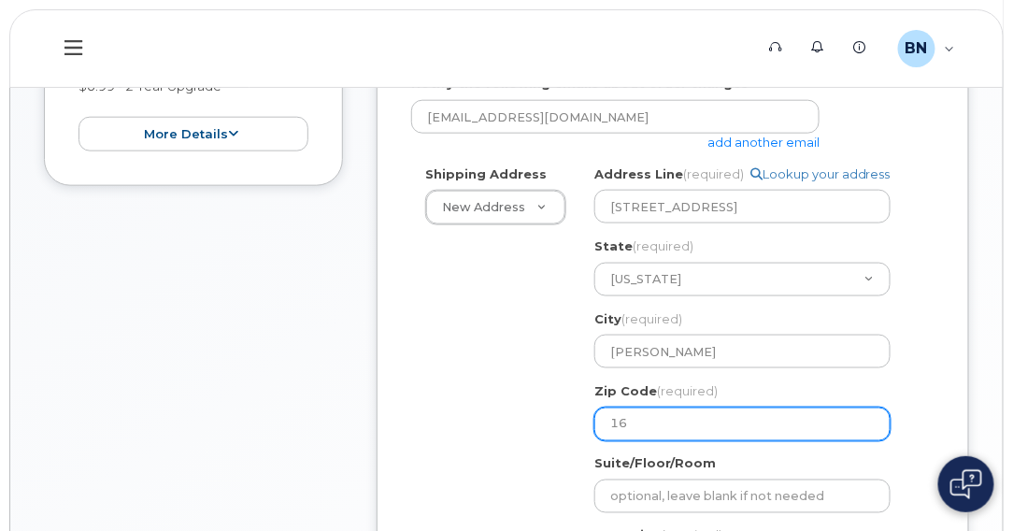
select select
type input "161"
select select
type input "1611"
select select
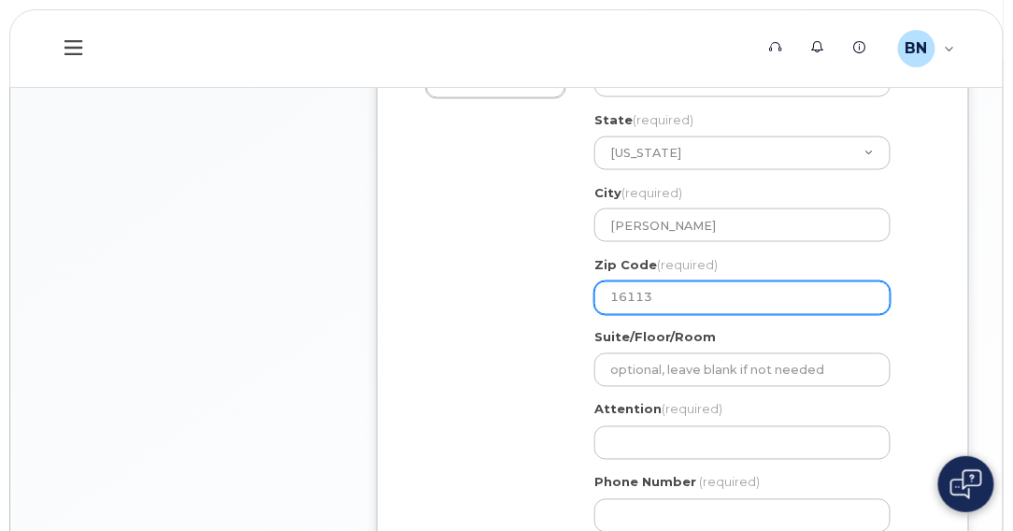
scroll to position [652, 0]
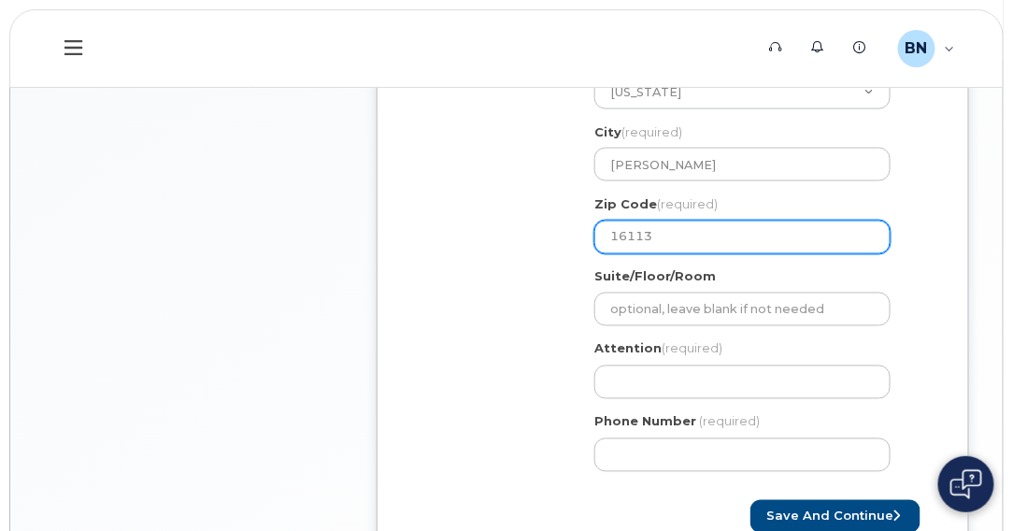
type input "16113"
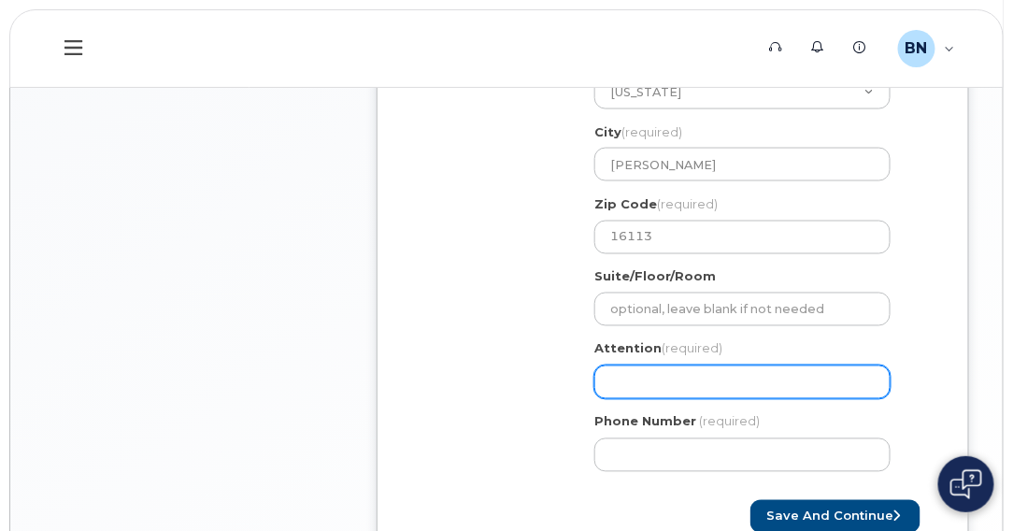
click at [694, 381] on input "Attention (required)" at bounding box center [743, 383] width 296 height 34
select select
type input "N"
select select
type input "Na"
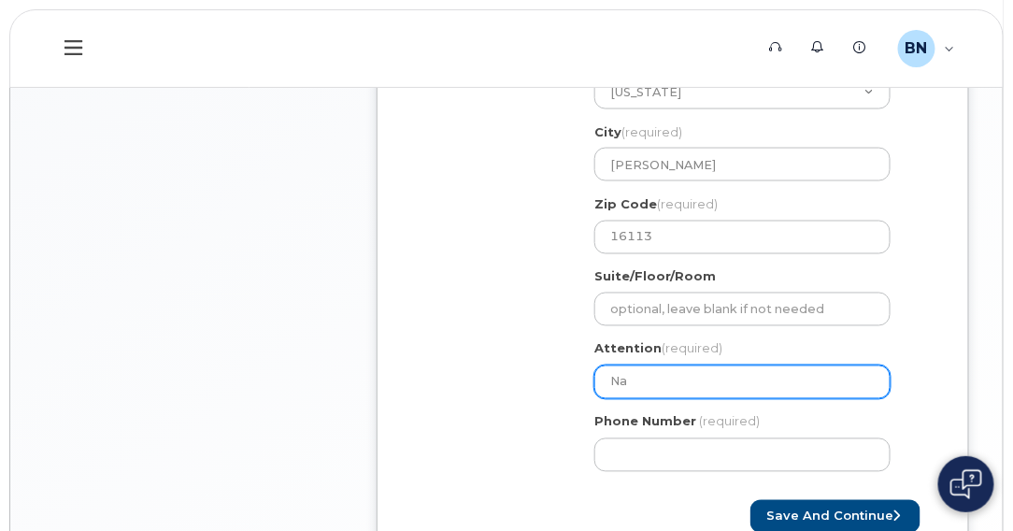
select select
type input "Nan"
select select
type input "Nanc"
select select
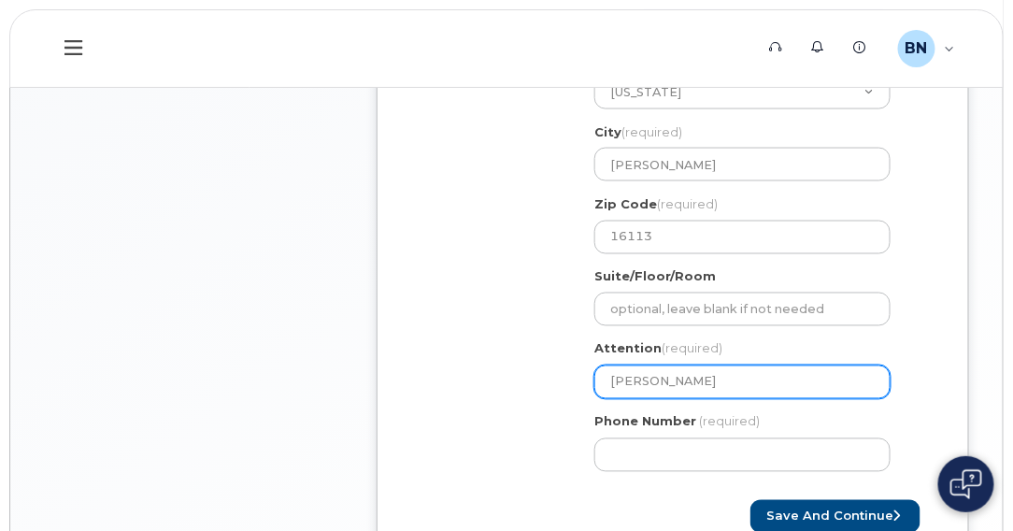
type input "Nancy"
select select
type input "Nancy B"
select select
type input "Nancy Bo"
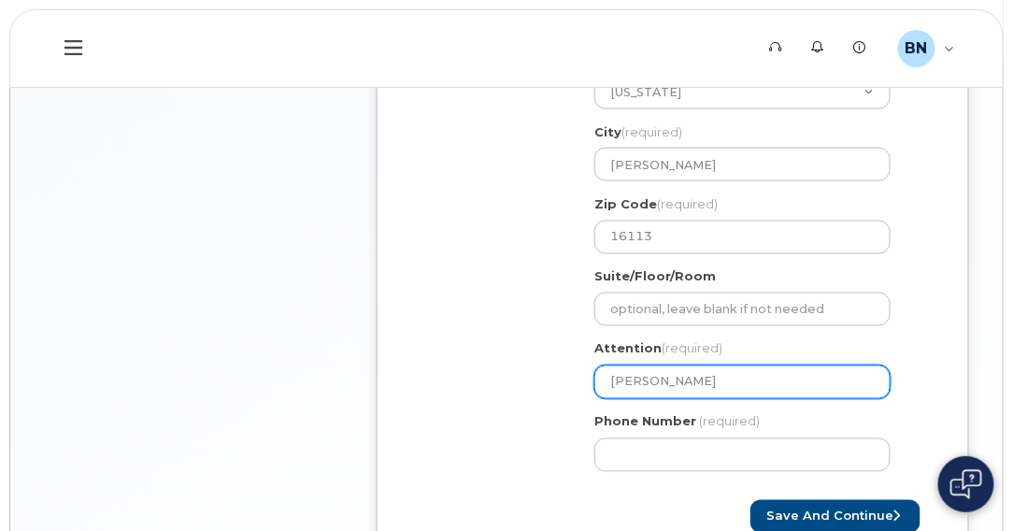
select select
type input "Nancy Bob"
select select
type input "Nancy Bobo"
select select
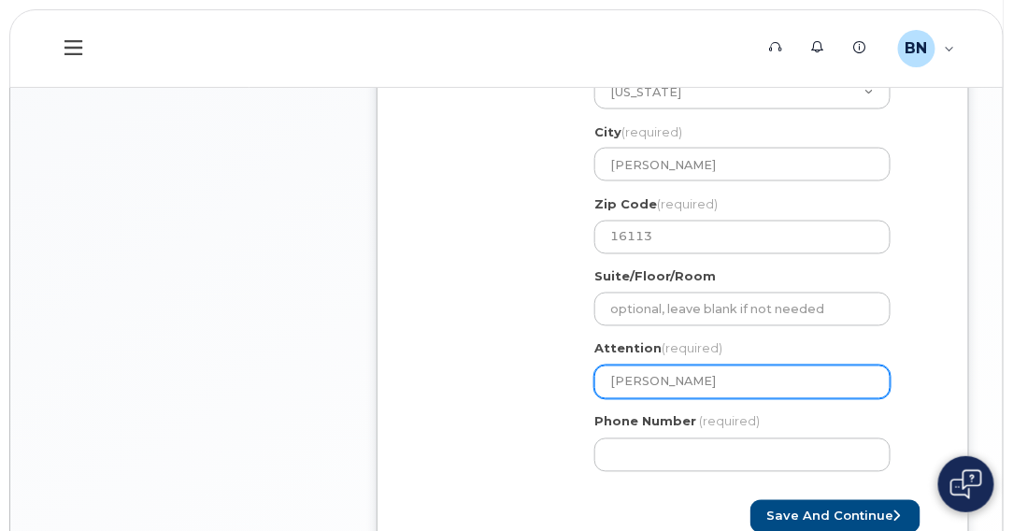
type input "Nancy Bobos"
select select
type input "Nancy Bobosk"
select select
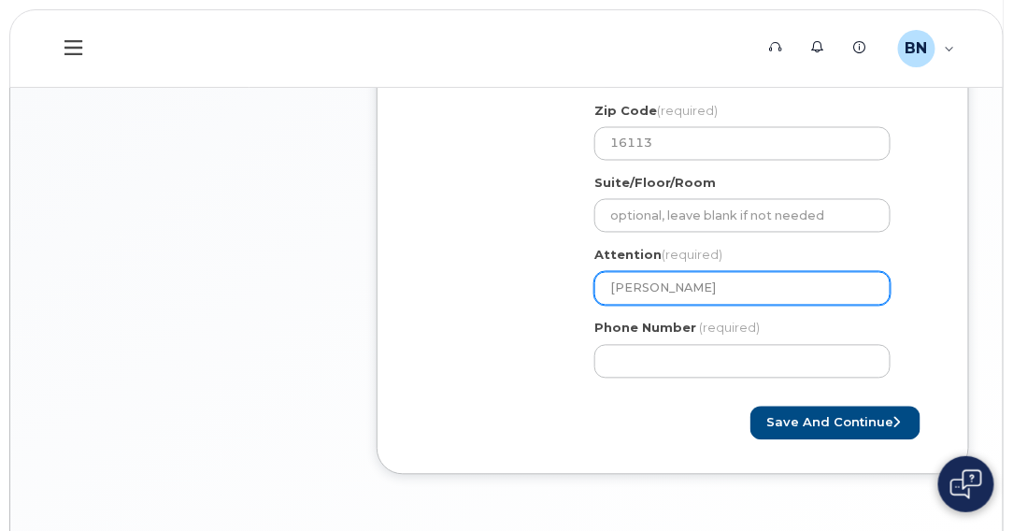
type input "Nancy Bobosky"
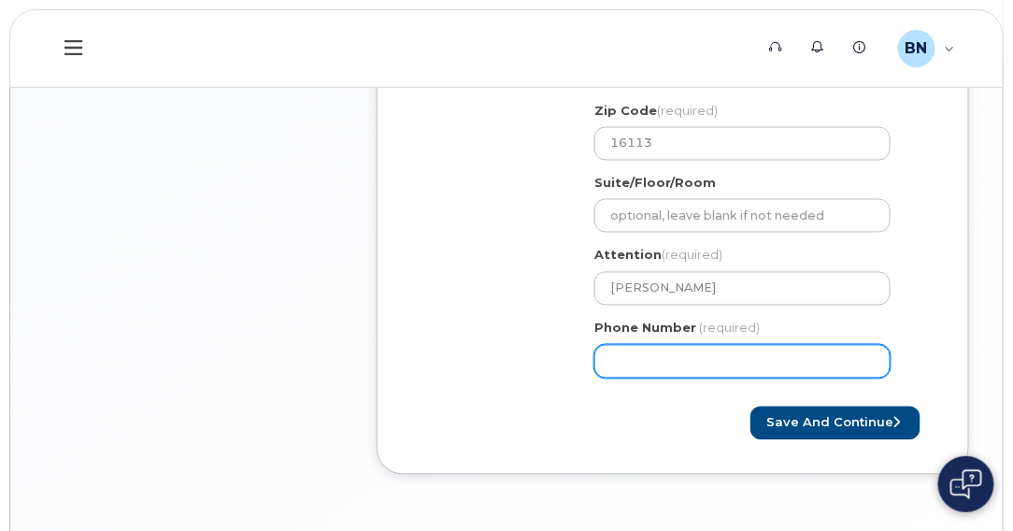
click at [699, 355] on input "Phone Number" at bounding box center [743, 362] width 296 height 34
type input "724814260"
select select
type input "7248142604"
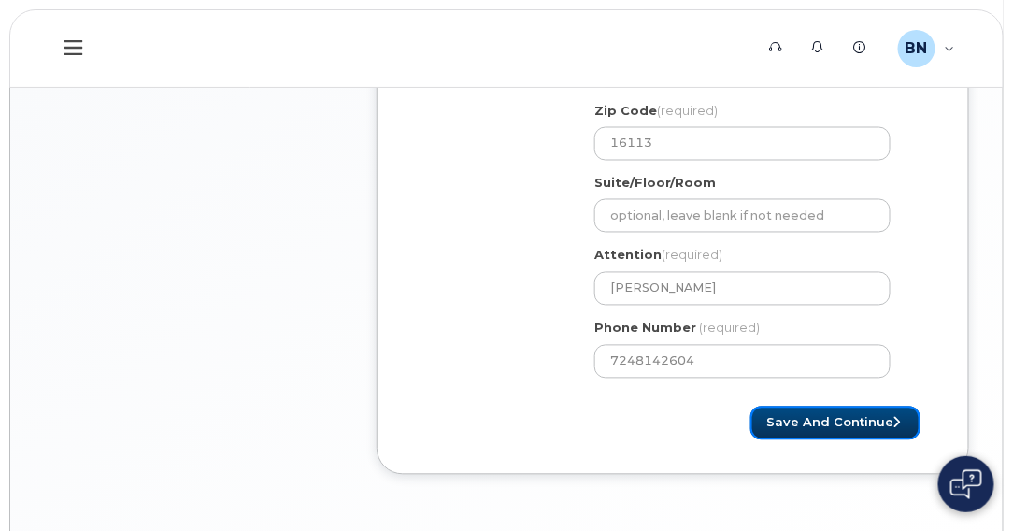
click at [854, 414] on button "Save and Continue" at bounding box center [836, 424] width 170 height 35
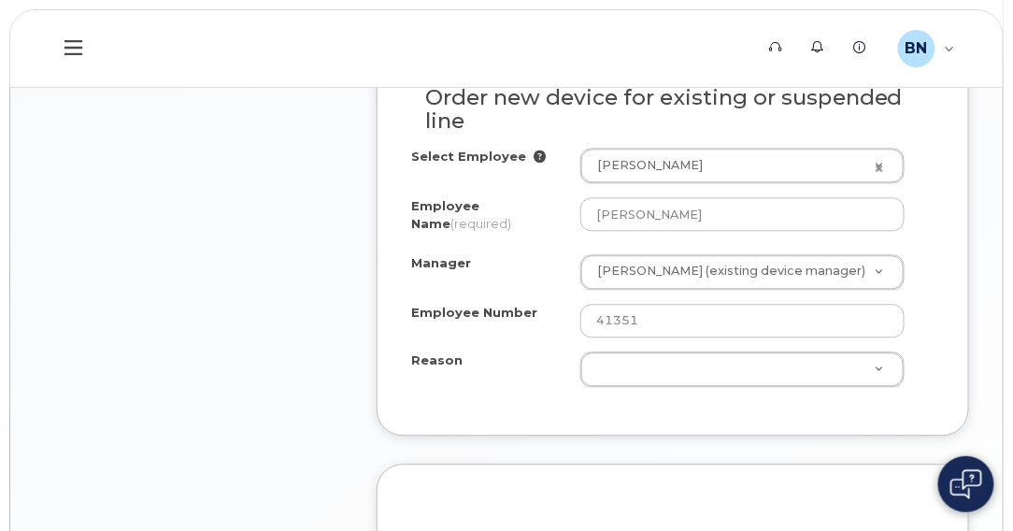
scroll to position [1028, 0]
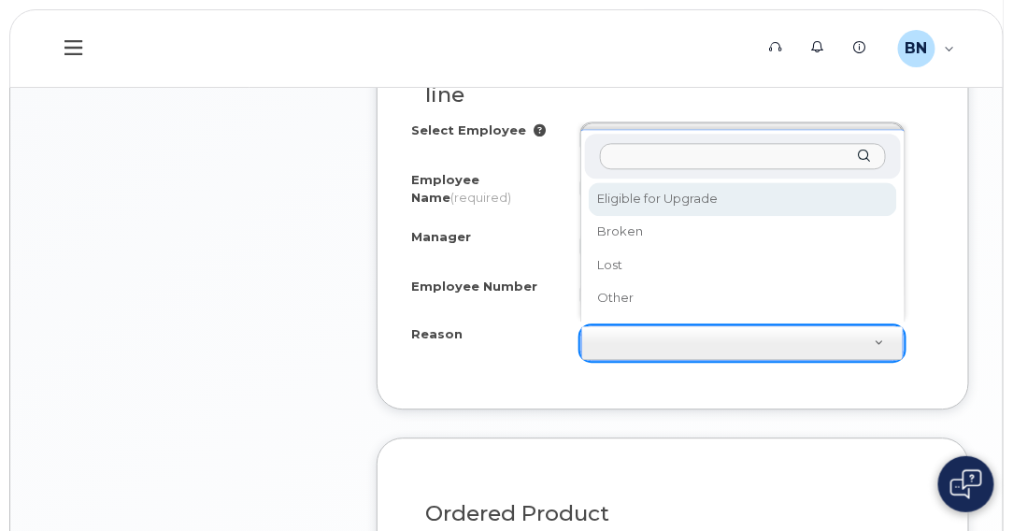
select select "eligible_for_upgrade"
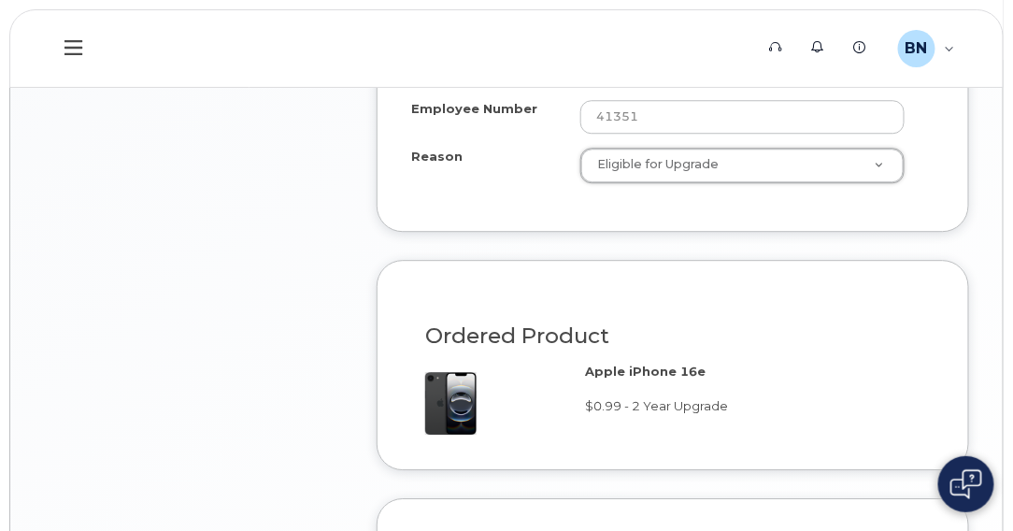
scroll to position [1487, 0]
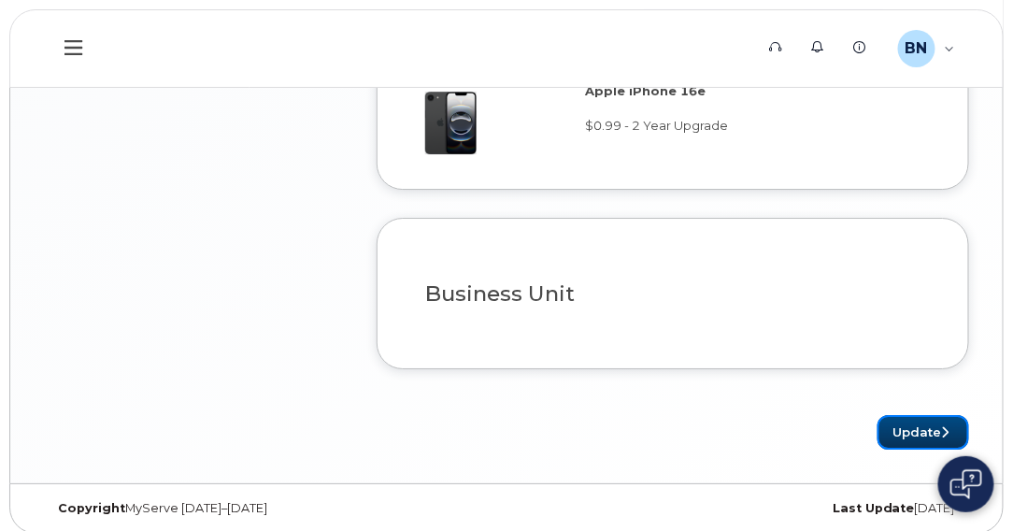
click at [921, 419] on button "Update" at bounding box center [924, 432] width 92 height 35
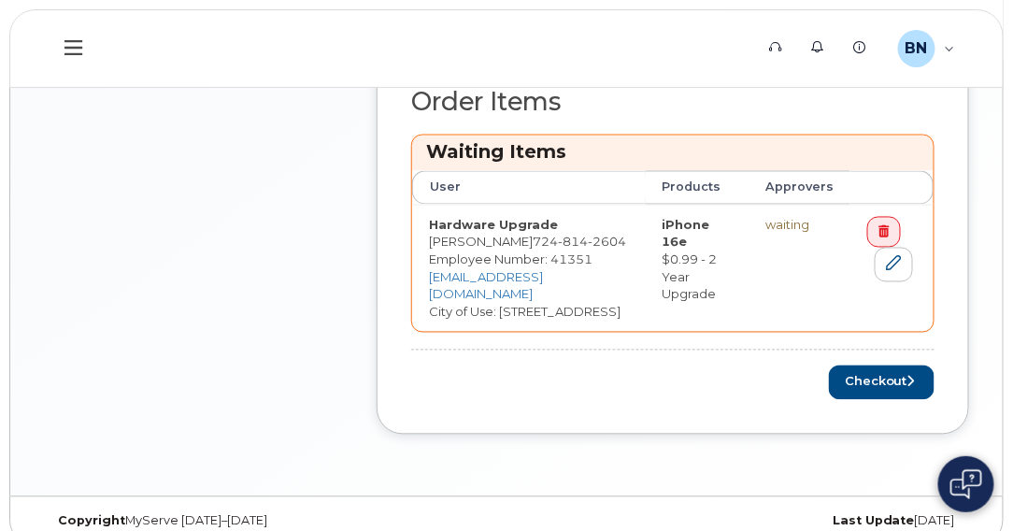
scroll to position [748, 0]
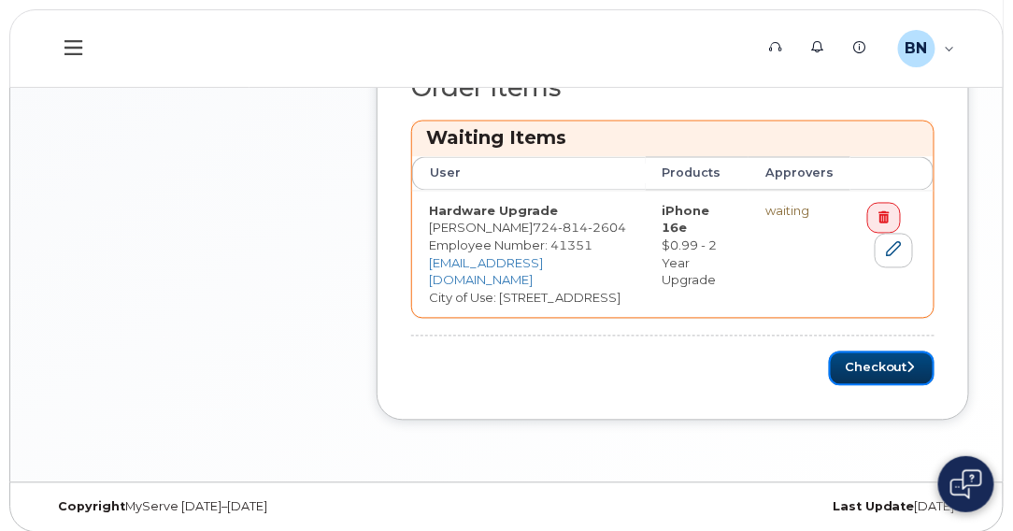
click at [869, 381] on button "Checkout" at bounding box center [882, 369] width 106 height 35
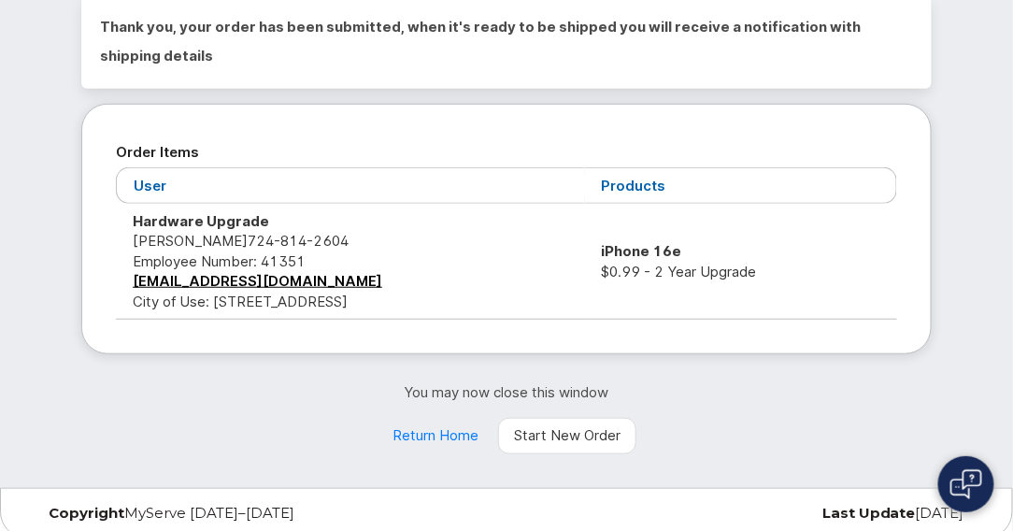
scroll to position [203, 0]
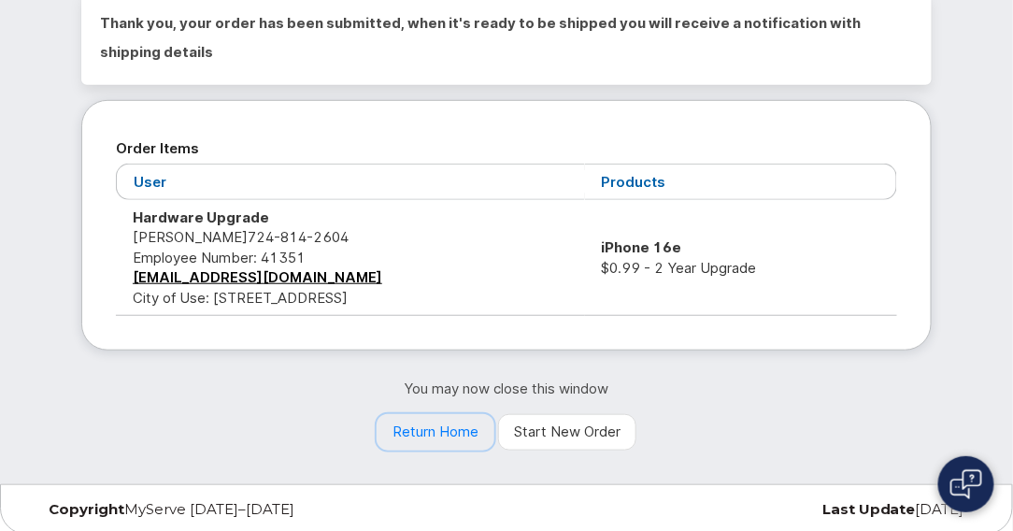
click at [418, 430] on link "Return Home" at bounding box center [436, 432] width 118 height 37
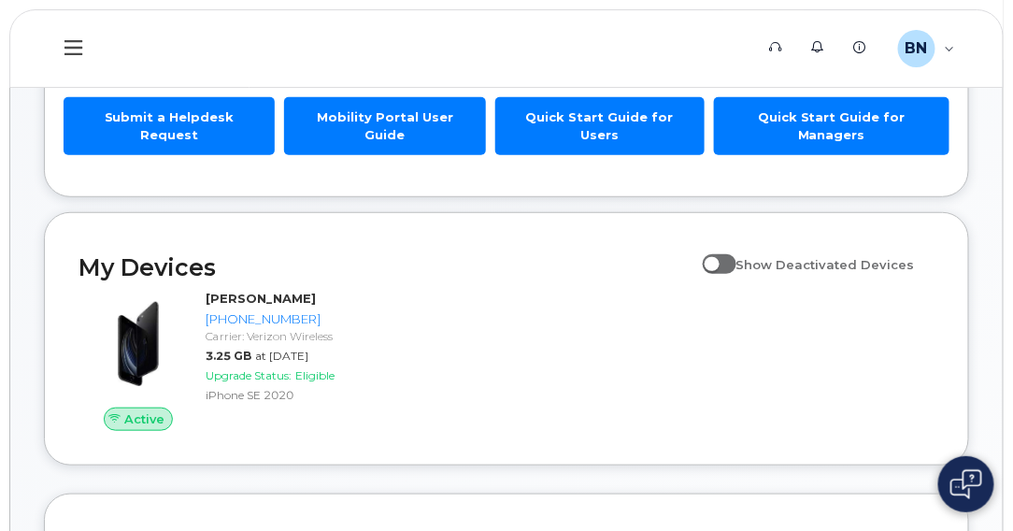
scroll to position [187, 0]
